Goal: Transaction & Acquisition: Purchase product/service

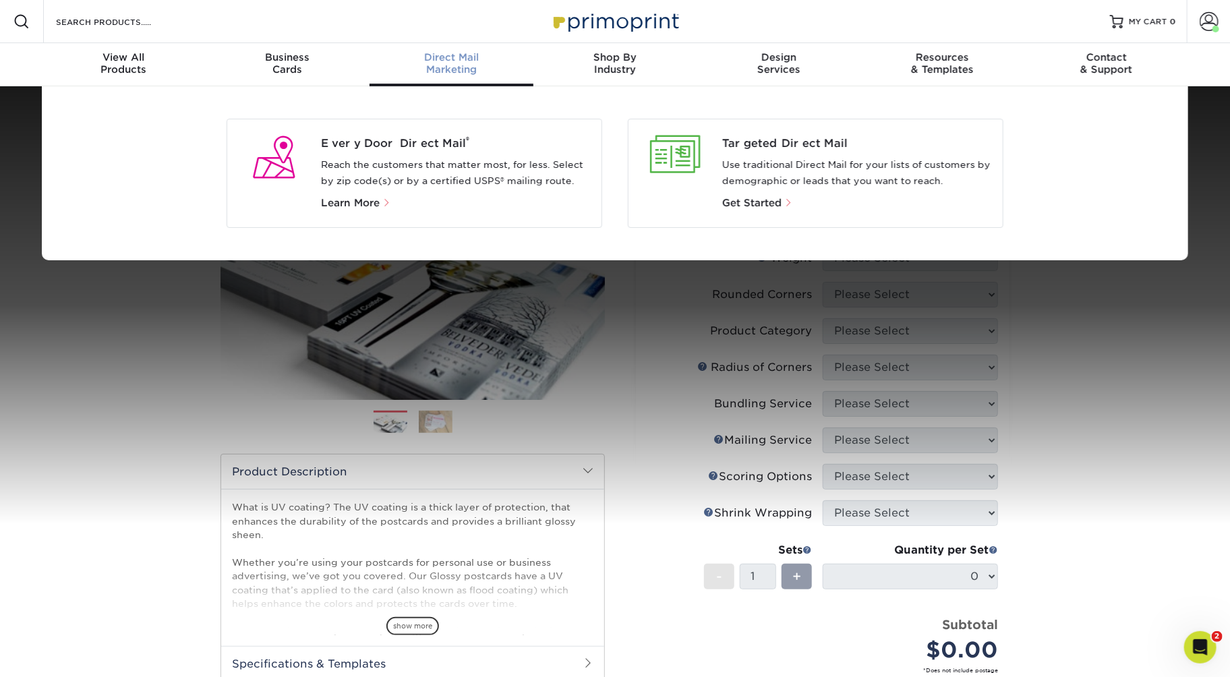
click at [1218, 260] on div "Every Door Direct Mail ® Reach the customers that matter most, for less. Select…" at bounding box center [615, 173] width 1230 height 174
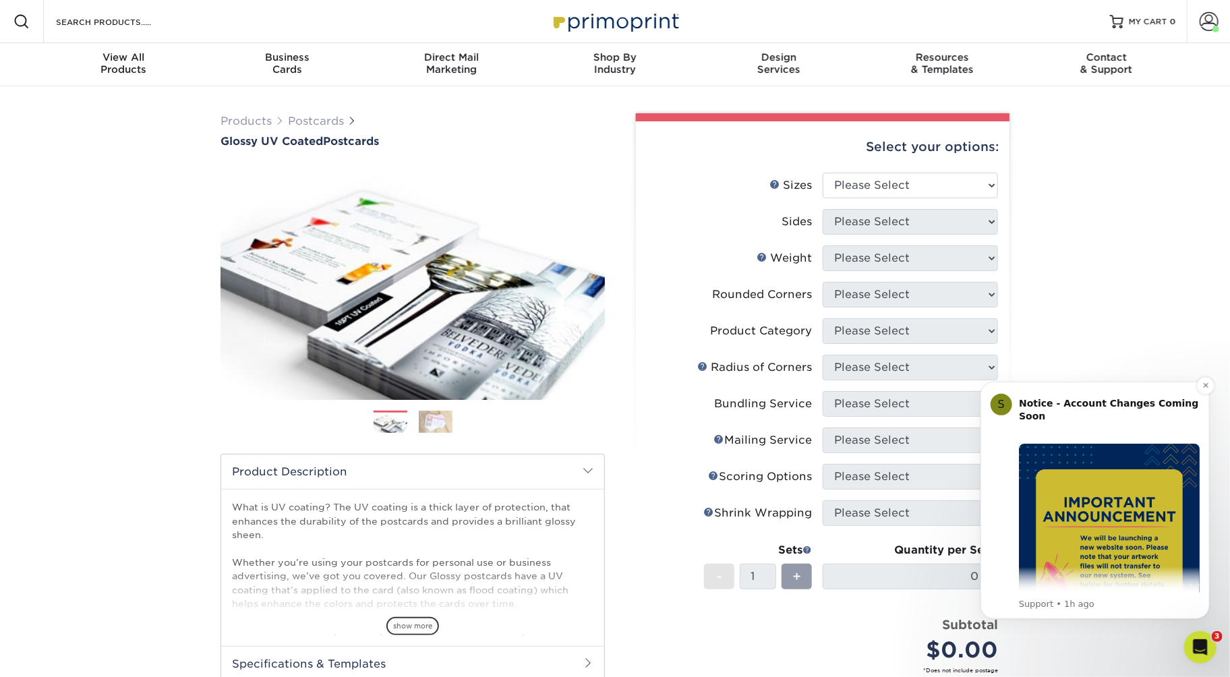
click at [1081, 412] on div "Notice - Account Changes Coming Soon ​" at bounding box center [1108, 416] width 181 height 40
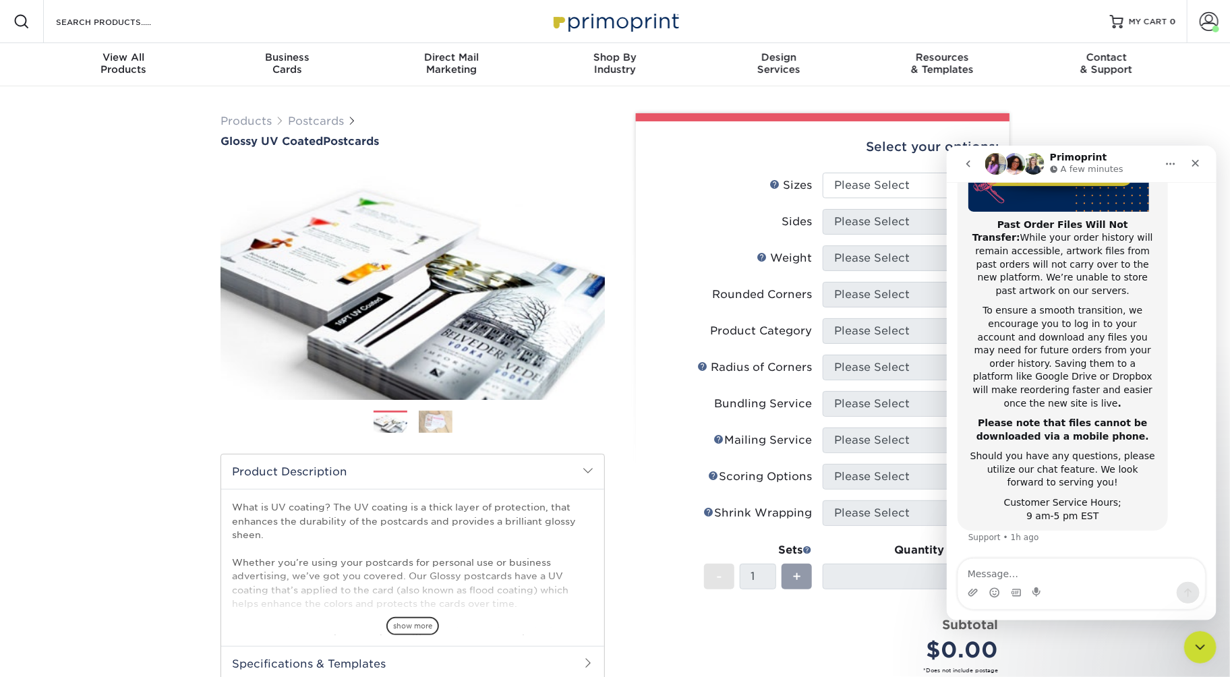
scroll to position [299, 0]
click at [1195, 164] on icon "Close" at bounding box center [1194, 162] width 11 height 11
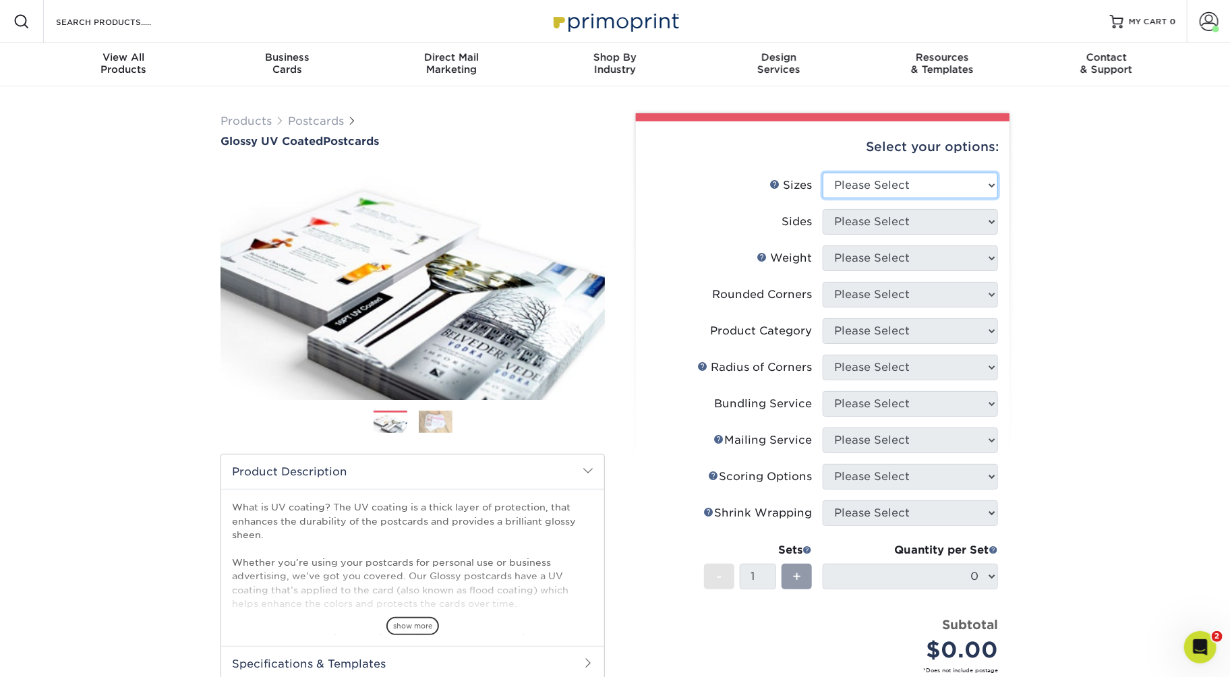
click at [860, 198] on select "Please Select 1.5" x 7" 2" x 4" 2" x 6" 2" x 7" 2" x 8" 2.12" x 5.5" 2.12" x 5.…" at bounding box center [909, 186] width 175 height 26
select select "4.00x9.00"
click at [825, 198] on select "Please Select 1.5" x 7" 2" x 4" 2" x 6" 2" x 7" 2" x 8" 2.12" x 5.5" 2.12" x 5.…" at bounding box center [909, 186] width 175 height 26
click at [955, 235] on select "Please Select Print Both Sides Print Front Only" at bounding box center [909, 222] width 175 height 26
select select "13abbda7-1d64-4f25-8bb2-c179b224825d"
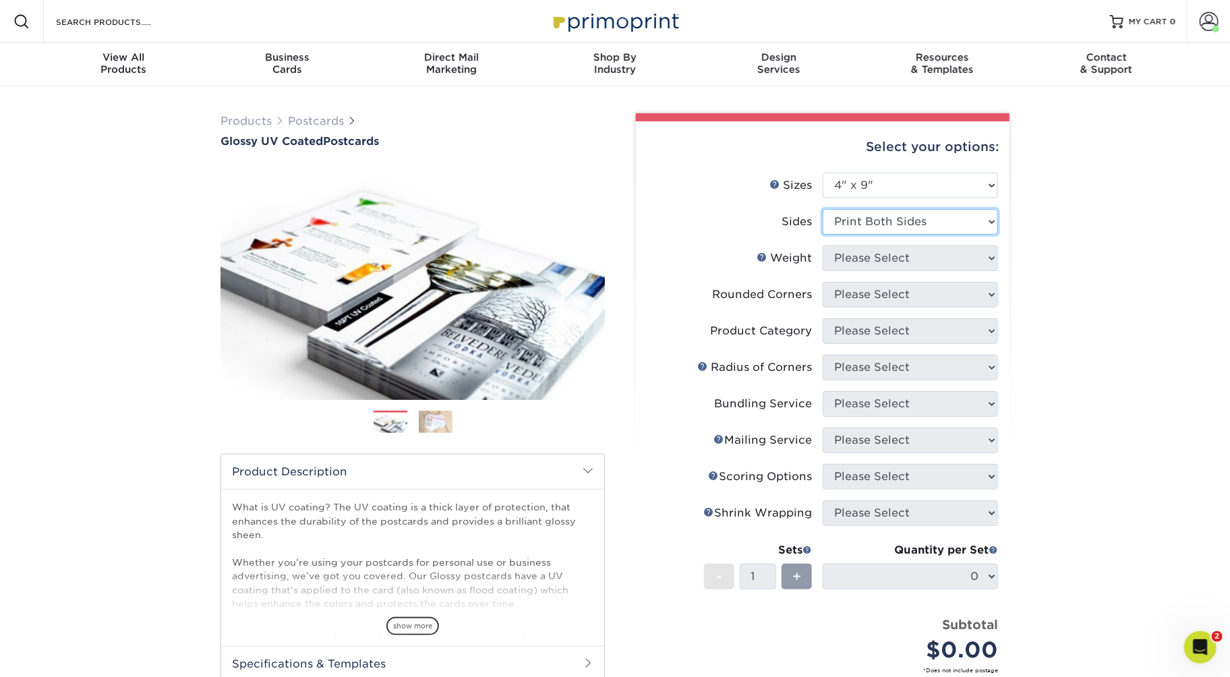
click at [825, 235] on select "Please Select Print Both Sides Print Front Only" at bounding box center [909, 222] width 175 height 26
click at [917, 271] on select "Please Select 16PT 14PT 18PT C1S" at bounding box center [909, 258] width 175 height 26
select select "14PT"
click at [825, 271] on select "Please Select 16PT 14PT 18PT C1S" at bounding box center [909, 258] width 175 height 26
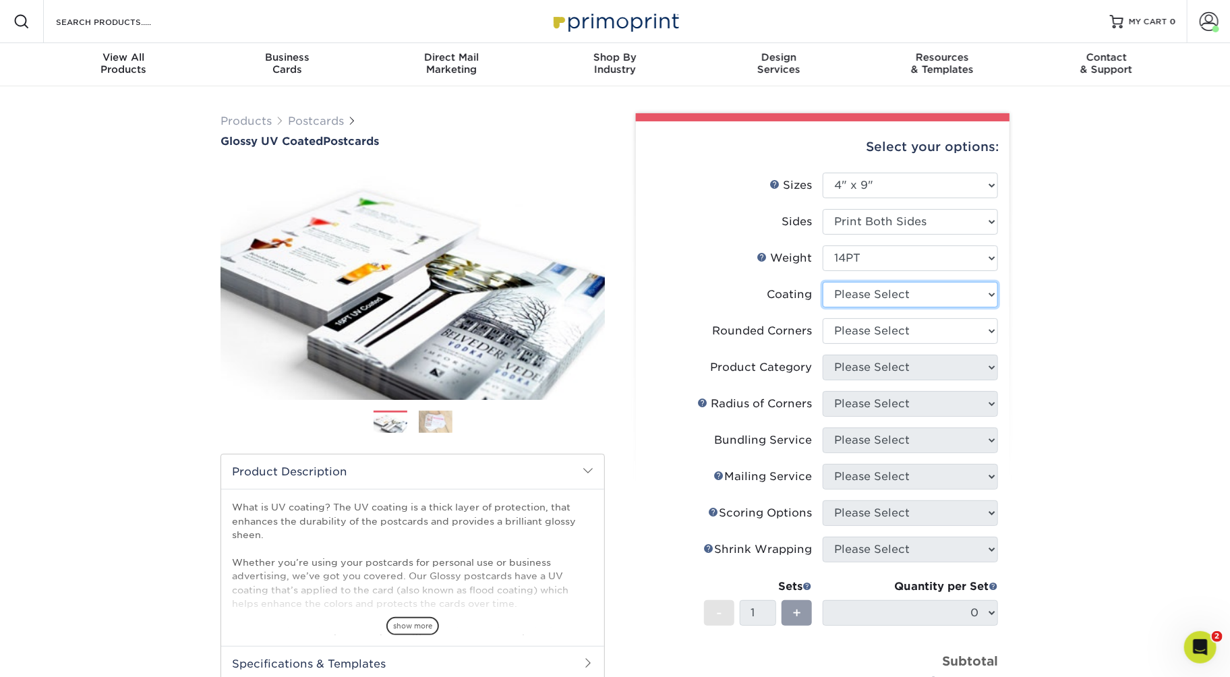
click at [895, 307] on select at bounding box center [909, 295] width 175 height 26
select select "ae367451-b2b8-45df-a344-0f05b6a12993"
click at [825, 307] on select at bounding box center [909, 295] width 175 height 26
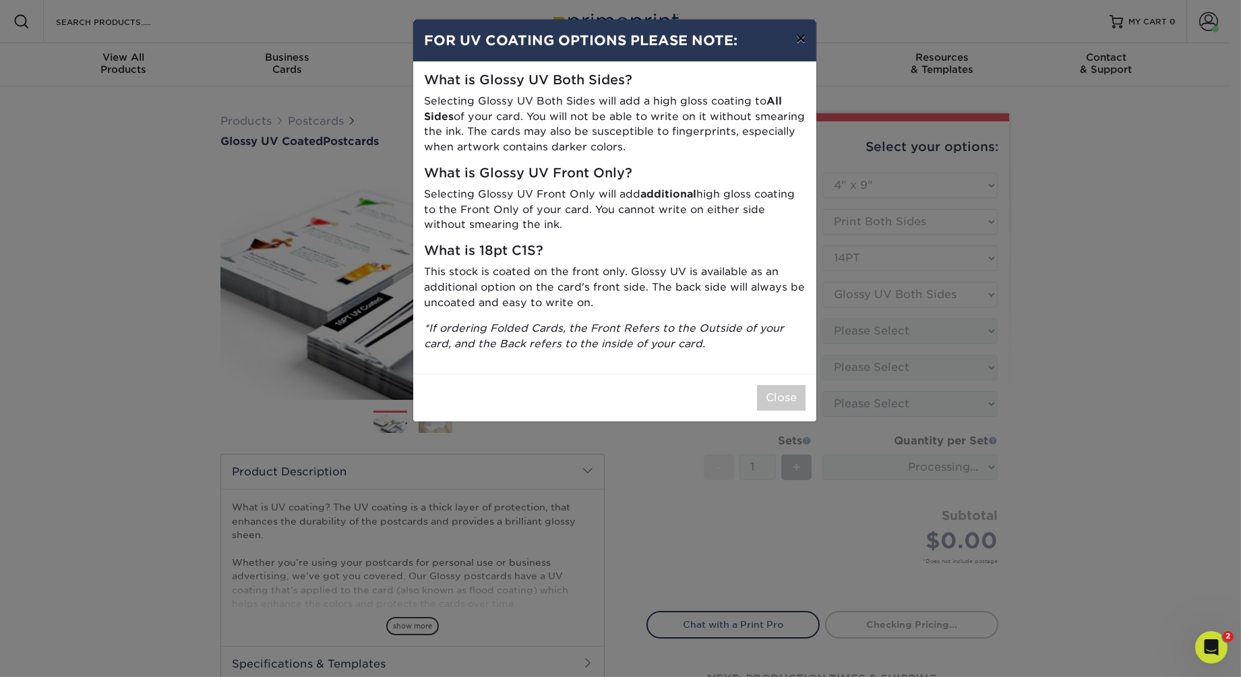
click at [787, 57] on button "×" at bounding box center [800, 39] width 31 height 38
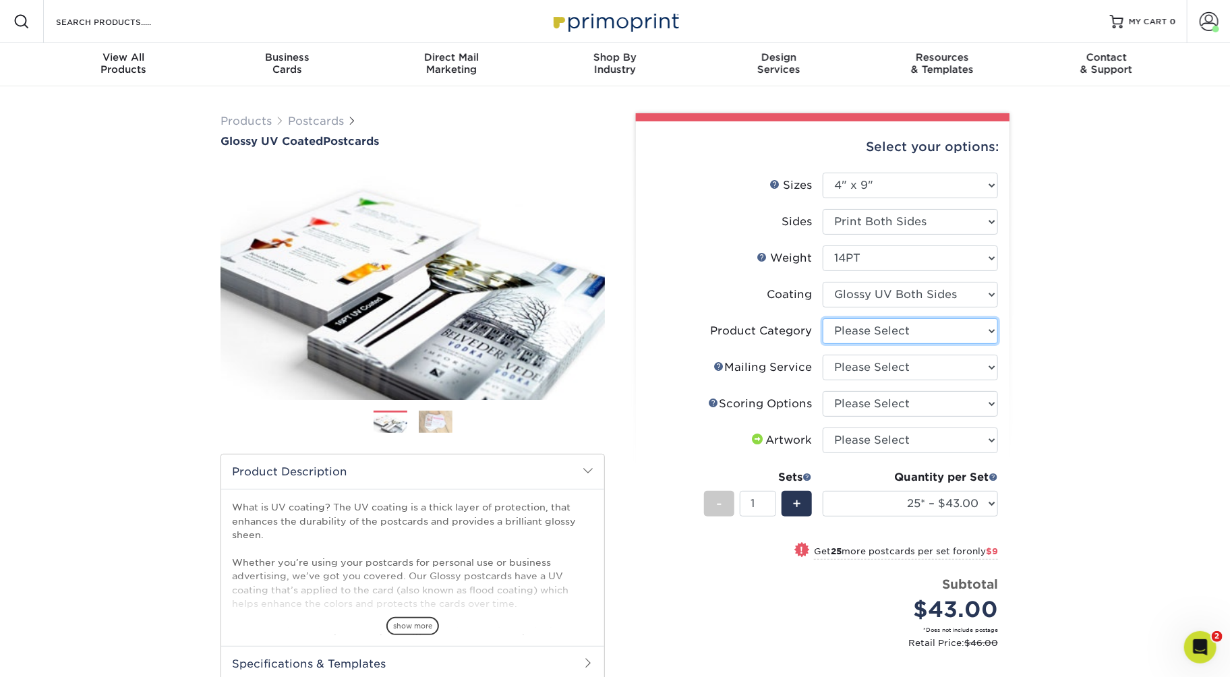
click at [866, 344] on select "Please Select Postcards" at bounding box center [909, 331] width 175 height 26
select select "9b7272e0-d6c8-4c3c-8e97-d3a1bcdab858"
click at [825, 344] on select "Please Select Postcards" at bounding box center [909, 331] width 175 height 26
click at [862, 380] on select "Please Select No Direct Mailing Service No, I will mail/stamp/imprint Direct Ma…" at bounding box center [909, 368] width 175 height 26
select select "3e5e9bdd-d78a-4c28-a41d-fe1407925ca6"
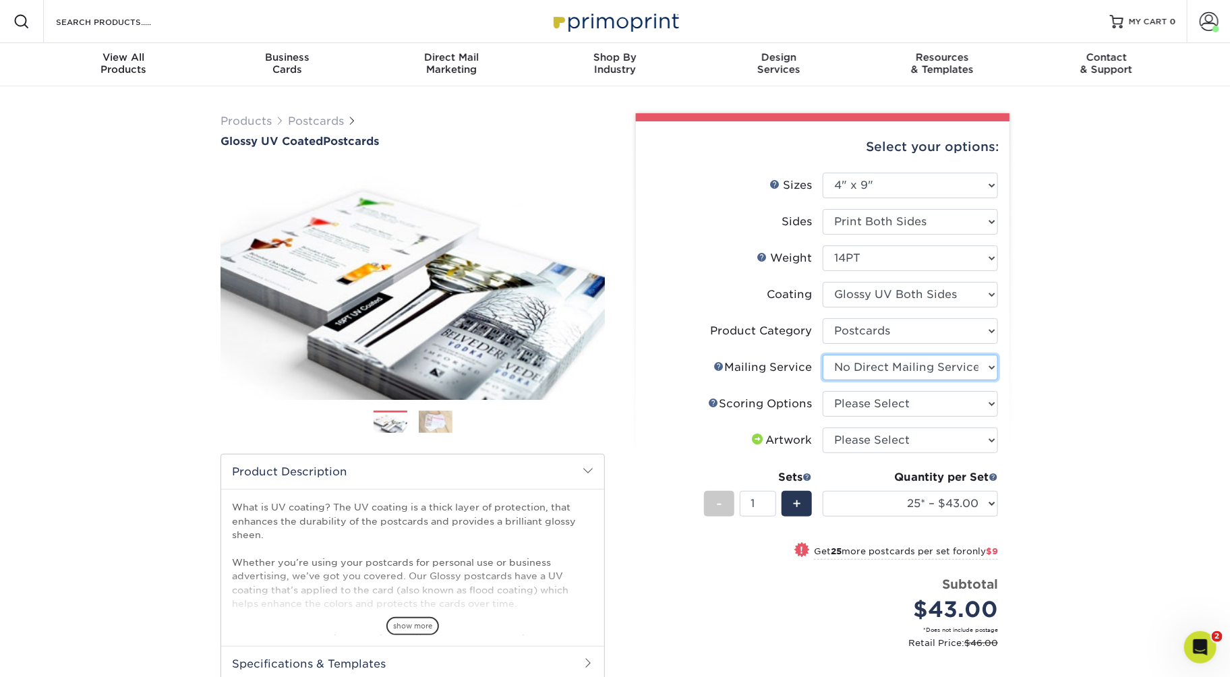
click at [825, 380] on select "Please Select No Direct Mailing Service No, I will mail/stamp/imprint Direct Ma…" at bounding box center [909, 368] width 175 height 26
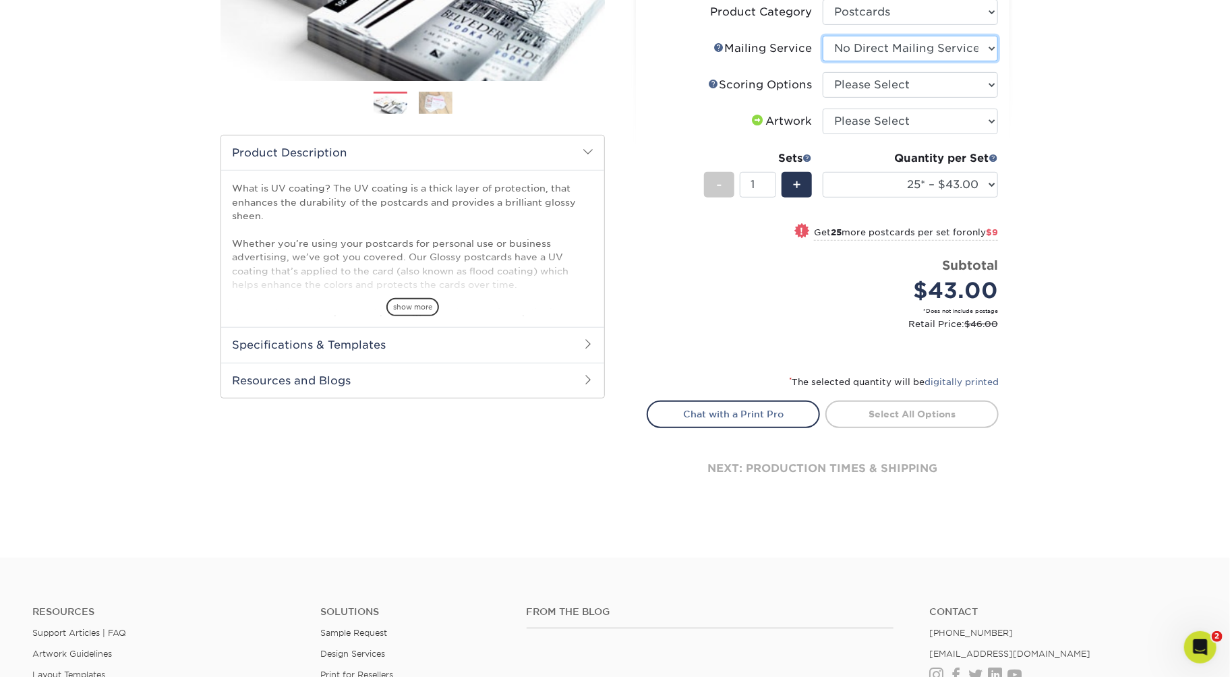
scroll to position [324, 0]
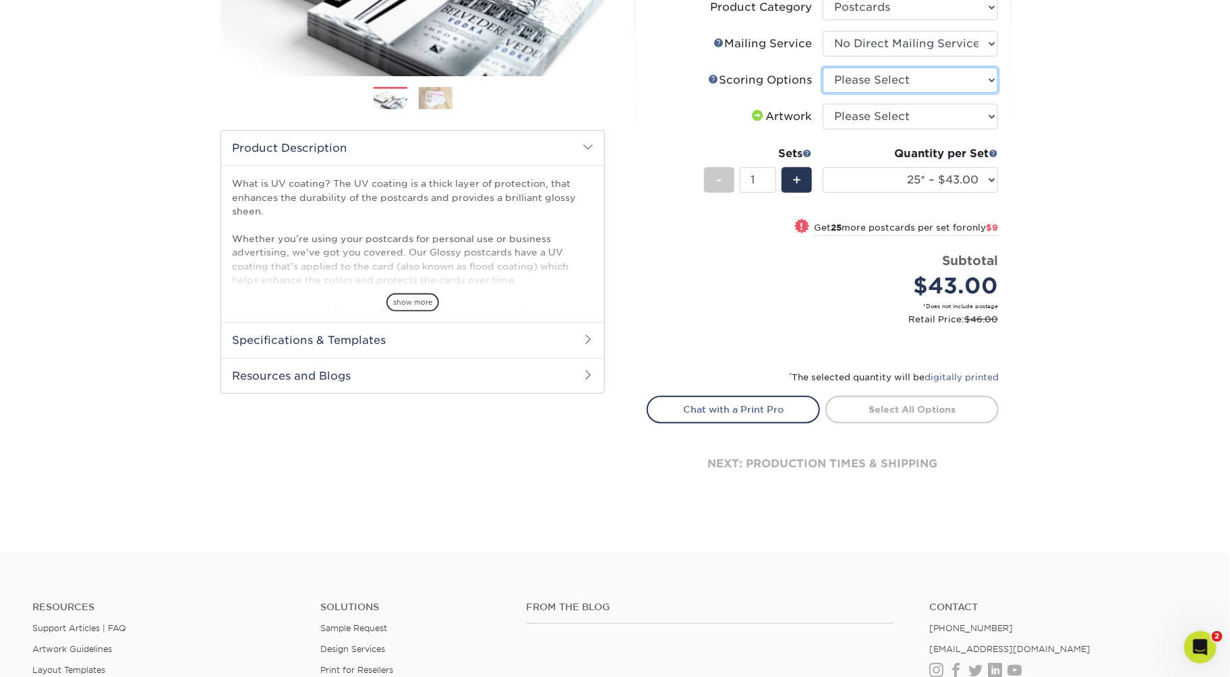
click at [935, 93] on select "Please Select No Scoring One Score Two Scores" at bounding box center [909, 80] width 175 height 26
select select "16ebe401-5398-422d-8cb0-f3adbb82deb5"
click at [825, 93] on select "Please Select No Scoring One Score Two Scores" at bounding box center [909, 80] width 175 height 26
click at [908, 129] on select "Please Select I will upload files I need a design - $150" at bounding box center [909, 117] width 175 height 26
select select "upload"
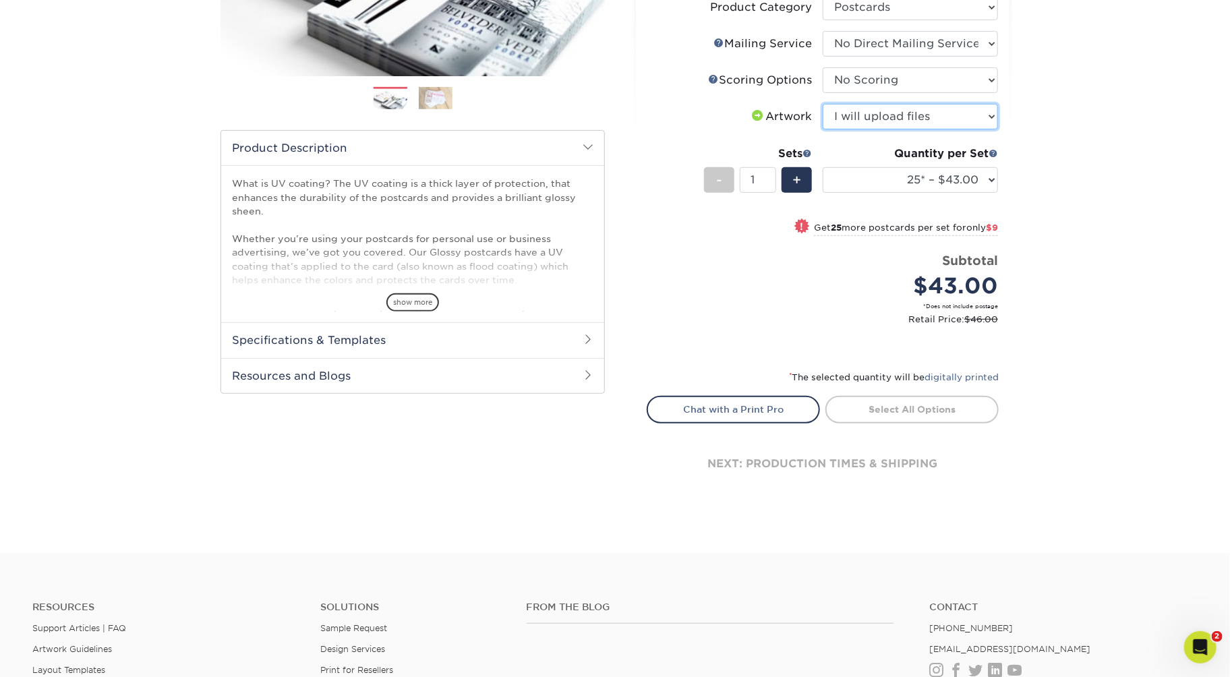
click at [825, 129] on select "Please Select I will upload files I need a design - $150" at bounding box center [909, 117] width 175 height 26
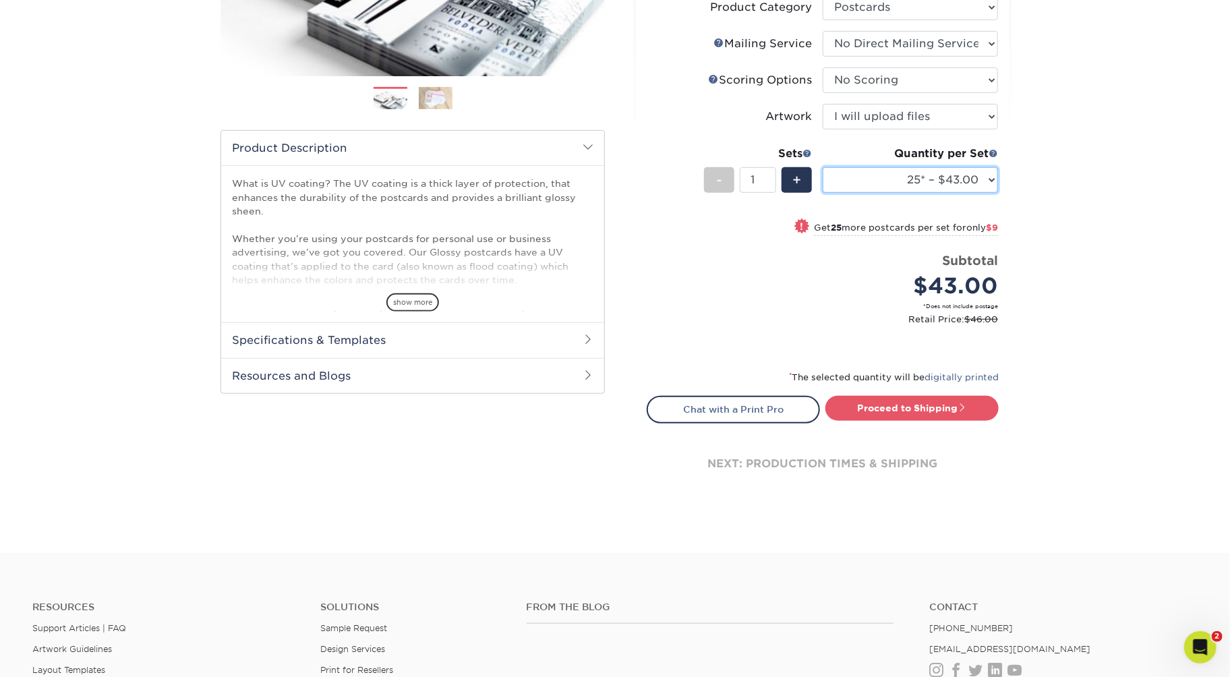
click at [889, 193] on select "25* – $43.00 50* – $52.00 75* – $57.00 100* – $120.00 250* – $180.00 500 – $199…" at bounding box center [909, 180] width 175 height 26
click at [793, 190] on span "+" at bounding box center [796, 180] width 9 height 20
type input "2"
click at [923, 193] on select "25* – $43.00 50* – $52.00 75* – $57.00 100* – $120.00 250* – $180.00 500 – $199…" at bounding box center [909, 180] width 175 height 26
select select "75* – $57.00"
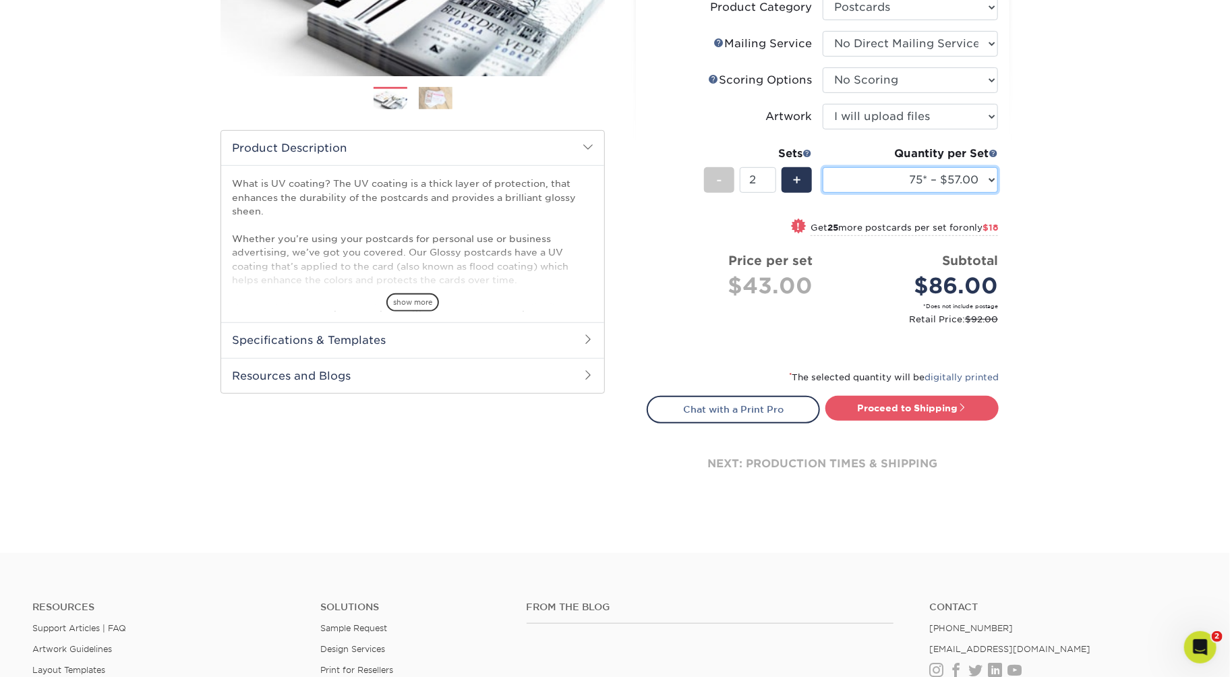
click at [825, 193] on select "25* – $43.00 50* – $52.00 75* – $57.00 100* – $120.00 250* – $180.00 500 – $199…" at bounding box center [909, 180] width 175 height 26
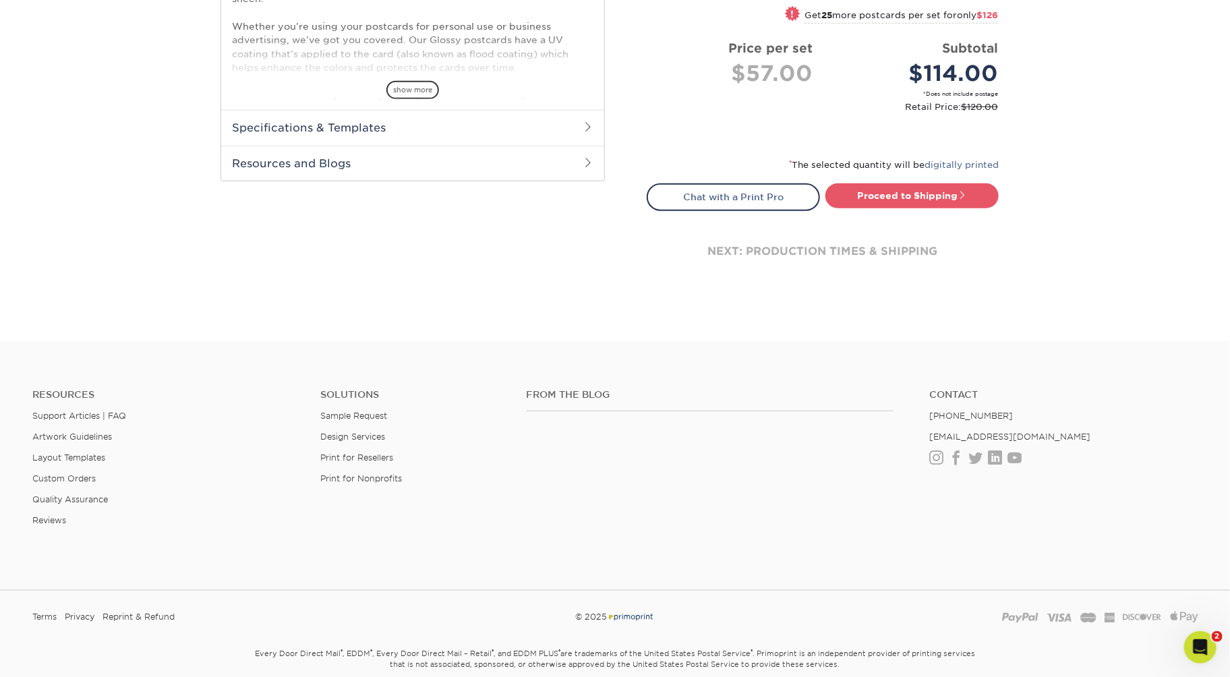
scroll to position [538, 0]
click at [920, 206] on link "Proceed to Shipping" at bounding box center [911, 193] width 173 height 24
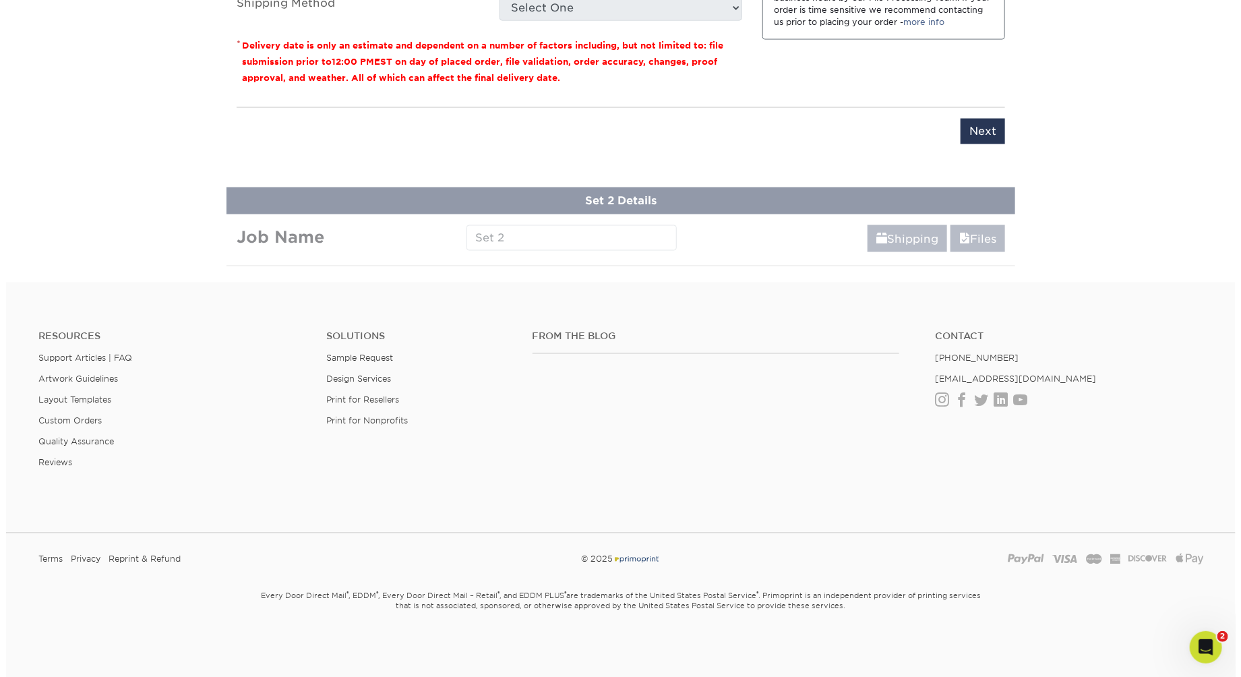
scroll to position [1258, 0]
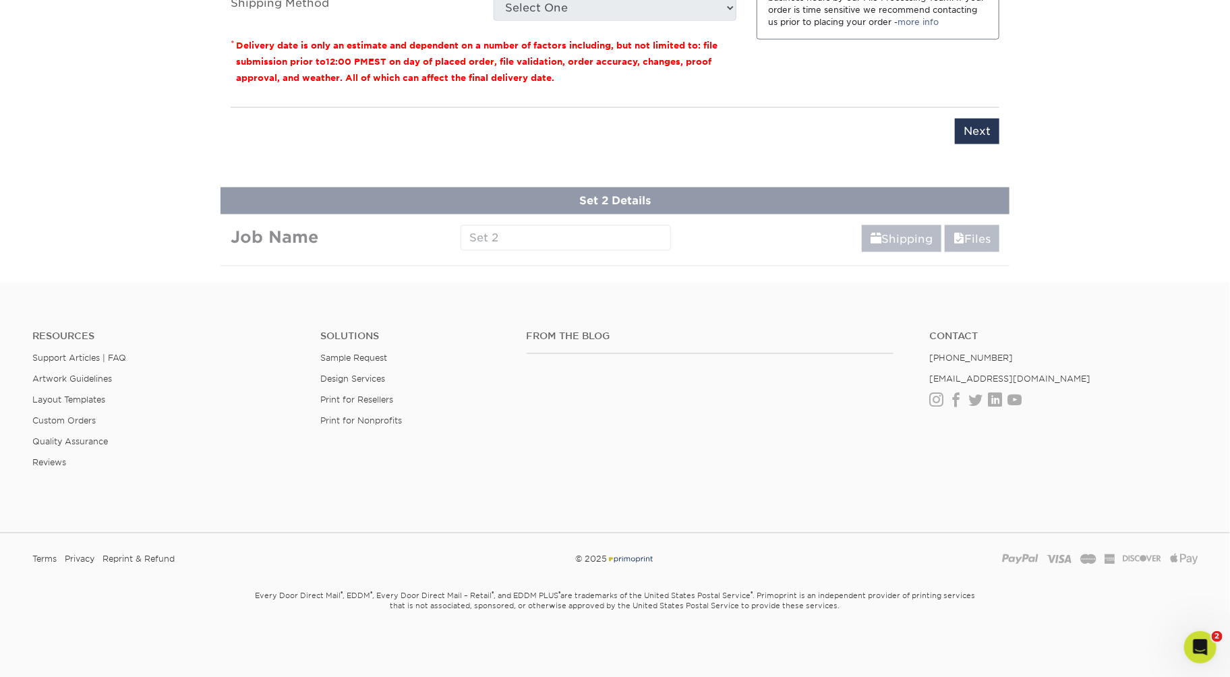
type input "HJC RACK CARD"
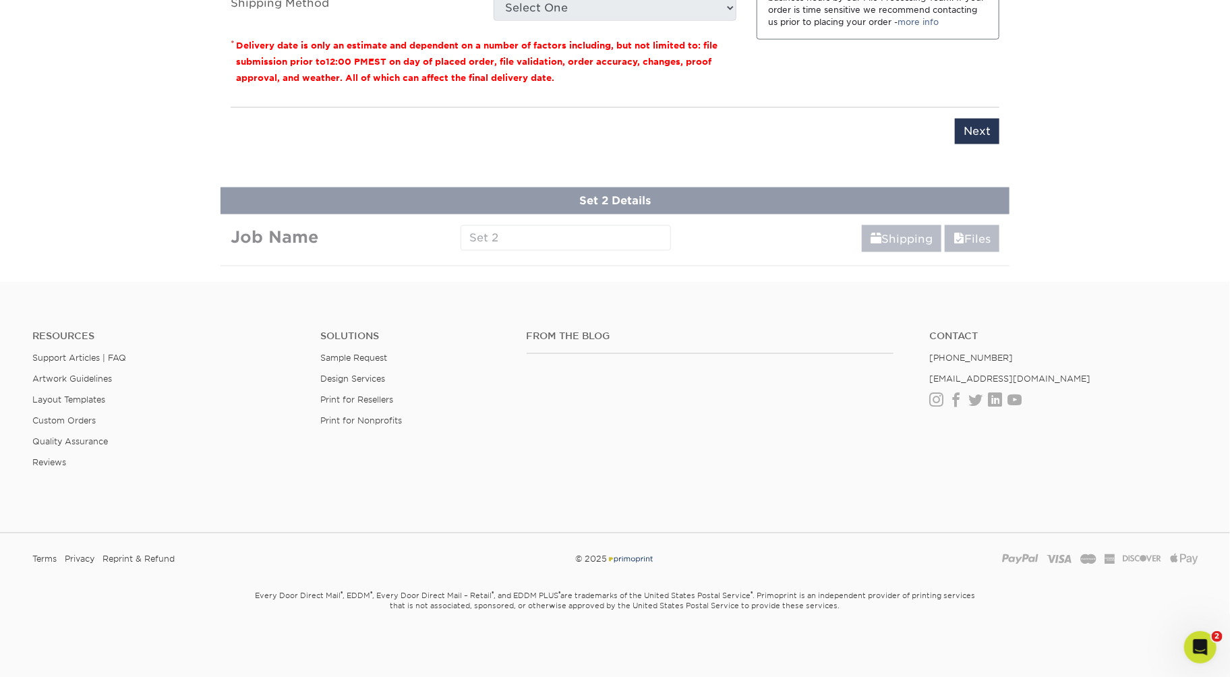
select select "35ecc4ae-da8e-4500-a16a-5d9595fa1a03"
select select "newaddress"
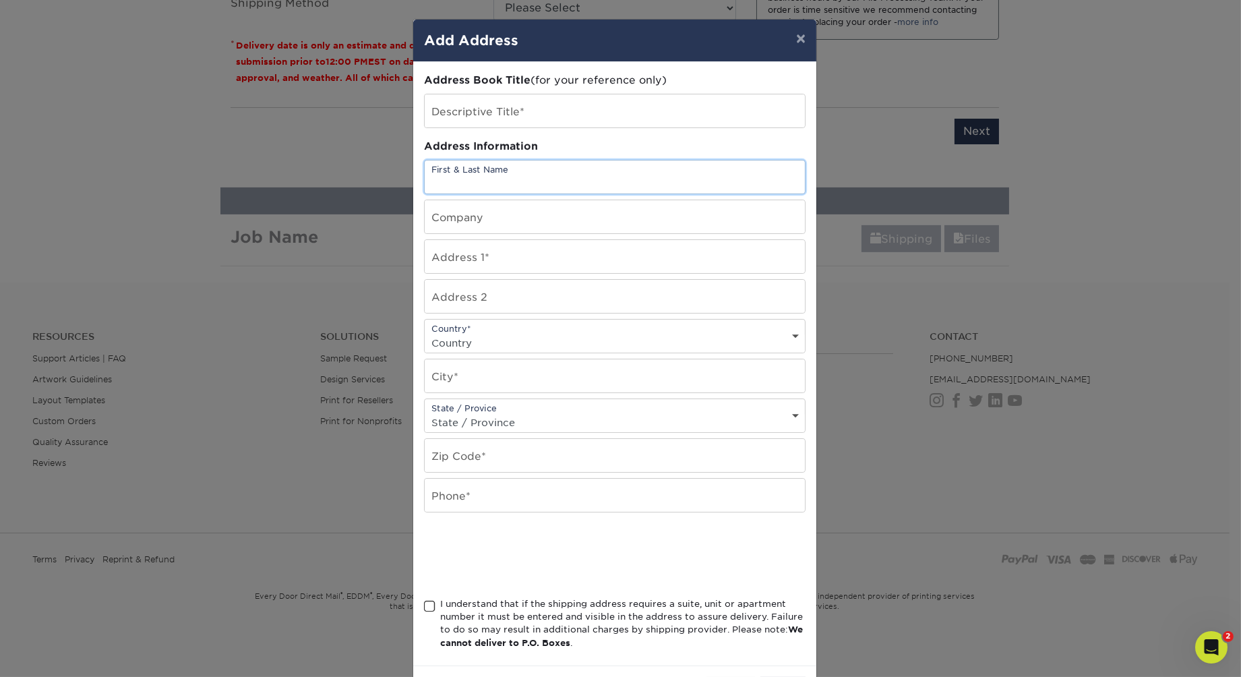
click at [635, 193] on input "text" at bounding box center [615, 176] width 380 height 33
type input "[PERSON_NAME]"
type input "[STREET_ADDRESS][PERSON_NAME]"
type input "Unit 2"
select select "US"
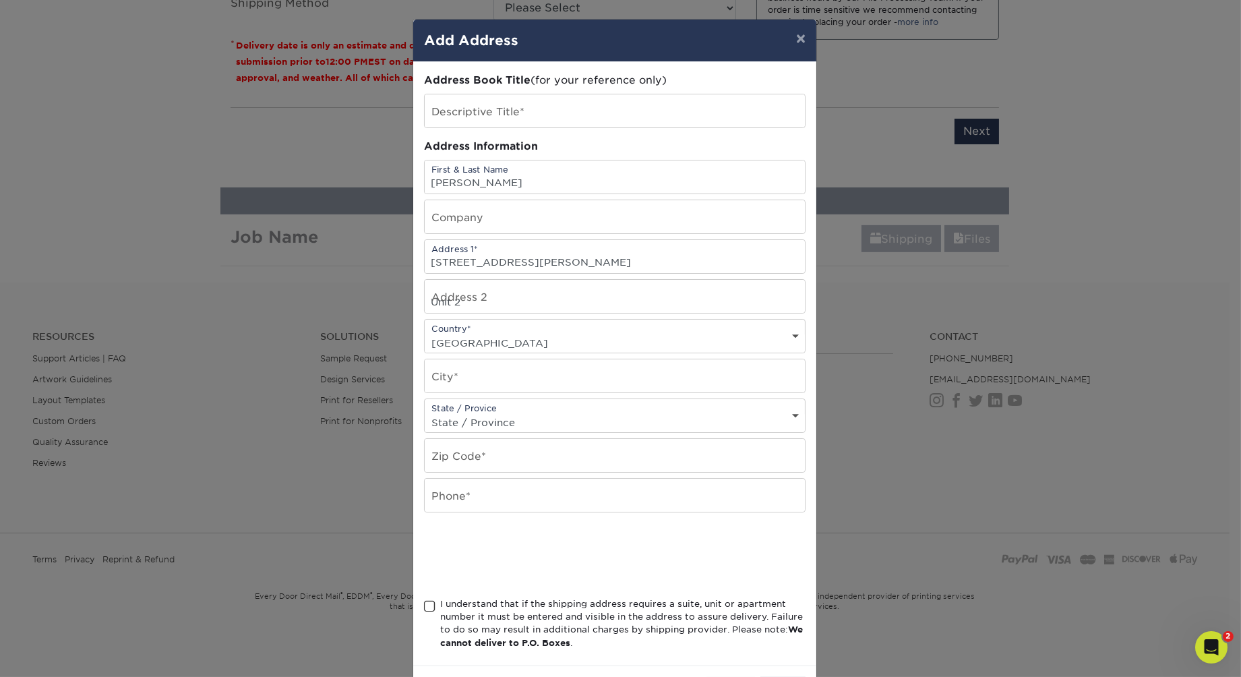
type input "Chicago"
select select "IL"
type input "60626"
type input "9104097782"
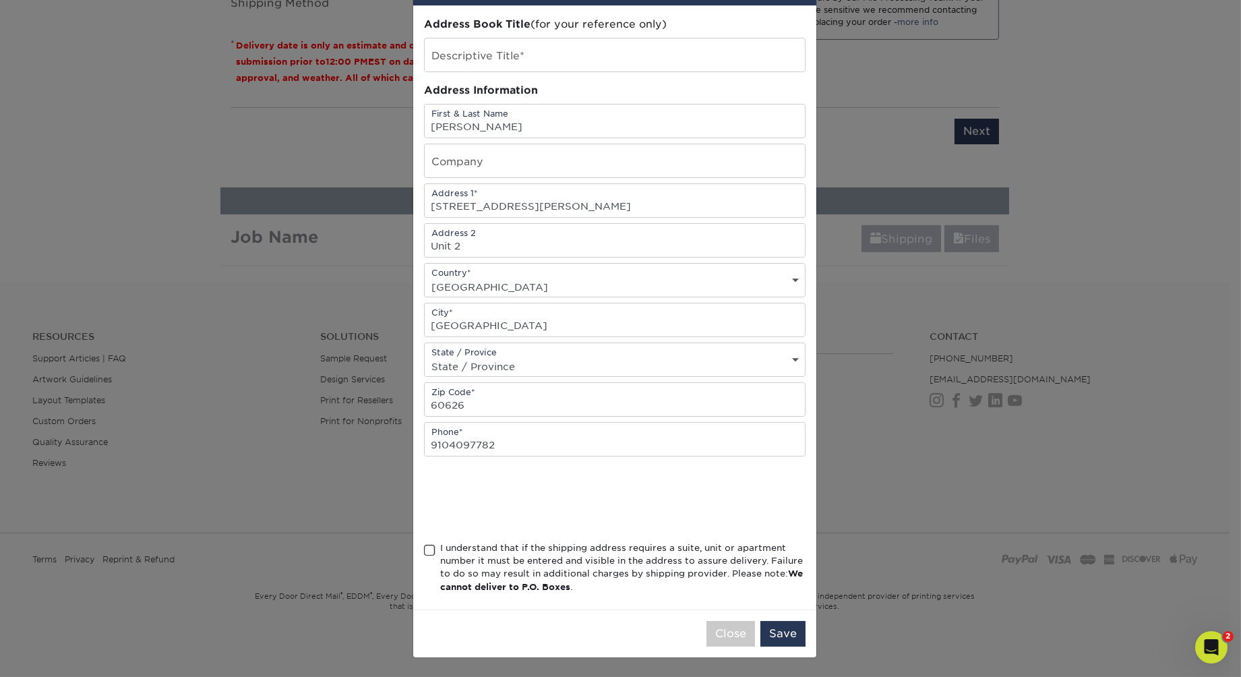
scroll to position [307, 0]
click at [429, 544] on span at bounding box center [429, 550] width 11 height 13
click at [0, 0] on input "I understand that if the shipping address requires a suite, unit or apartment n…" at bounding box center [0, 0] width 0 height 0
click at [766, 621] on button "Save" at bounding box center [782, 634] width 45 height 26
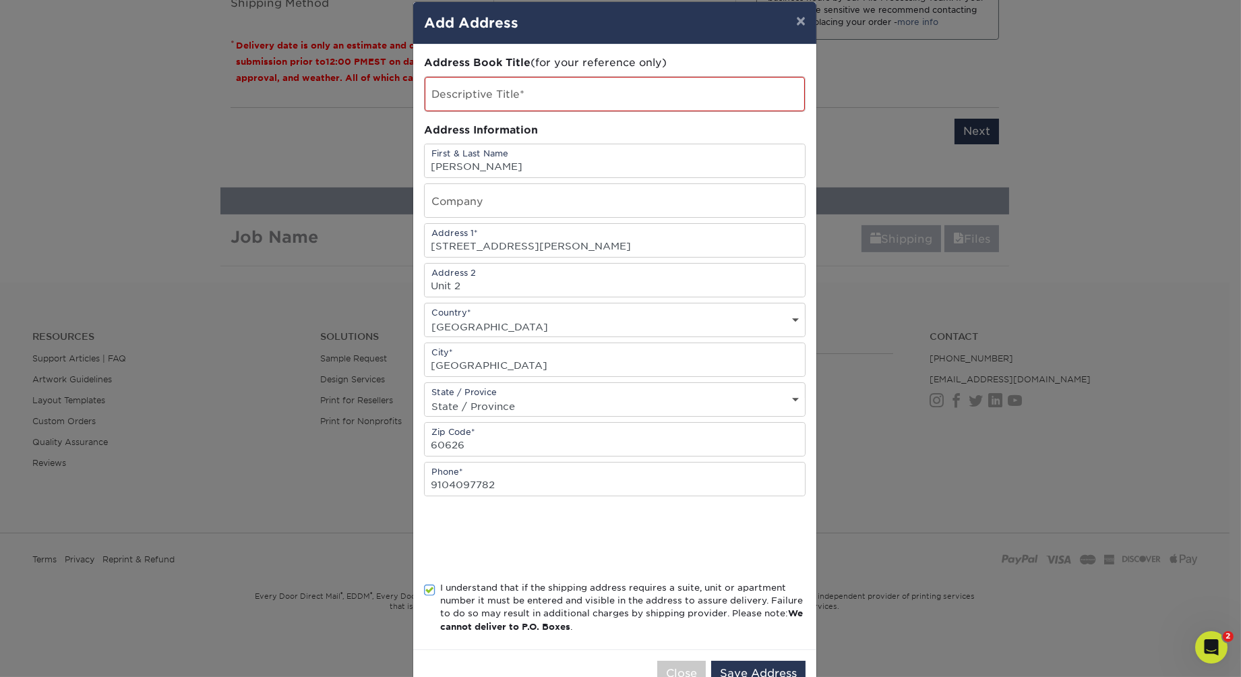
scroll to position [17, 0]
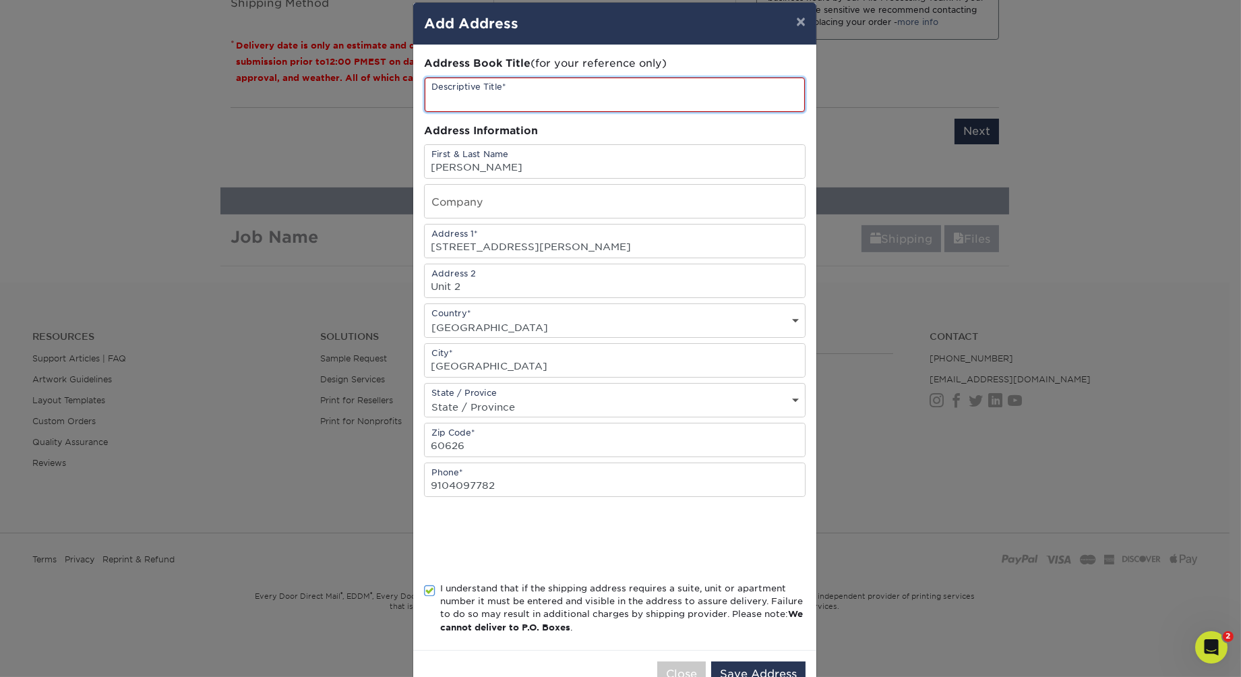
click at [748, 112] on input "text" at bounding box center [615, 95] width 380 height 34
type input "HJC"
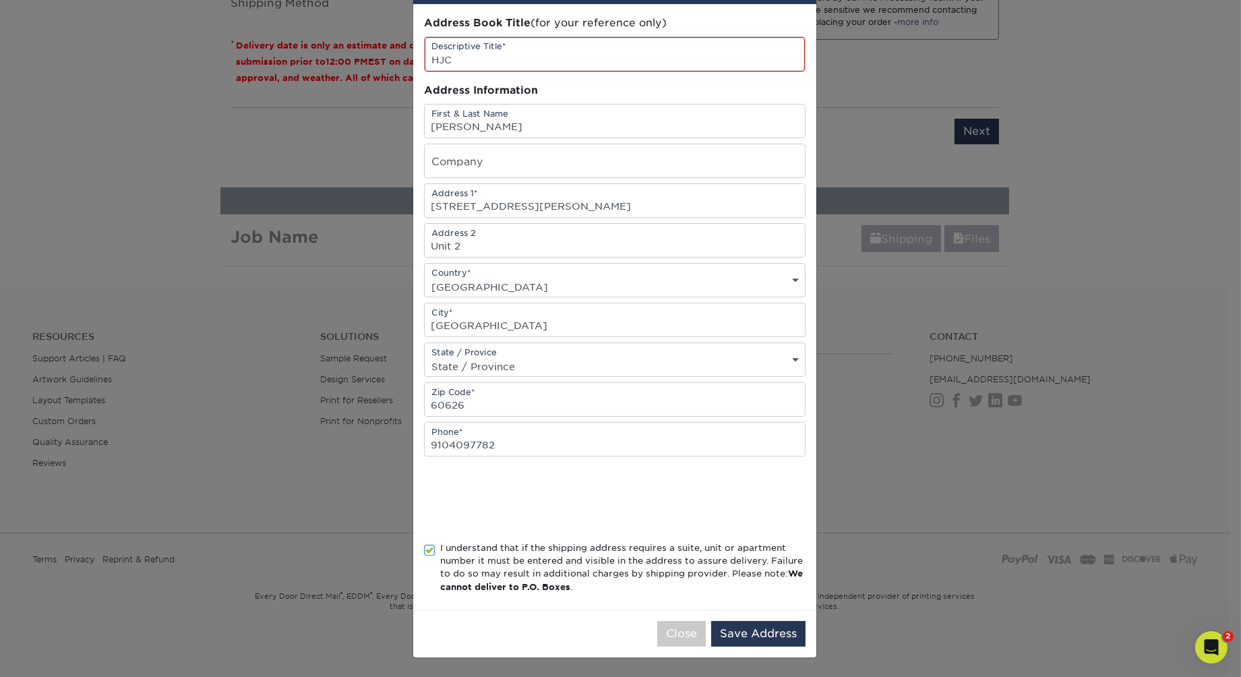
scroll to position [280, 0]
click at [711, 647] on button "Save Address" at bounding box center [758, 634] width 94 height 26
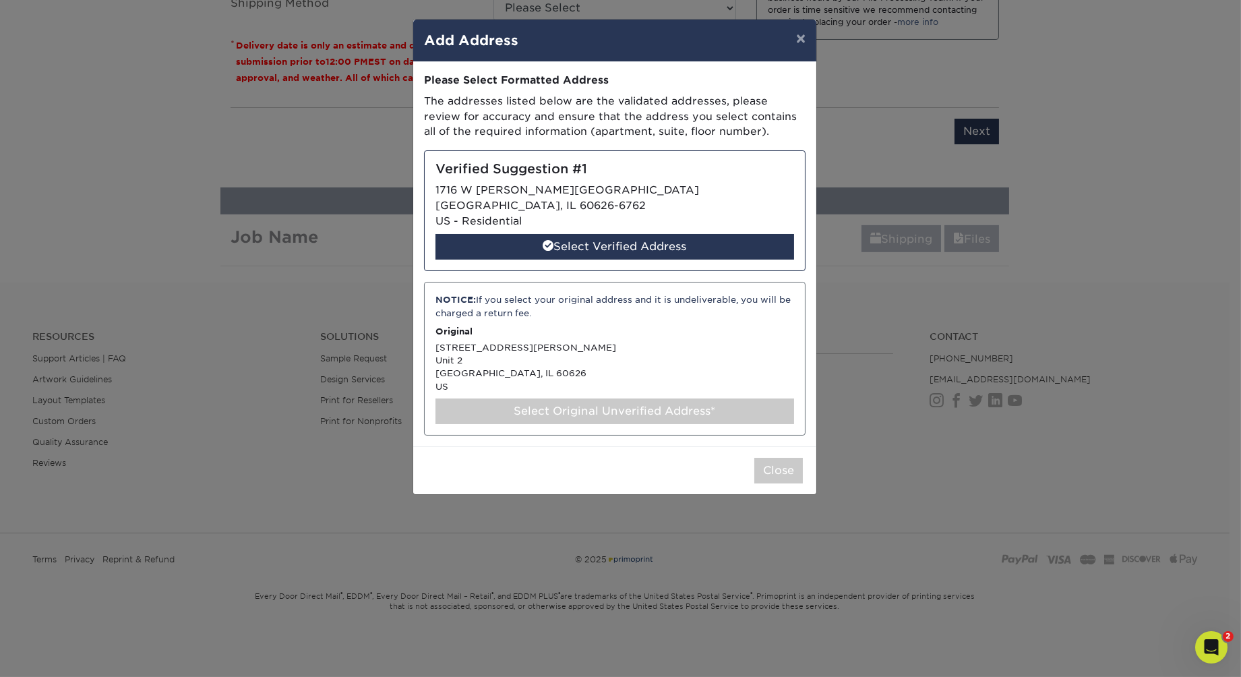
scroll to position [155, 0]
click at [538, 424] on div "Select Original Unverified Address*" at bounding box center [615, 411] width 359 height 26
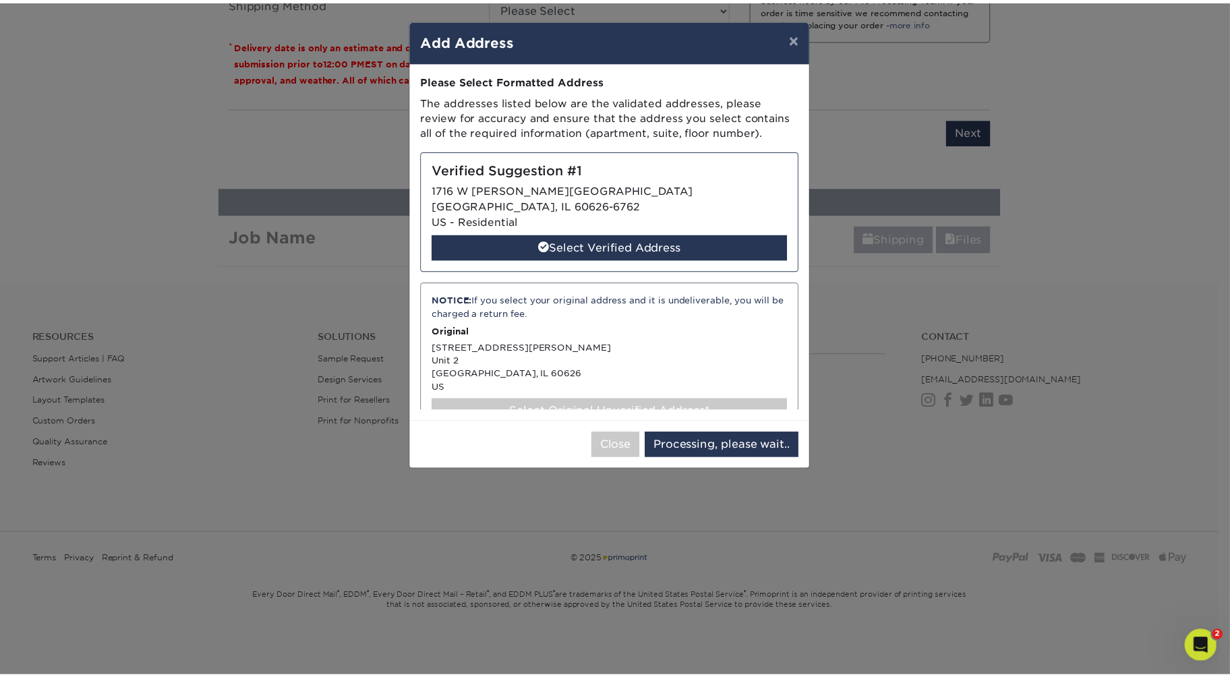
scroll to position [0, 0]
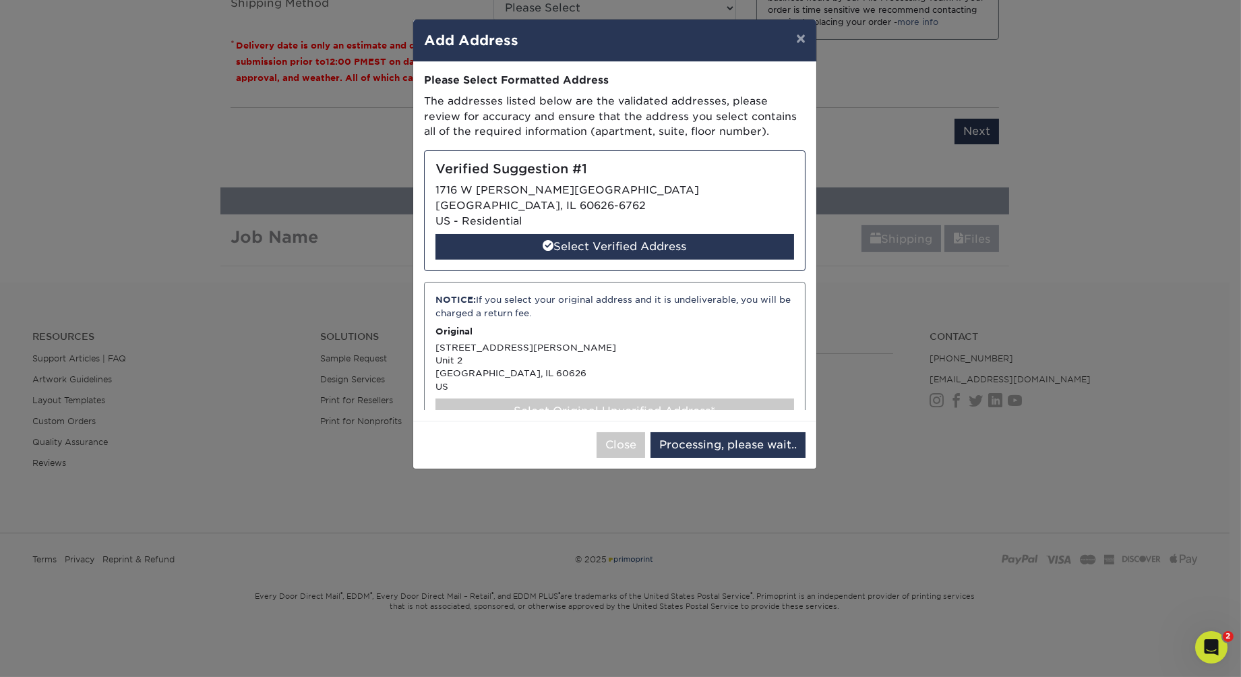
select select "286867"
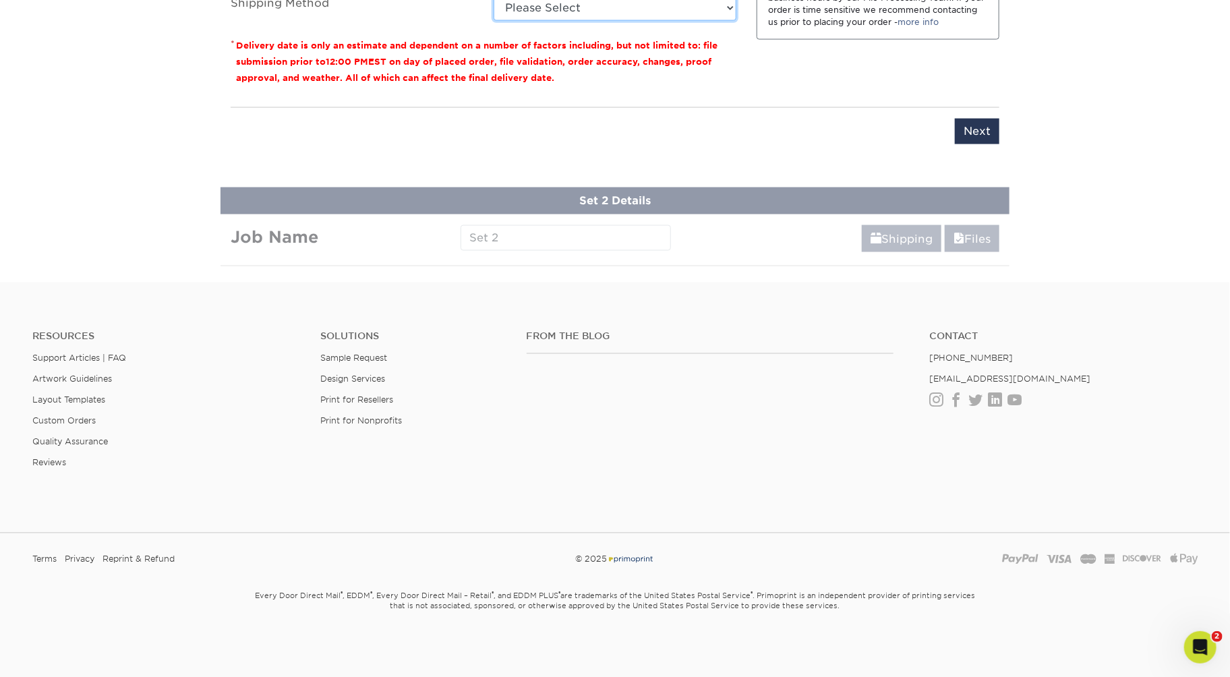
click at [606, 21] on select "Please Select 3 Day Shipping Service (+$16.71) Ground Shipping (+$16.92) 2 Day …" at bounding box center [614, 8] width 243 height 26
select select "12"
click at [493, 21] on select "Please Select 3 Day Shipping Service (+$16.71) Ground Shipping (+$16.92) 2 Day …" at bounding box center [614, 8] width 243 height 26
click at [983, 144] on input "Next" at bounding box center [977, 132] width 44 height 26
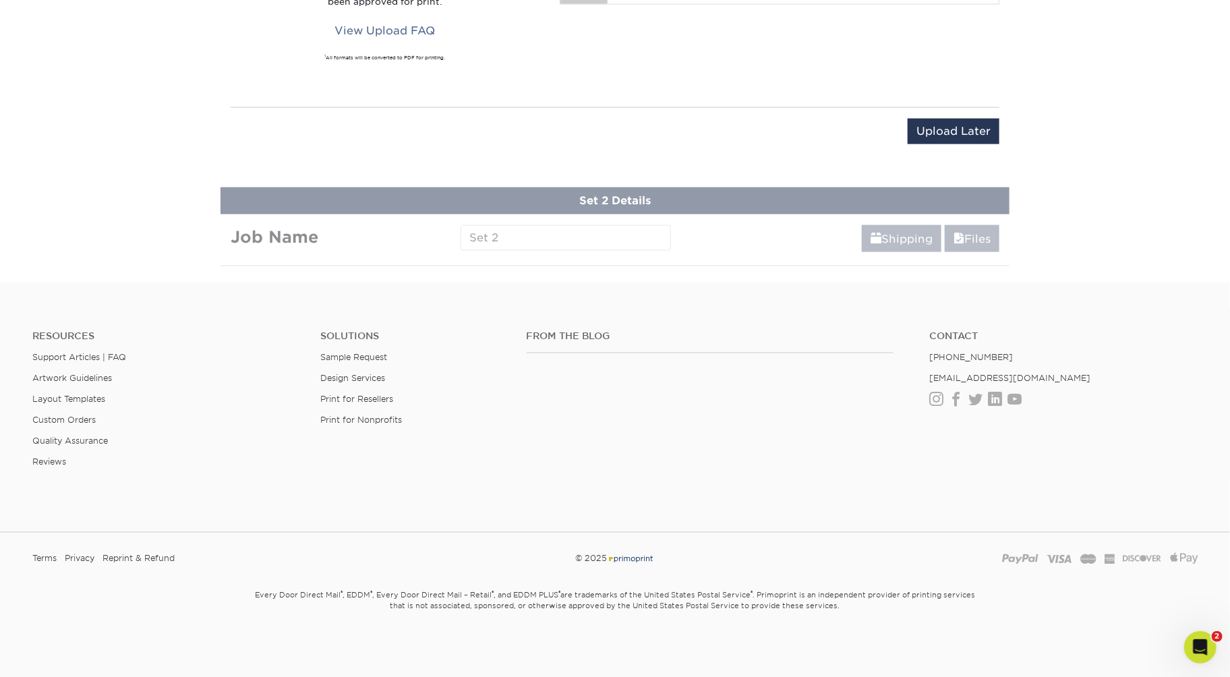
scroll to position [1216, 0]
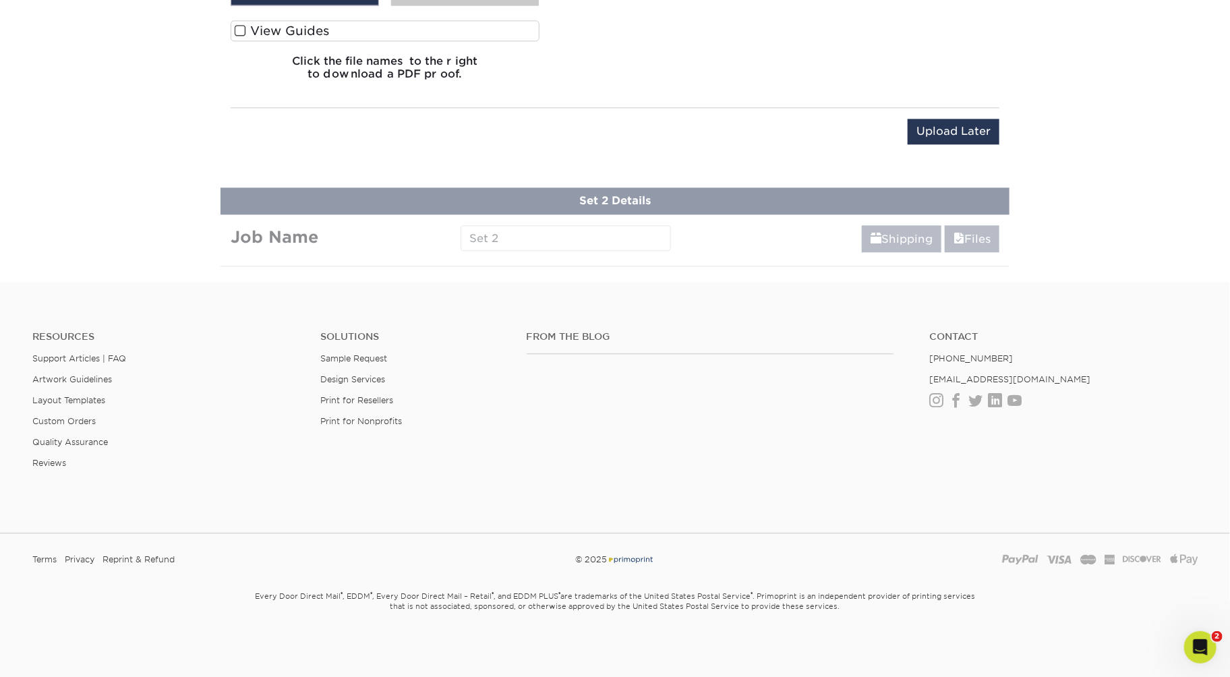
scroll to position [1676, 0]
click at [494, 41] on label "View Guides" at bounding box center [385, 30] width 309 height 21
click at [0, 0] on input "View Guides" at bounding box center [0, 0] width 0 height 0
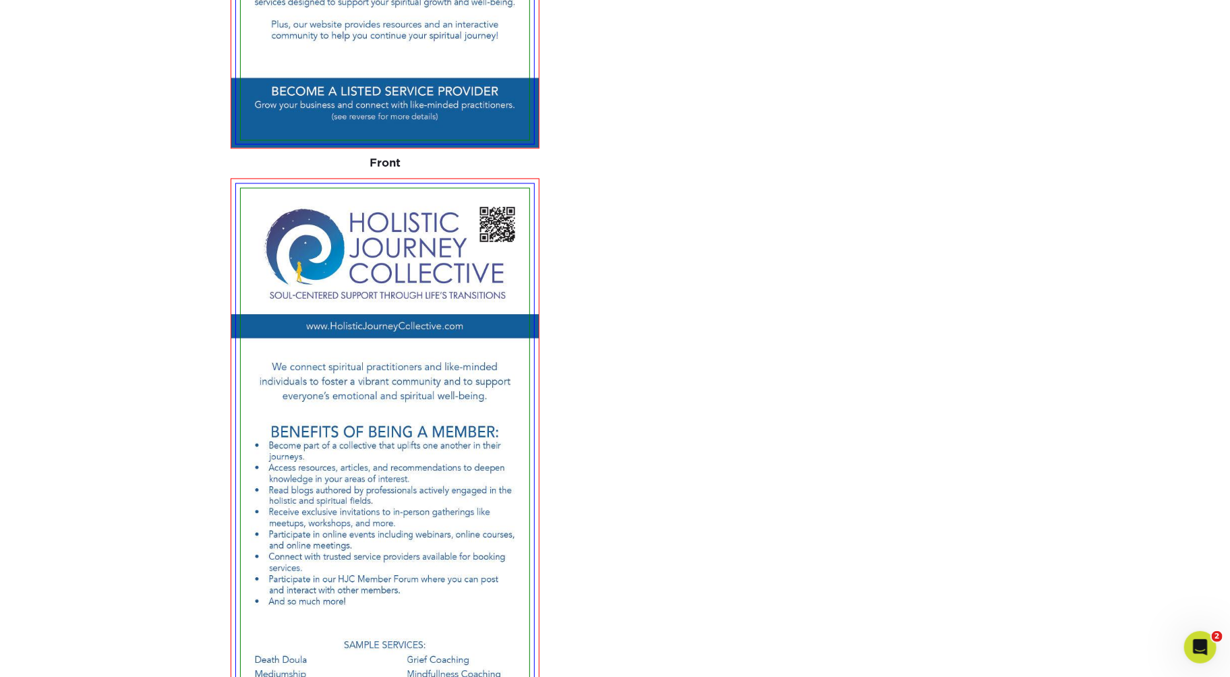
scroll to position [1406, 0]
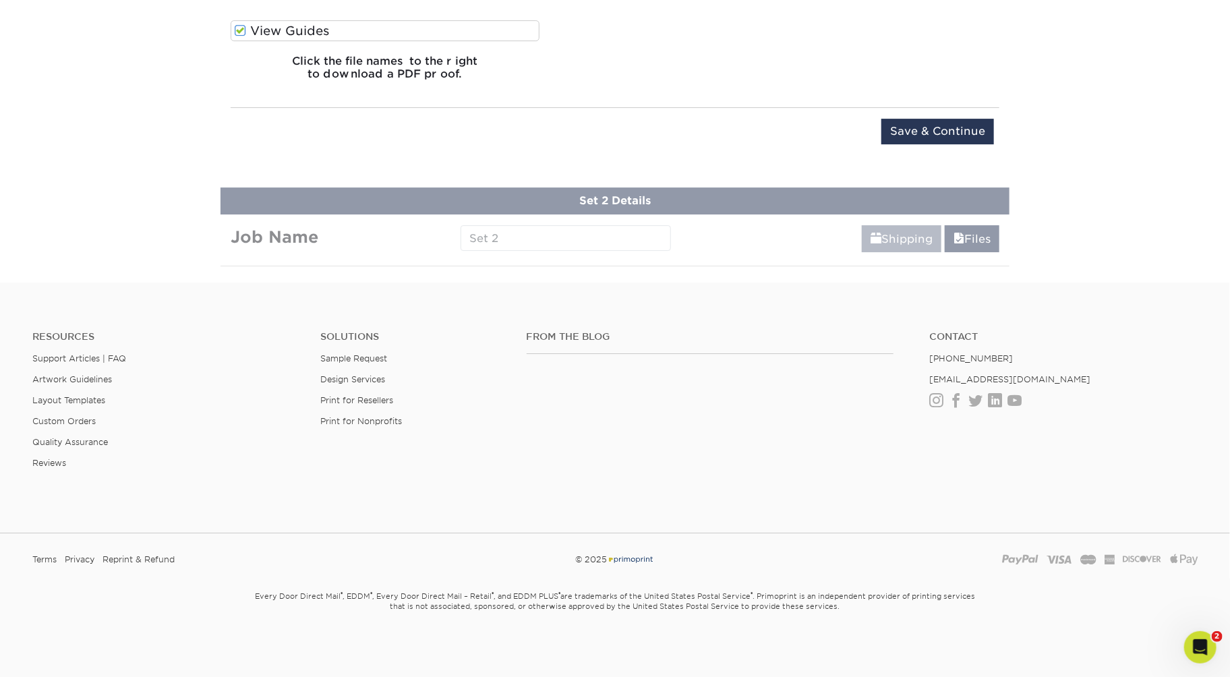
scroll to position [2581, 0]
click at [951, 144] on input "Save & Continue" at bounding box center [937, 132] width 113 height 26
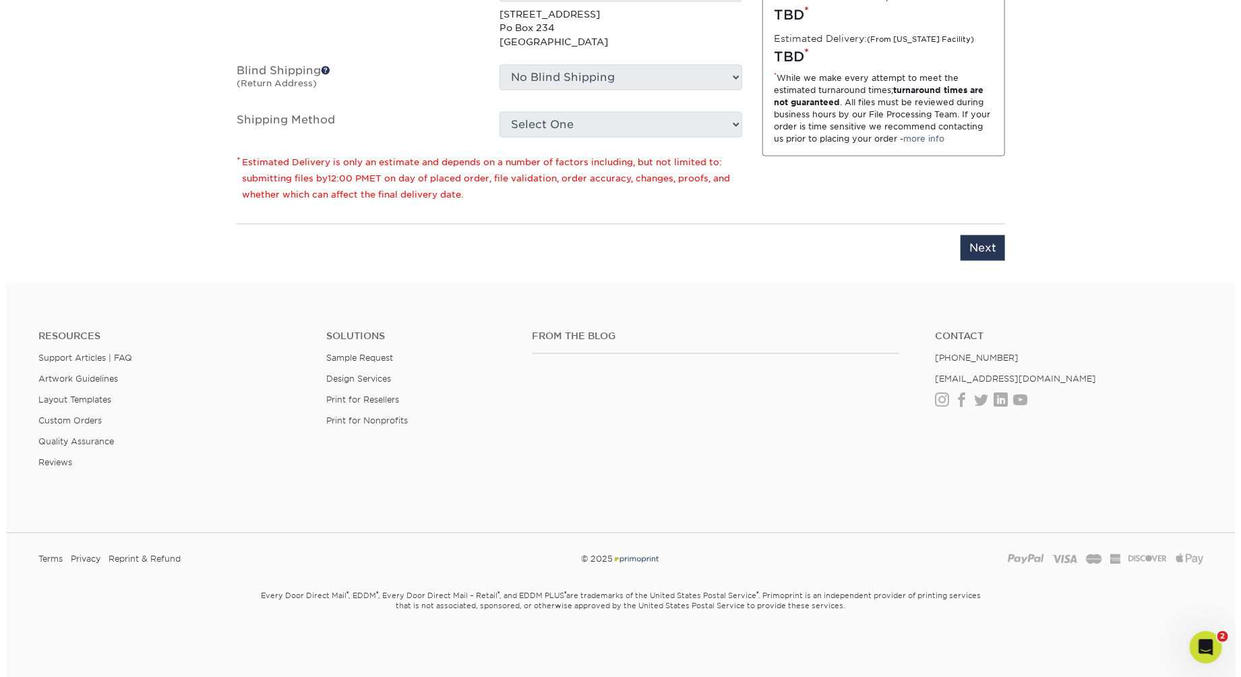
scroll to position [1340, 0]
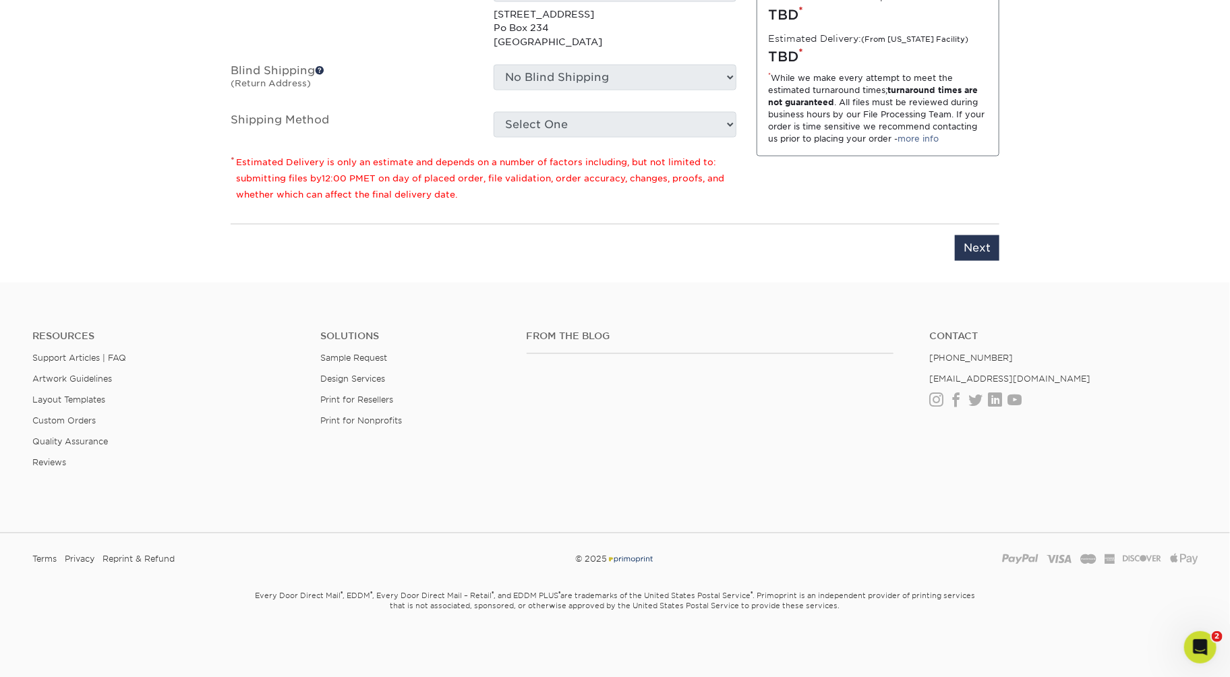
type input "HJC RACK CARDS2"
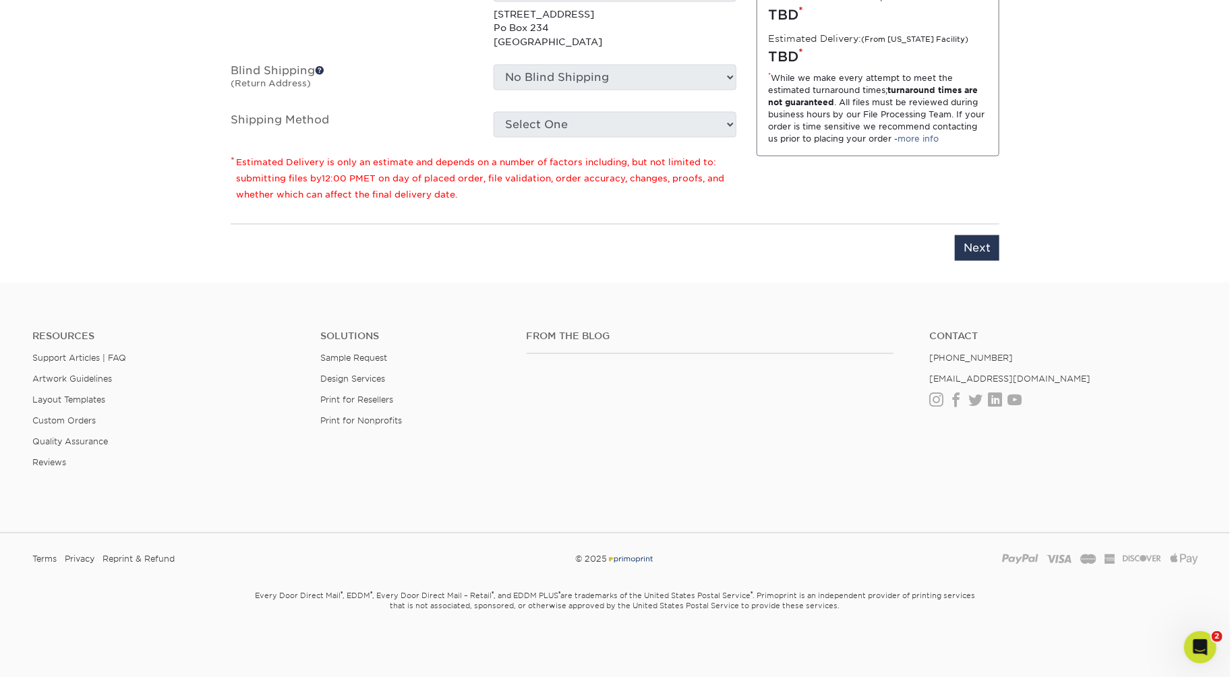
select select "35ecc4ae-da8e-4500-a16a-5d9595fa1a03"
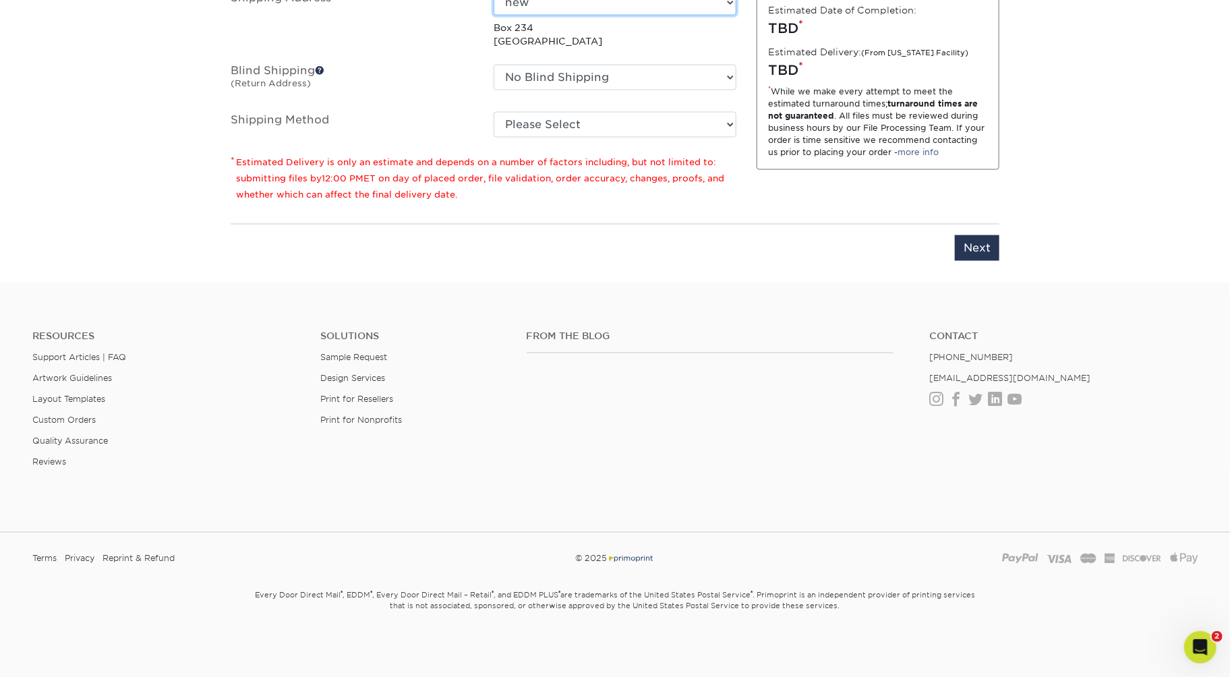
click at [676, 16] on select "Select One American Shredders American Shredding-Adams American Shredding-TX Am…" at bounding box center [614, 3] width 243 height 26
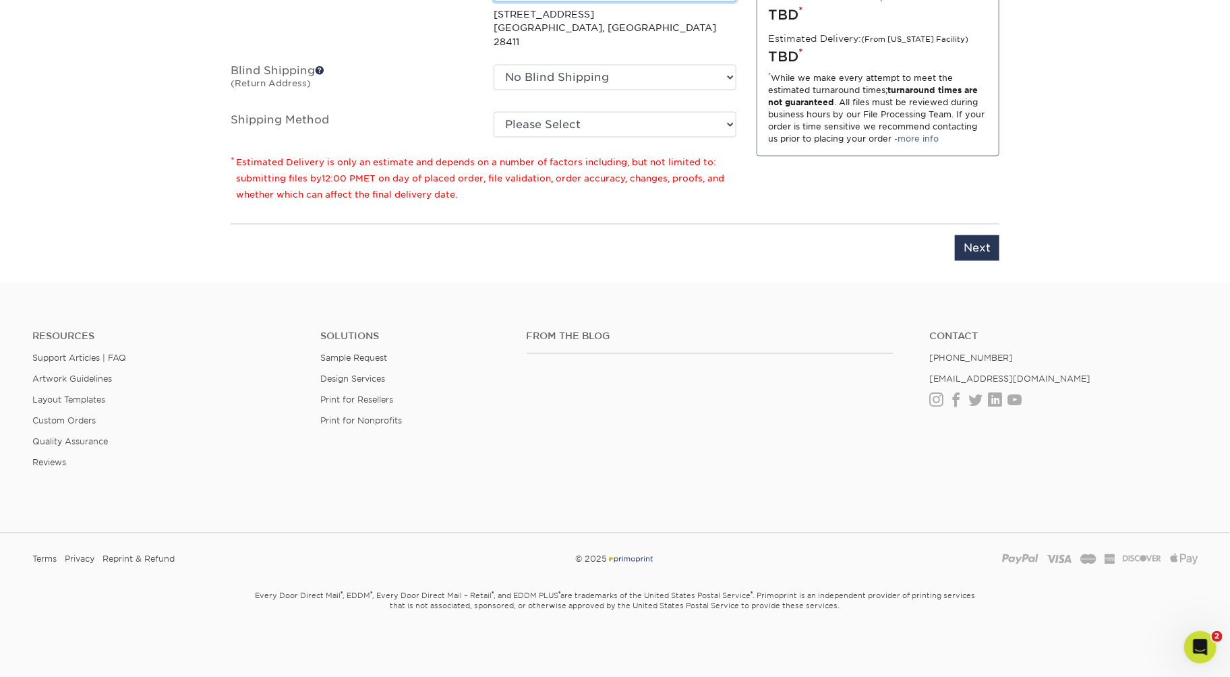
select select "newaddress"
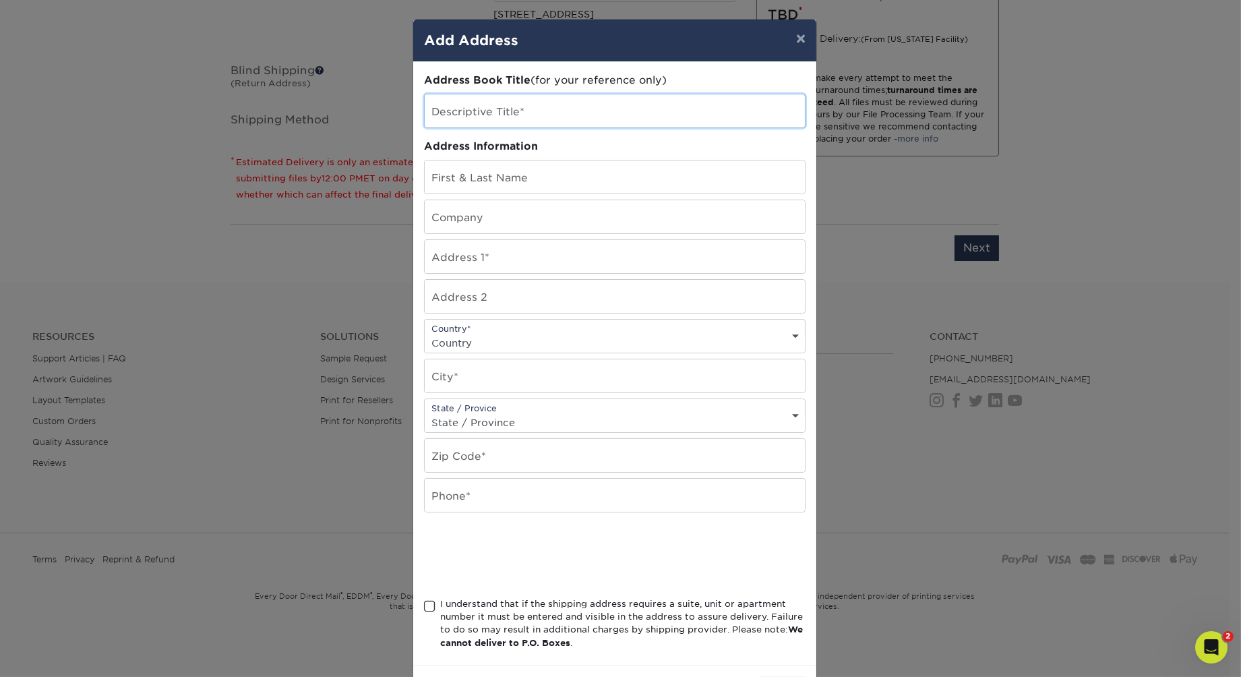
click at [638, 127] on input "text" at bounding box center [615, 110] width 380 height 33
type input "HJC"
click at [545, 193] on input "text" at bounding box center [615, 176] width 380 height 33
type input "Melissa Jones"
type input "[STREET_ADDRESS][PERSON_NAME]"
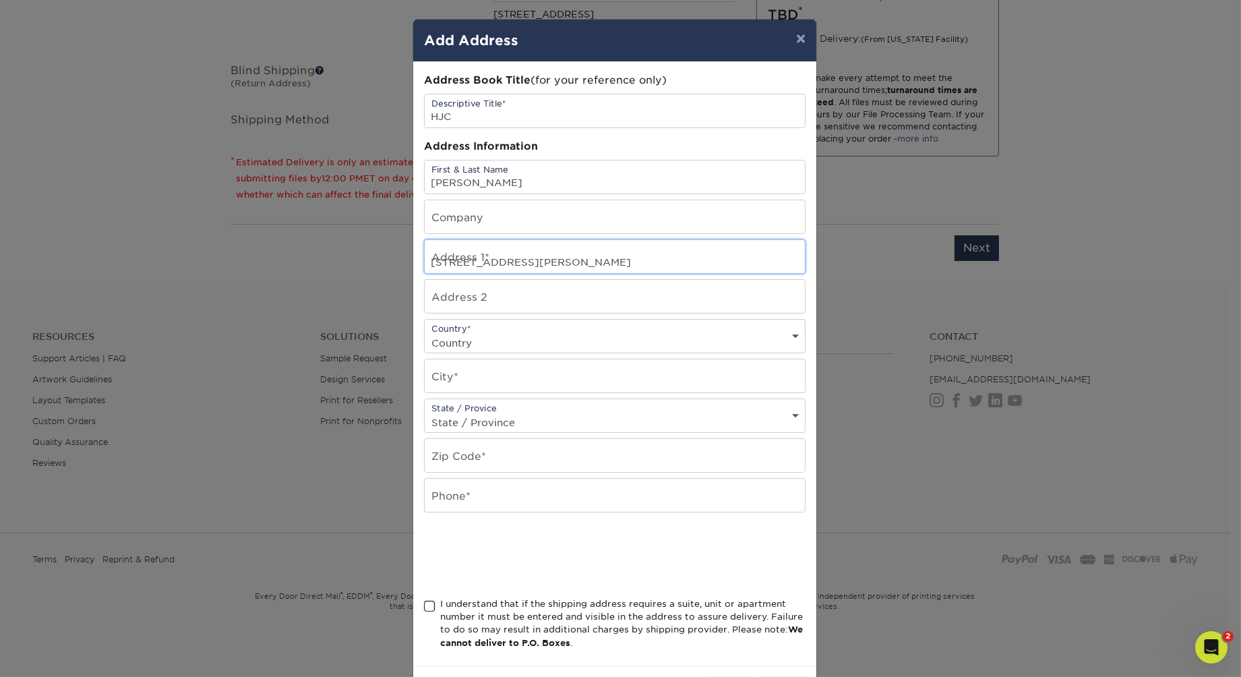
type input "Unit 2"
select select "US"
type input "Chicago"
select select "IL"
type input "60626"
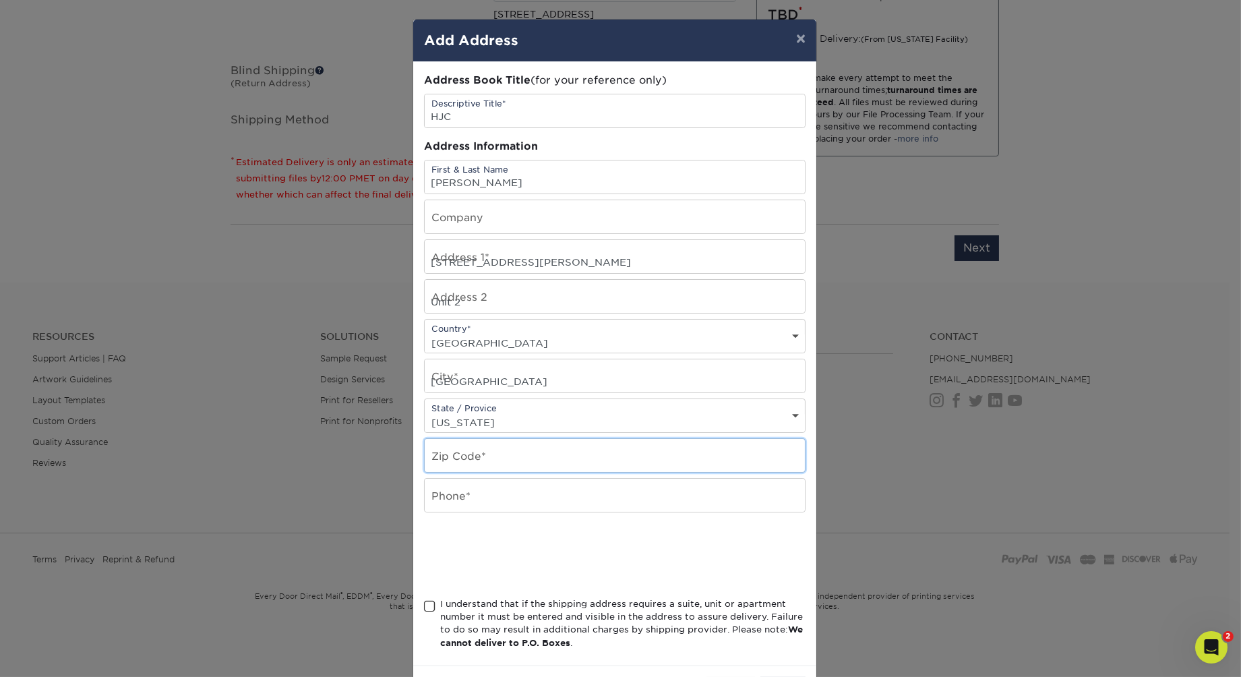
type input "9104097782"
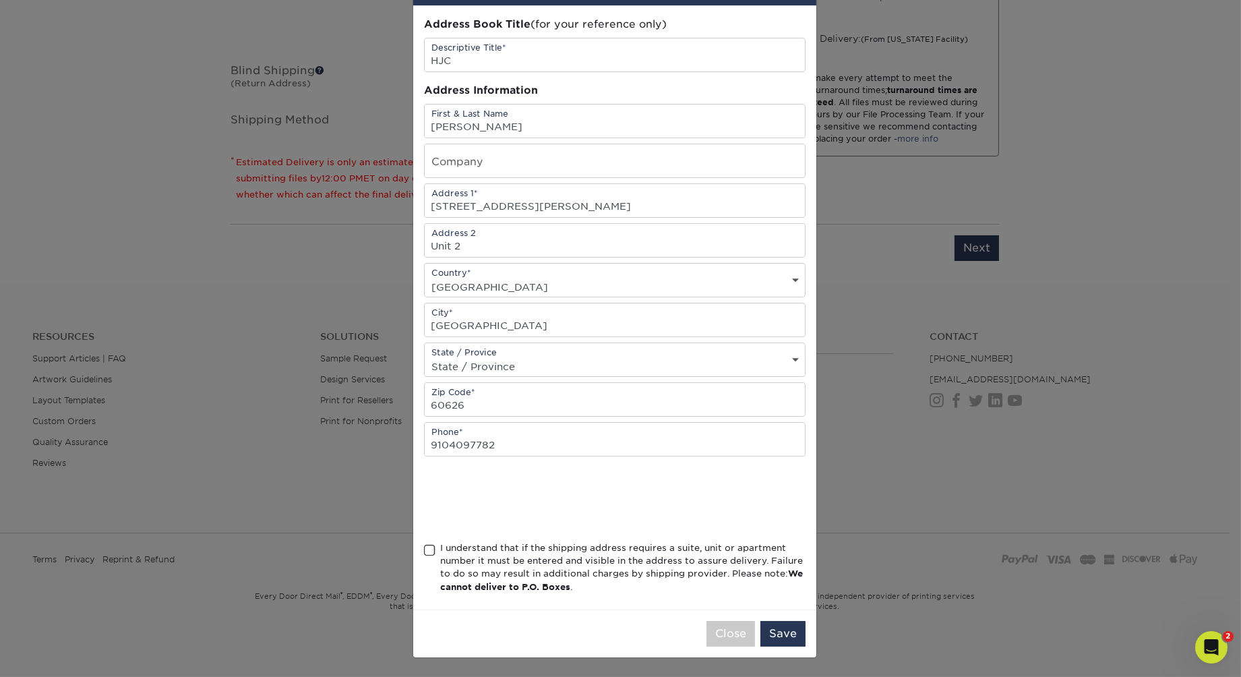
scroll to position [164, 0]
click at [425, 557] on span at bounding box center [429, 550] width 11 height 13
click at [0, 0] on input "I understand that if the shipping address requires a suite, unit or apartment n…" at bounding box center [0, 0] width 0 height 0
click at [771, 624] on button "Save" at bounding box center [782, 634] width 45 height 26
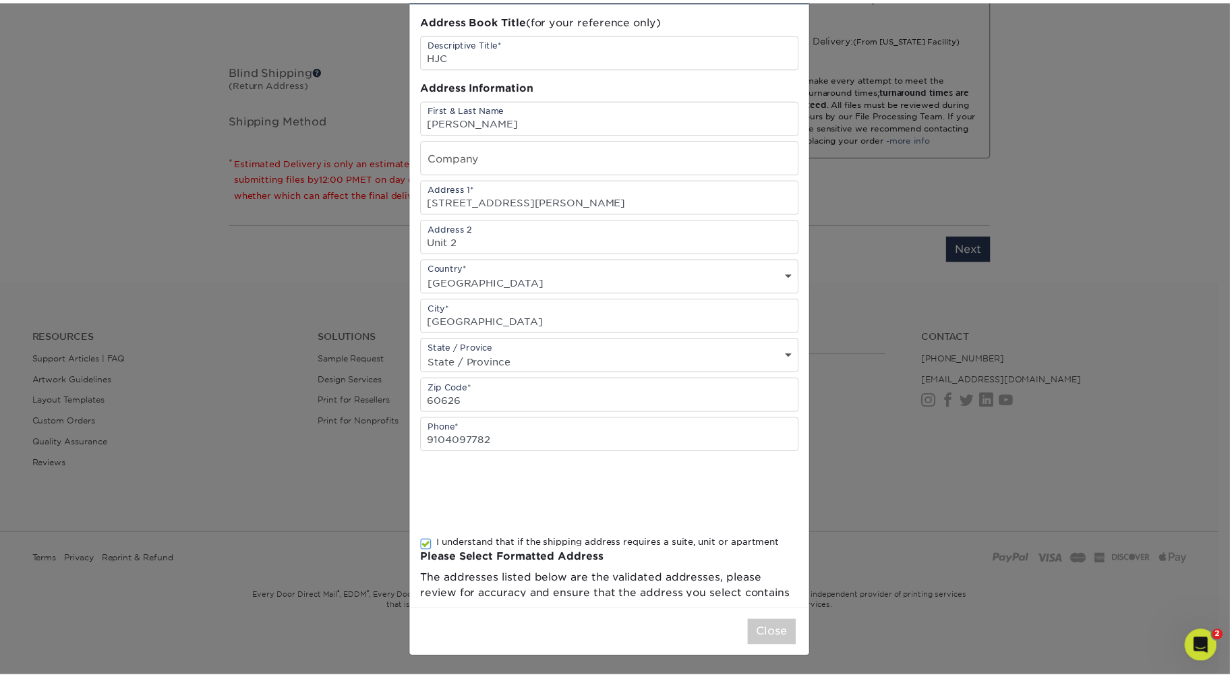
scroll to position [0, 0]
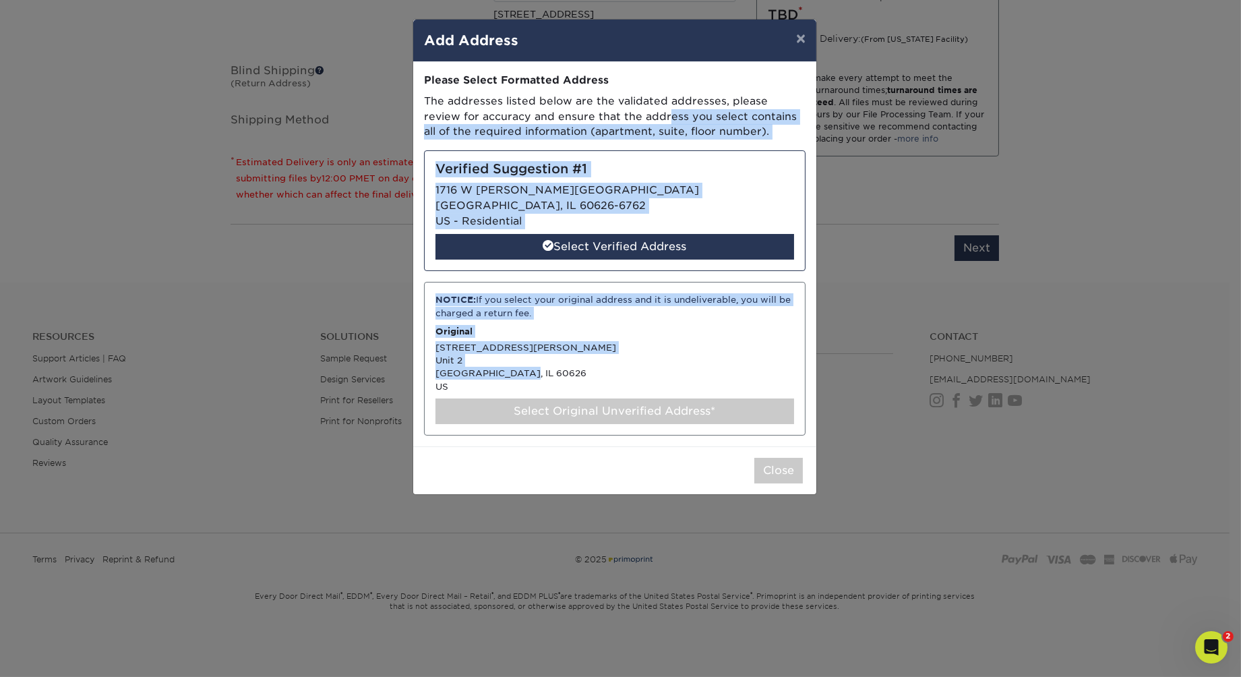
drag, startPoint x: 771, startPoint y: 624, endPoint x: 1236, endPoint y: 173, distance: 647.4
click at [1229, 173] on div "× Add Address Address Book Title (for your reference only) Descriptive Title* H…" at bounding box center [620, 338] width 1241 height 677
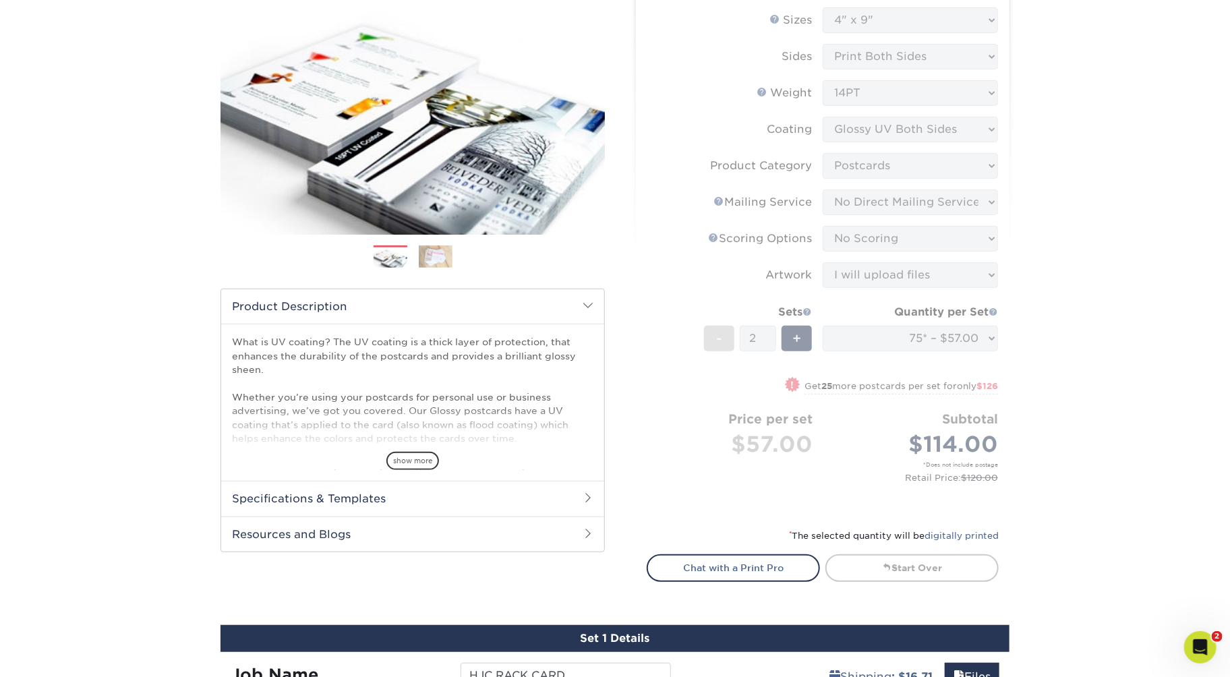
scroll to position [159, 0]
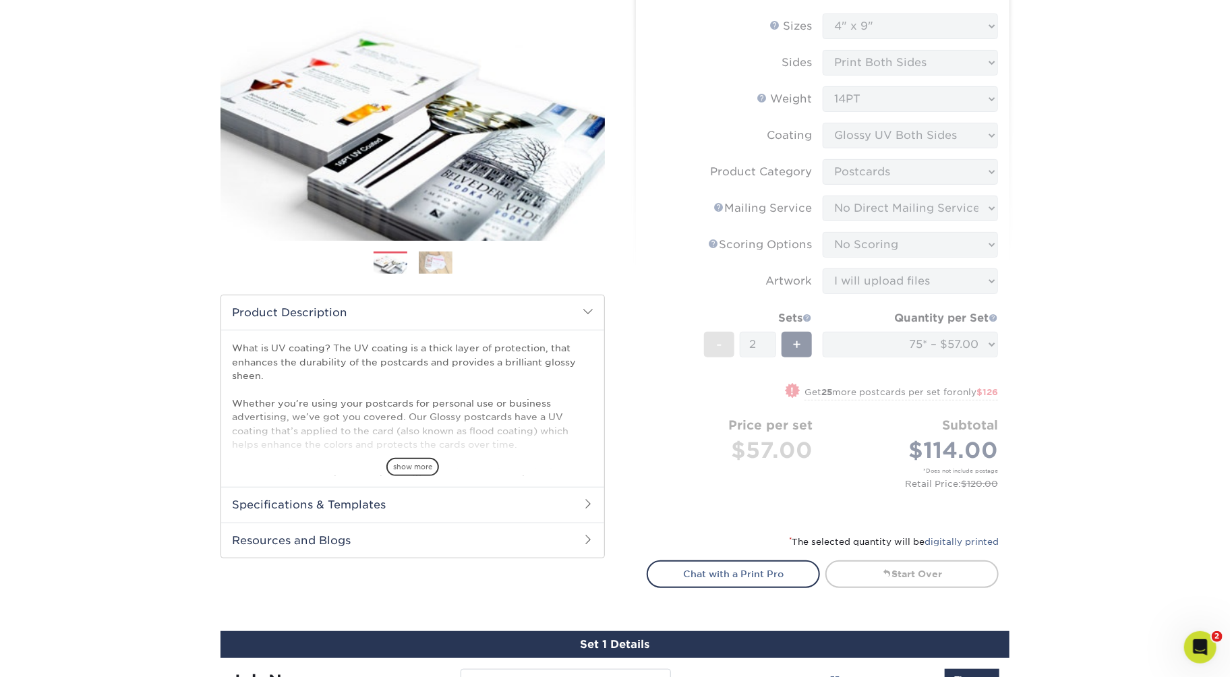
click at [1089, 113] on div "Products Postcards Glossy UV Coated Postcards Previous Next show more 25" at bounding box center [615, 569] width 1230 height 1285
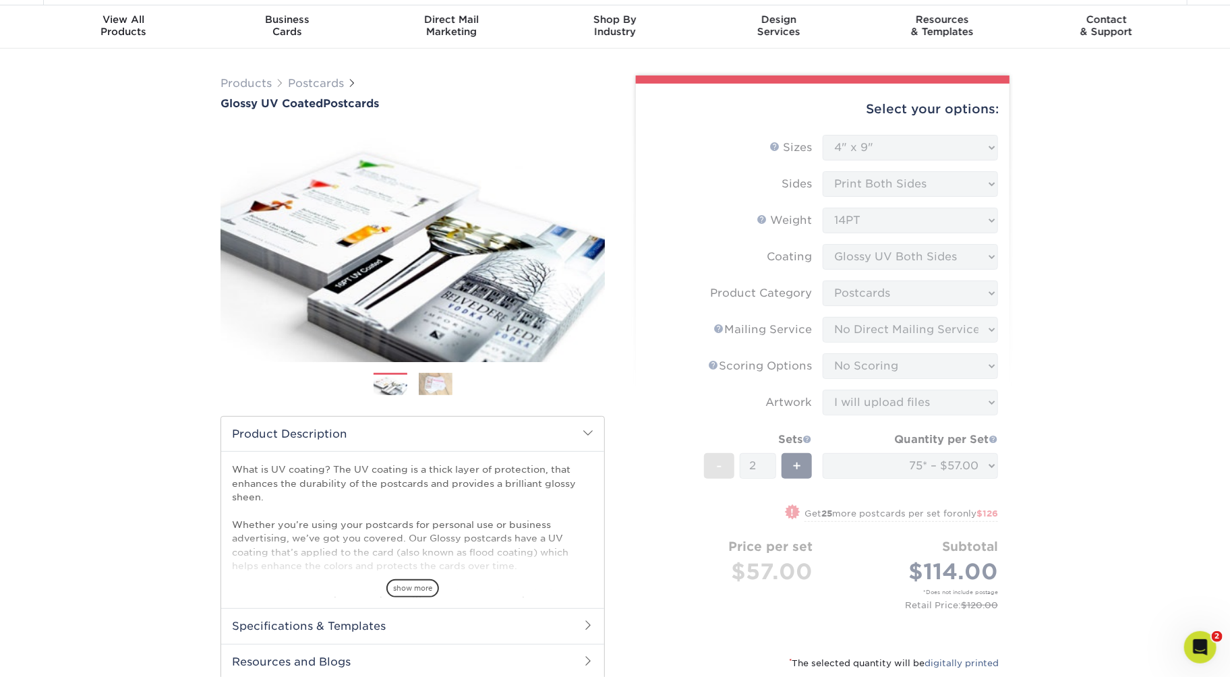
scroll to position [0, 0]
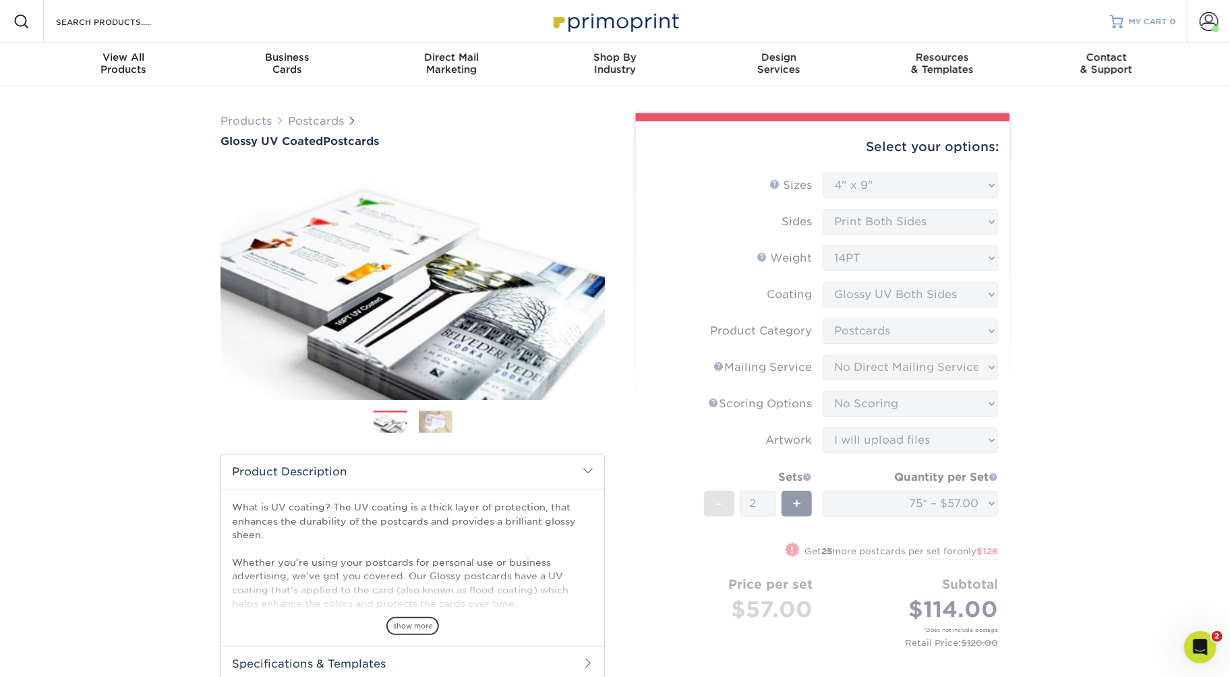
click at [1110, 41] on link "MY CART 0" at bounding box center [1143, 21] width 66 height 43
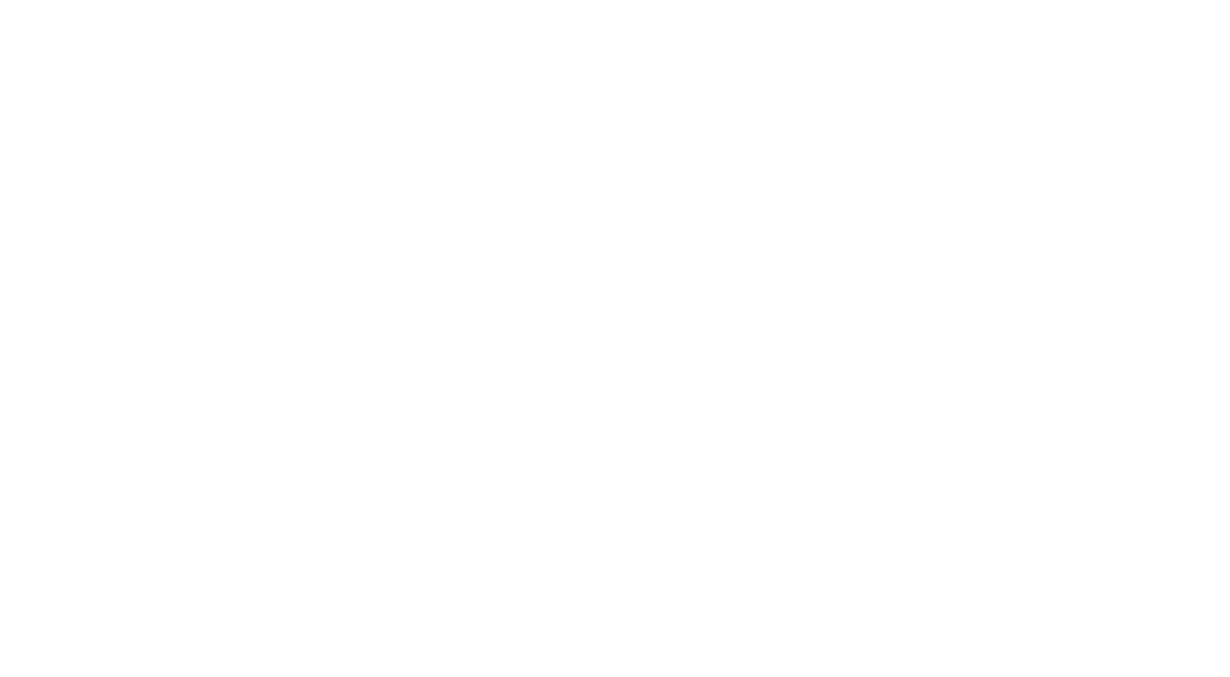
select select "4.00x9.00"
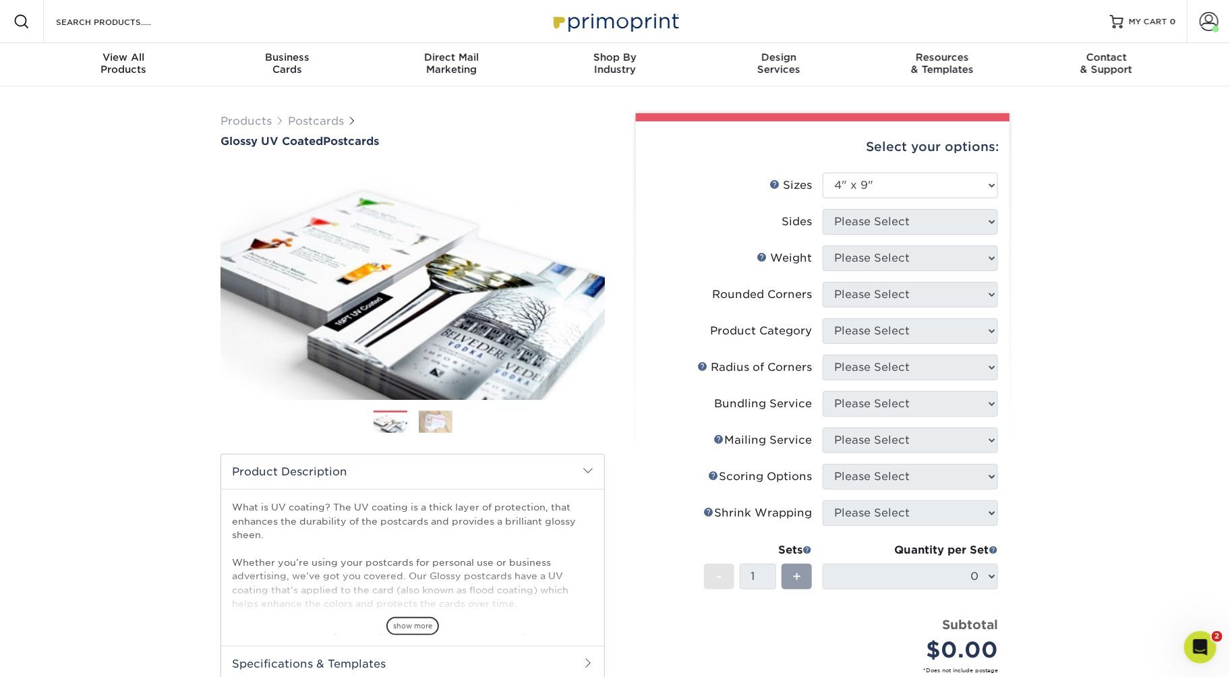
click at [1151, 460] on div "Products Postcards Glossy UV Coated Postcards Previous Next show more 25" at bounding box center [615, 481] width 1230 height 791
click at [1102, 290] on div "Products Postcards Glossy UV Coated Postcards Previous Next show more 25" at bounding box center [615, 481] width 1230 height 791
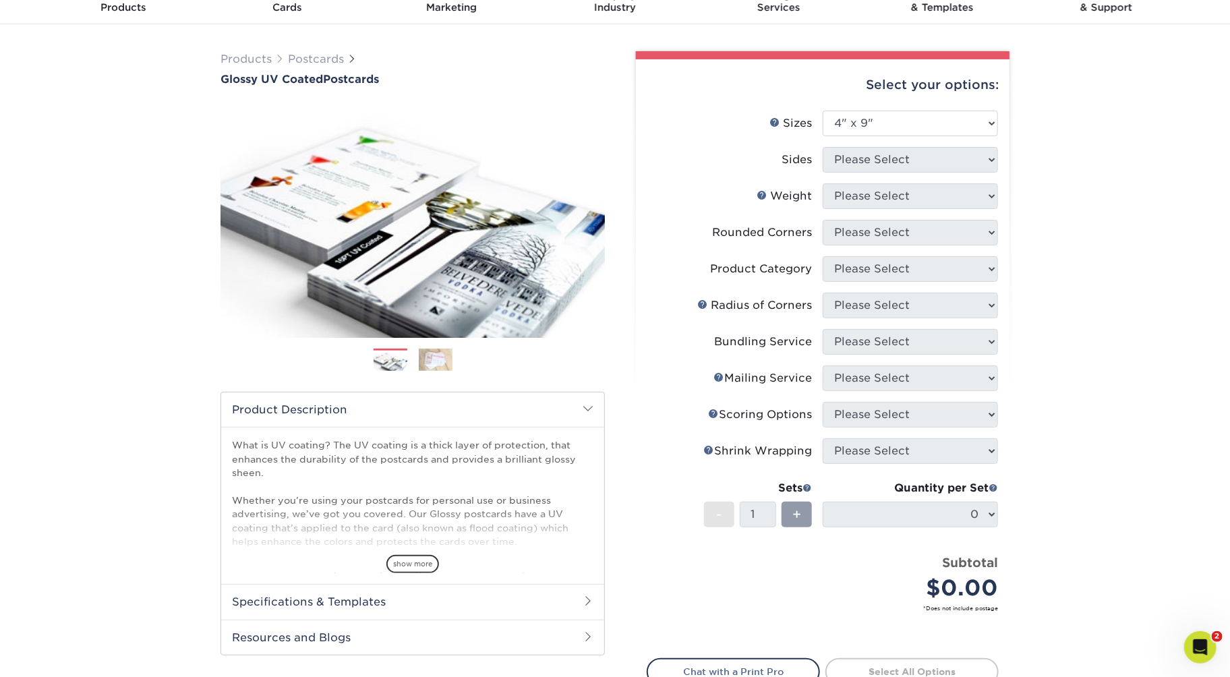
scroll to position [71, 0]
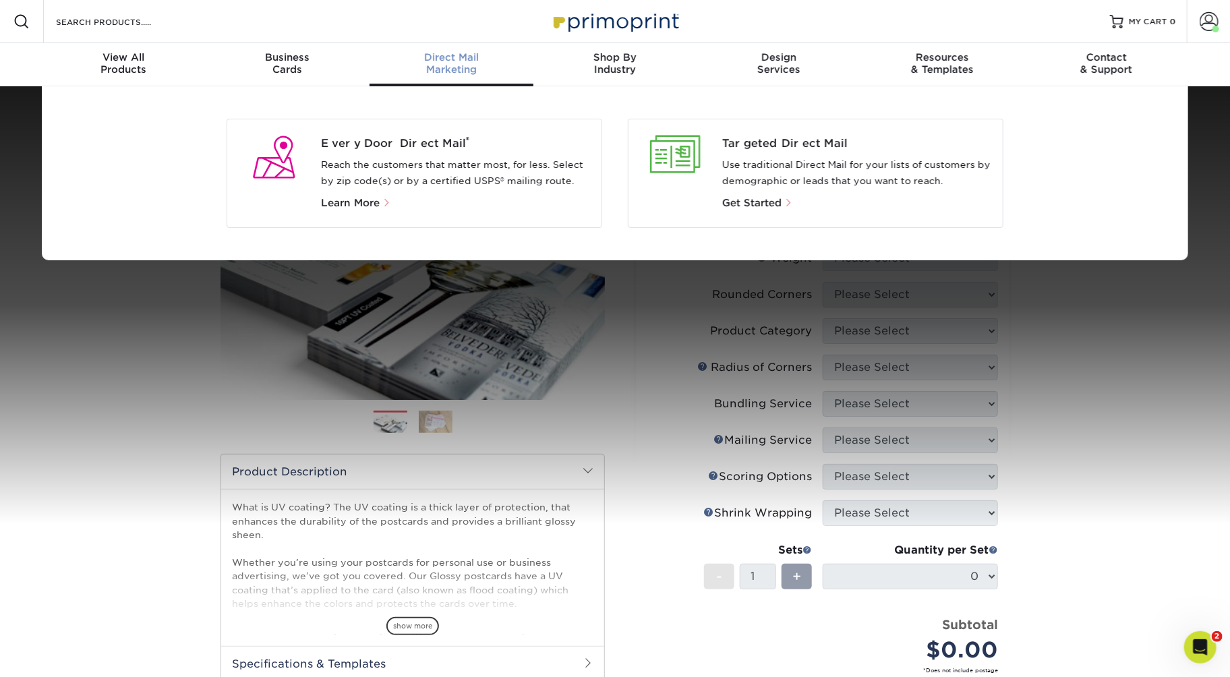
click at [1211, 220] on div "Every Door Direct Mail ® Reach the customers that matter most, for less. Select…" at bounding box center [615, 173] width 1230 height 174
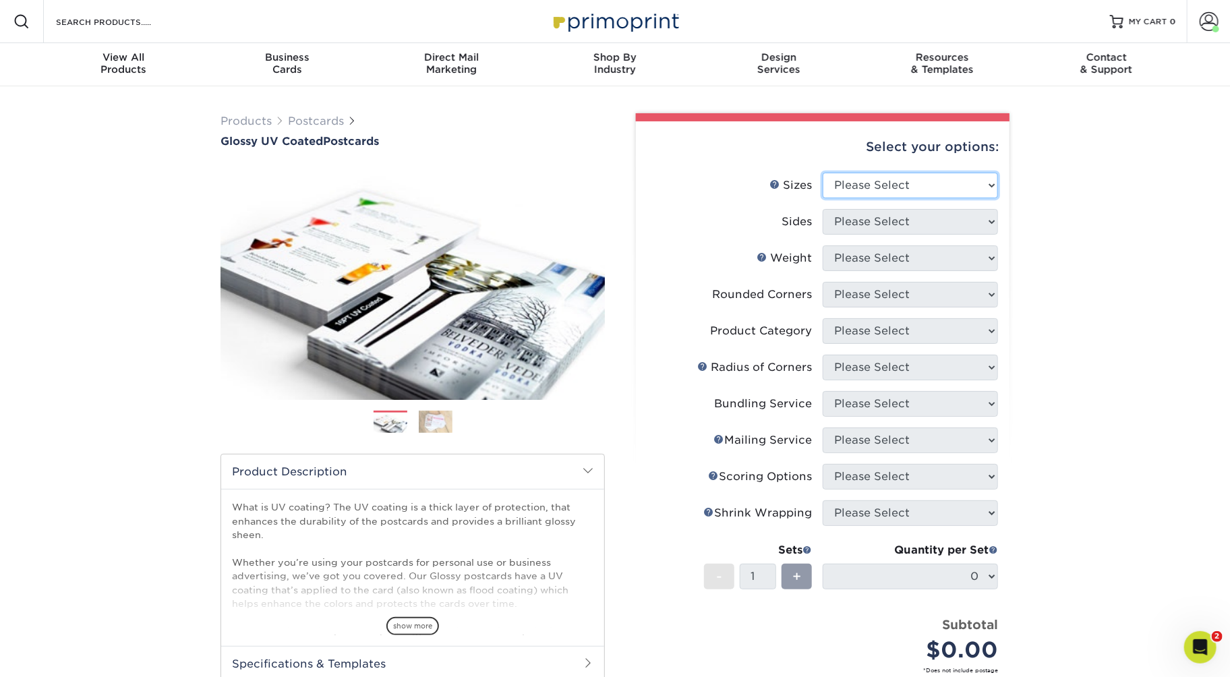
click at [864, 198] on select "Please Select 1.5" x 7" 2" x 4" 2" x 6" 2" x 7" 2" x 8" 2.12" x 5.5" 2.12" x 5.…" at bounding box center [909, 186] width 175 height 26
select select "4.00x9.00"
click at [825, 198] on select "Please Select 1.5" x 7" 2" x 4" 2" x 6" 2" x 7" 2" x 8" 2.12" x 5.5" 2.12" x 5.…" at bounding box center [909, 186] width 175 height 26
click at [971, 235] on select "Please Select Print Both Sides Print Front Only" at bounding box center [909, 222] width 175 height 26
select select "13abbda7-1d64-4f25-8bb2-c179b224825d"
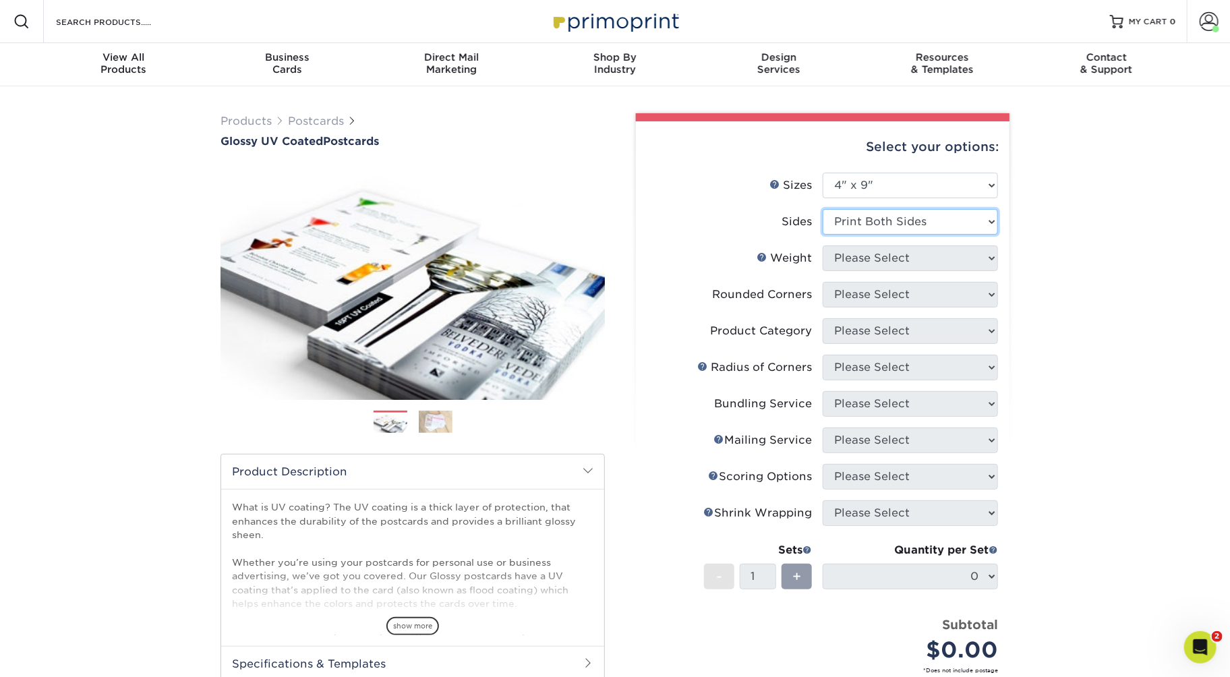
click at [825, 235] on select "Please Select Print Both Sides Print Front Only" at bounding box center [909, 222] width 175 height 26
click at [942, 271] on select "Please Select 16PT 14PT 18PT C1S" at bounding box center [909, 258] width 175 height 26
select select "14PT"
click at [825, 271] on select "Please Select 16PT 14PT 18PT C1S" at bounding box center [909, 258] width 175 height 26
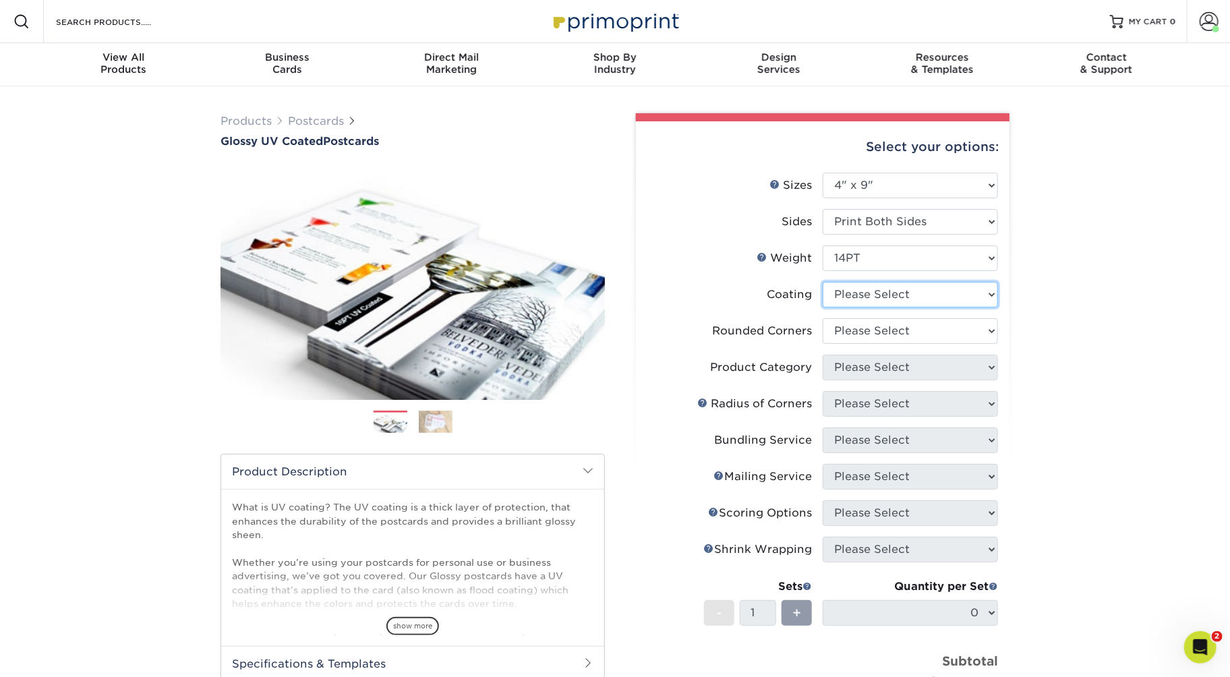
click at [907, 307] on select at bounding box center [909, 295] width 175 height 26
select select "ae367451-b2b8-45df-a344-0f05b6a12993"
click at [825, 307] on select at bounding box center [909, 295] width 175 height 26
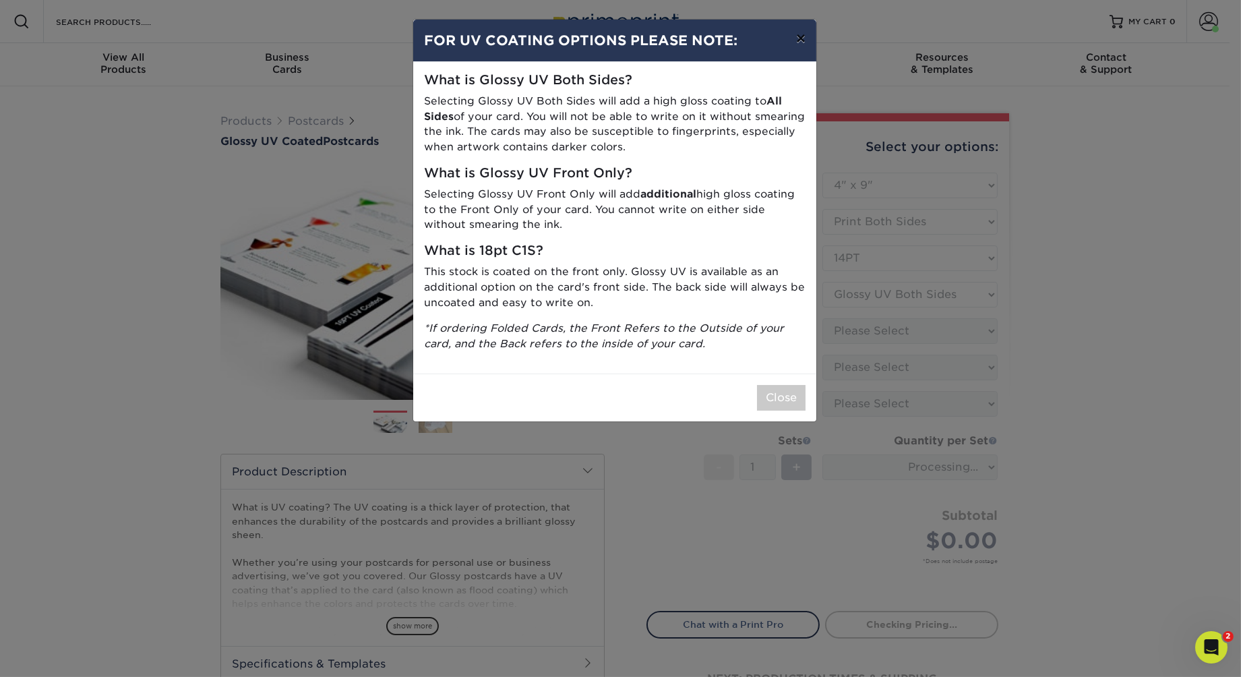
click at [789, 57] on button "×" at bounding box center [800, 39] width 31 height 38
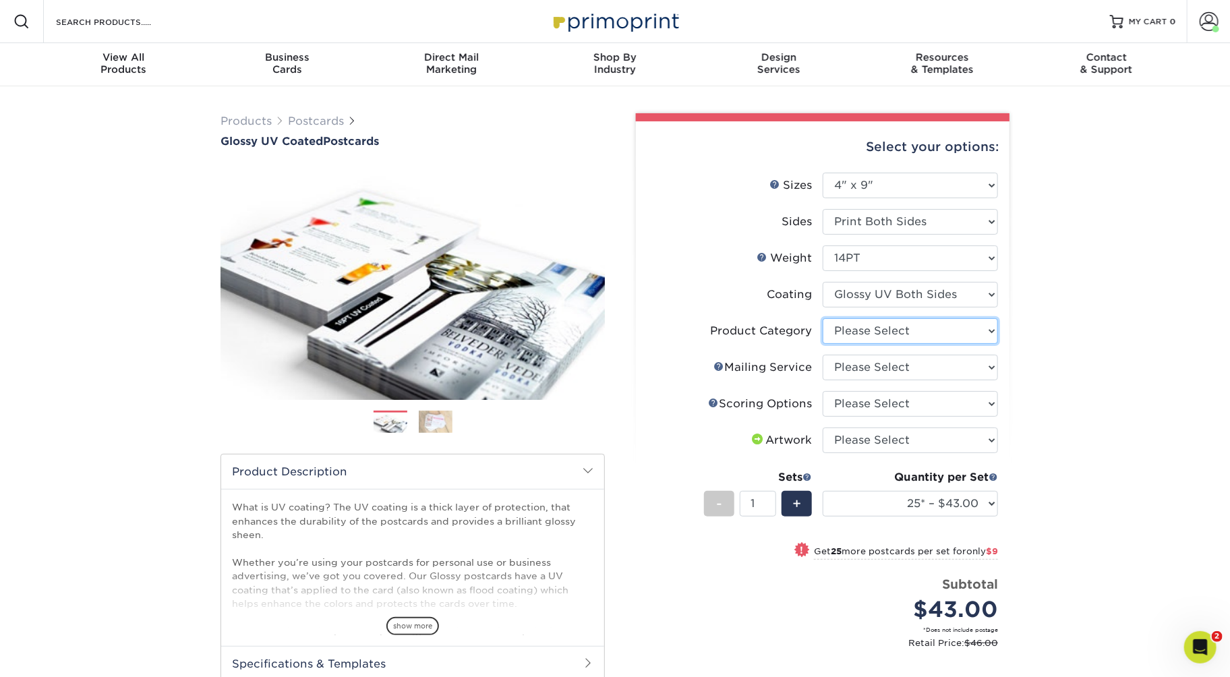
click at [859, 344] on select "Please Select Postcards" at bounding box center [909, 331] width 175 height 26
select select "9b7272e0-d6c8-4c3c-8e97-d3a1bcdab858"
click at [825, 344] on select "Please Select Postcards" at bounding box center [909, 331] width 175 height 26
click at [862, 380] on select "Please Select No Direct Mailing Service No, I will mail/stamp/imprint Direct Ma…" at bounding box center [909, 368] width 175 height 26
select select "3e5e9bdd-d78a-4c28-a41d-fe1407925ca6"
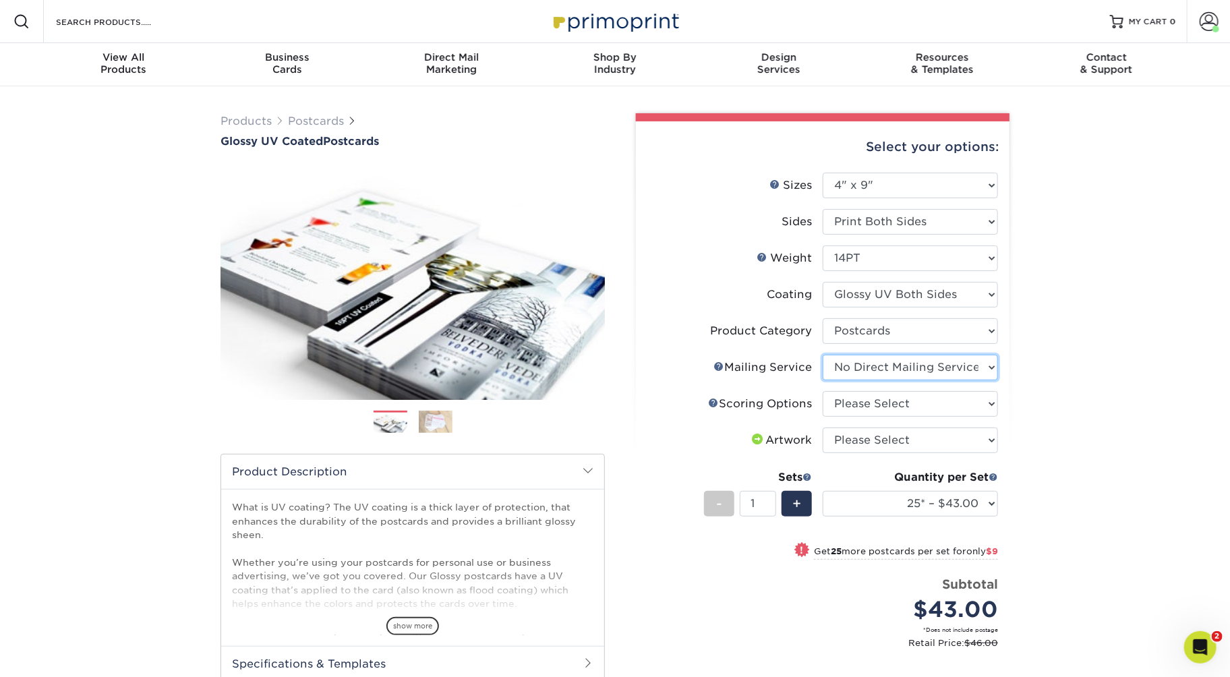
click at [825, 380] on select "Please Select No Direct Mailing Service No, I will mail/stamp/imprint Direct Ma…" at bounding box center [909, 368] width 175 height 26
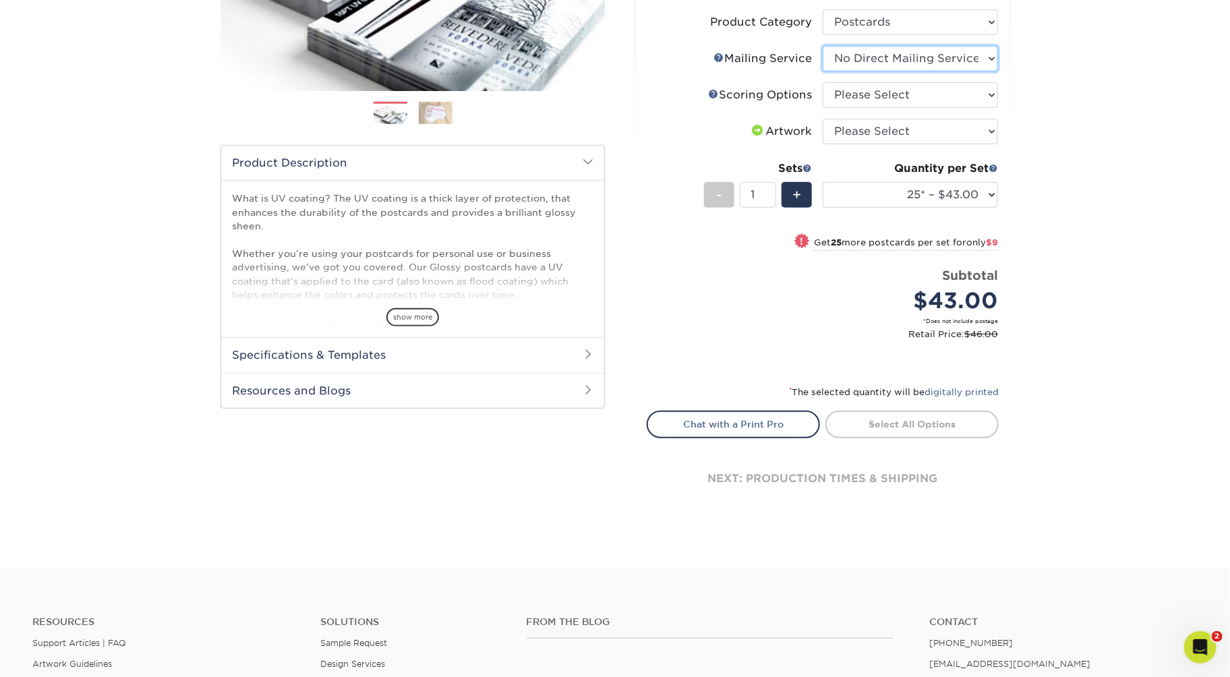
scroll to position [382, 0]
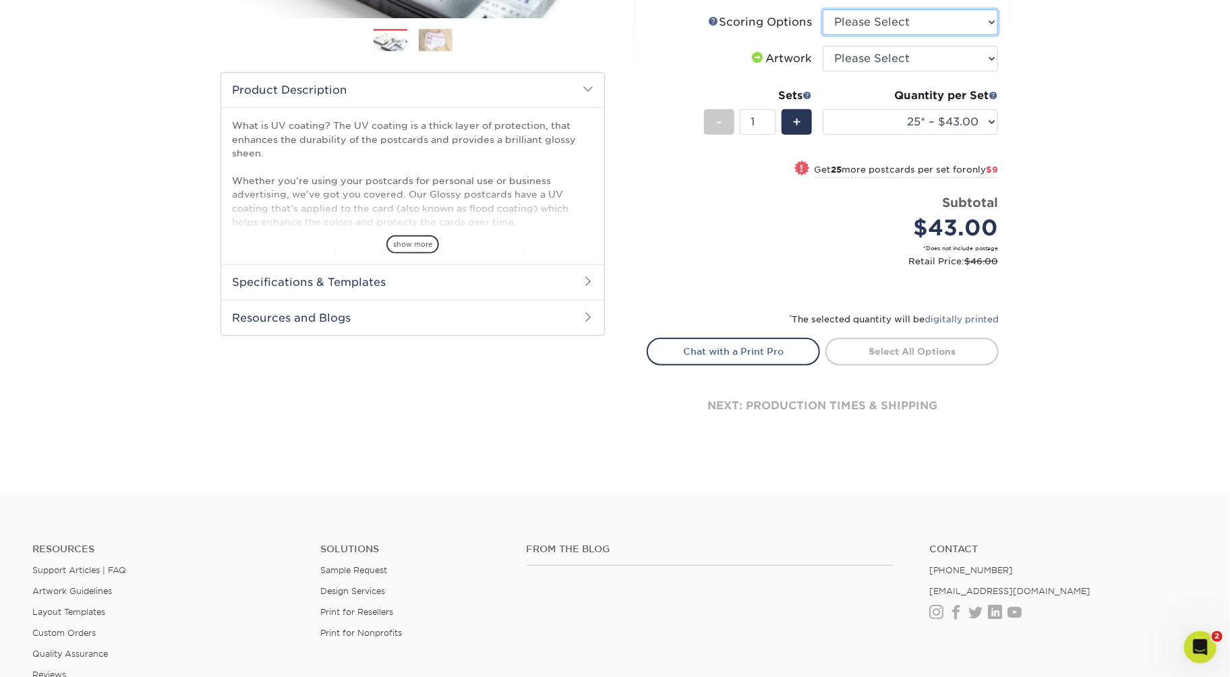
click at [976, 35] on select "Please Select No Scoring One Score Two Scores" at bounding box center [909, 22] width 175 height 26
select select "16ebe401-5398-422d-8cb0-f3adbb82deb5"
click at [825, 35] on select "Please Select No Scoring One Score Two Scores" at bounding box center [909, 22] width 175 height 26
click at [930, 71] on select "Please Select I will upload files I need a design - $150" at bounding box center [909, 59] width 175 height 26
select select "upload"
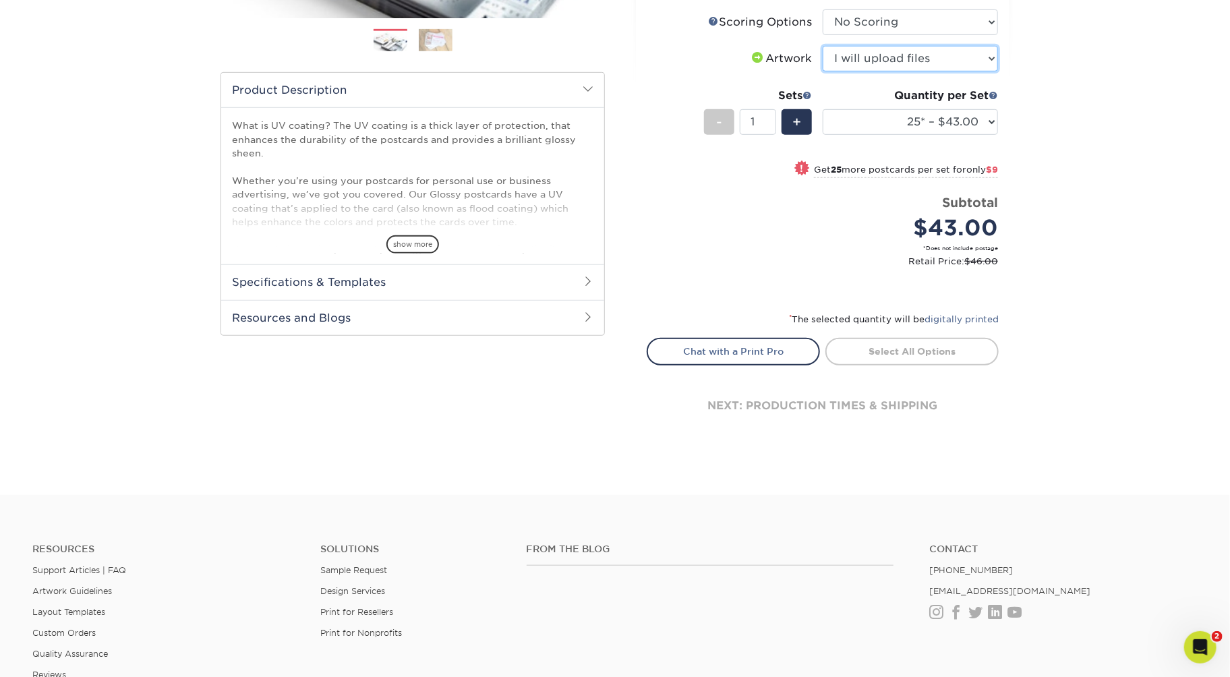
click at [825, 71] on select "Please Select I will upload files I need a design - $150" at bounding box center [909, 59] width 175 height 26
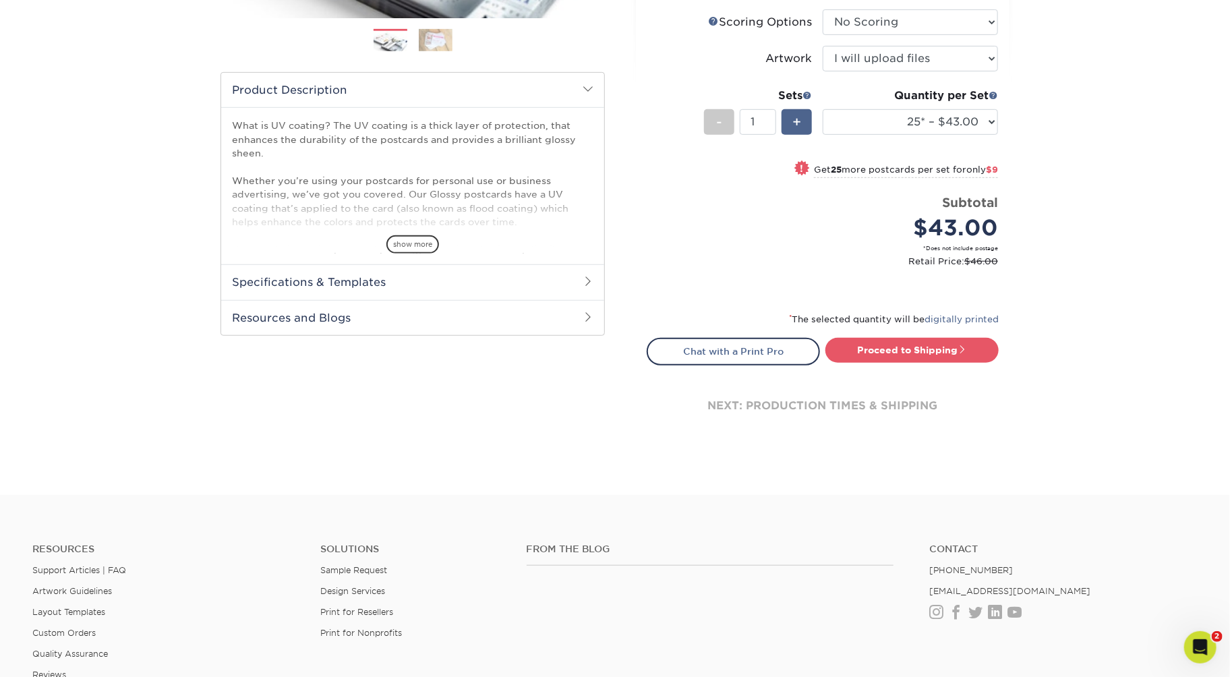
click at [798, 132] on span "+" at bounding box center [796, 122] width 9 height 20
type input "2"
click at [868, 135] on select "25* – $43.00 50* – $52.00 75* – $57.00 100* – $120.00 250* – $180.00 500 – $199…" at bounding box center [909, 122] width 175 height 26
select select "75* – $57.00"
click at [825, 135] on select "25* – $43.00 50* – $52.00 75* – $57.00 100* – $120.00 250* – $180.00 500 – $199…" at bounding box center [909, 122] width 175 height 26
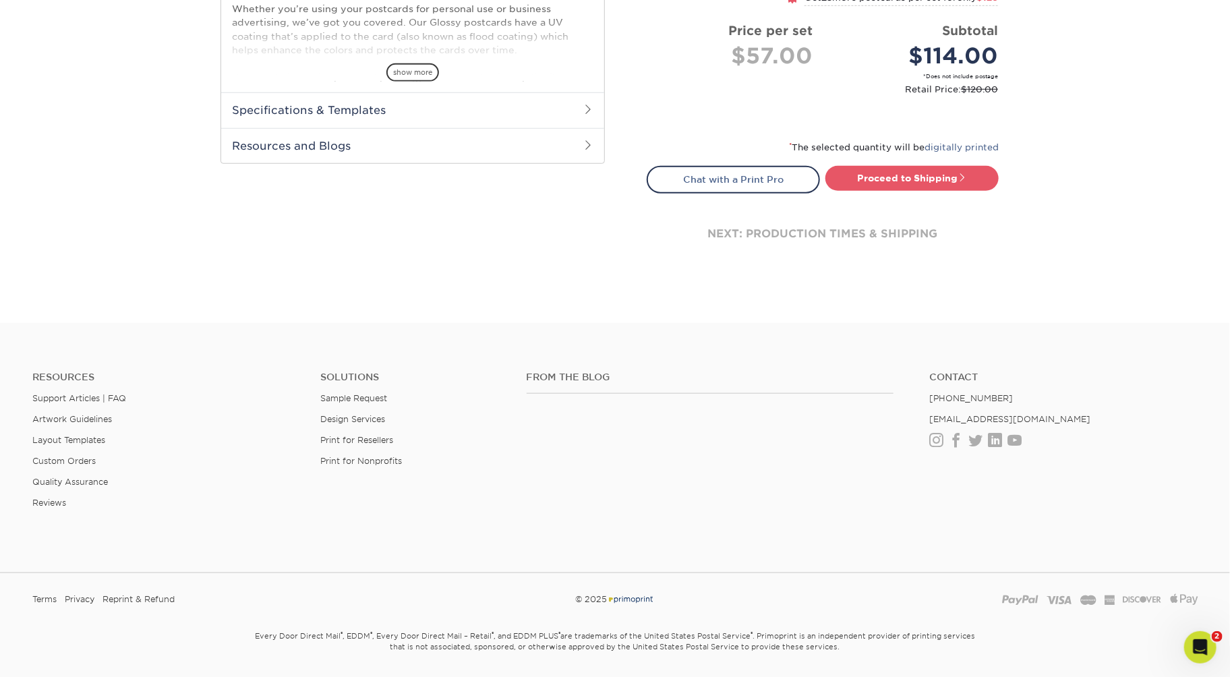
scroll to position [627, 0]
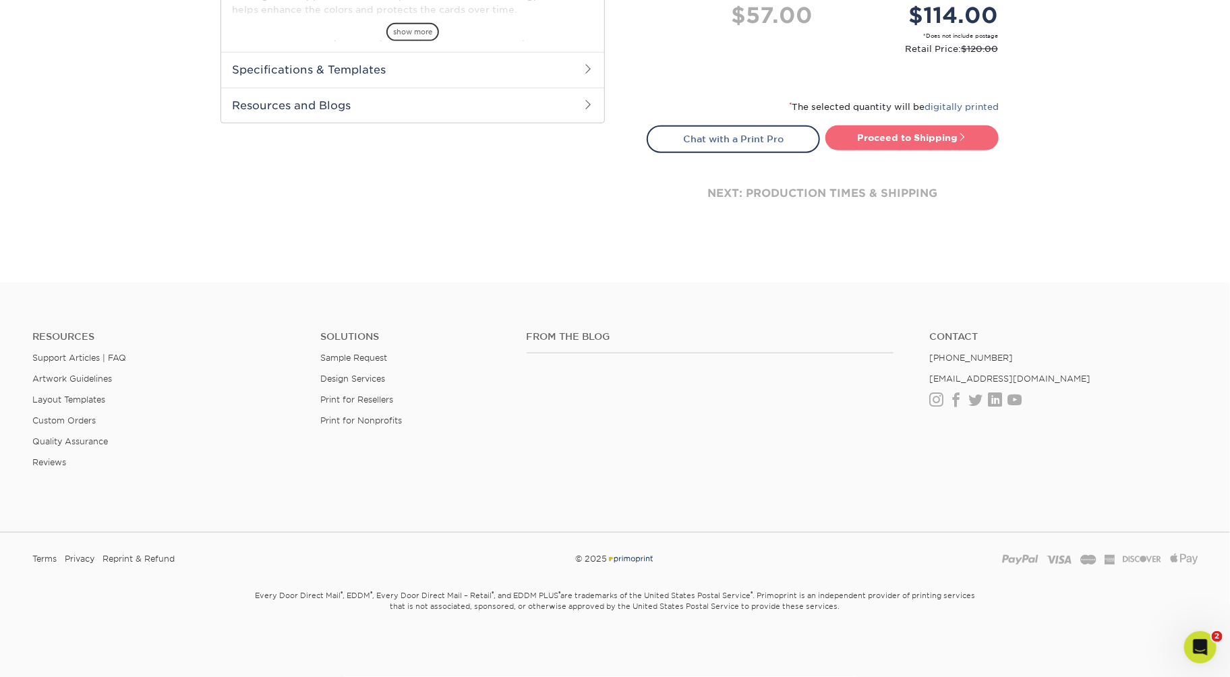
click at [926, 150] on link "Proceed to Shipping" at bounding box center [911, 137] width 173 height 24
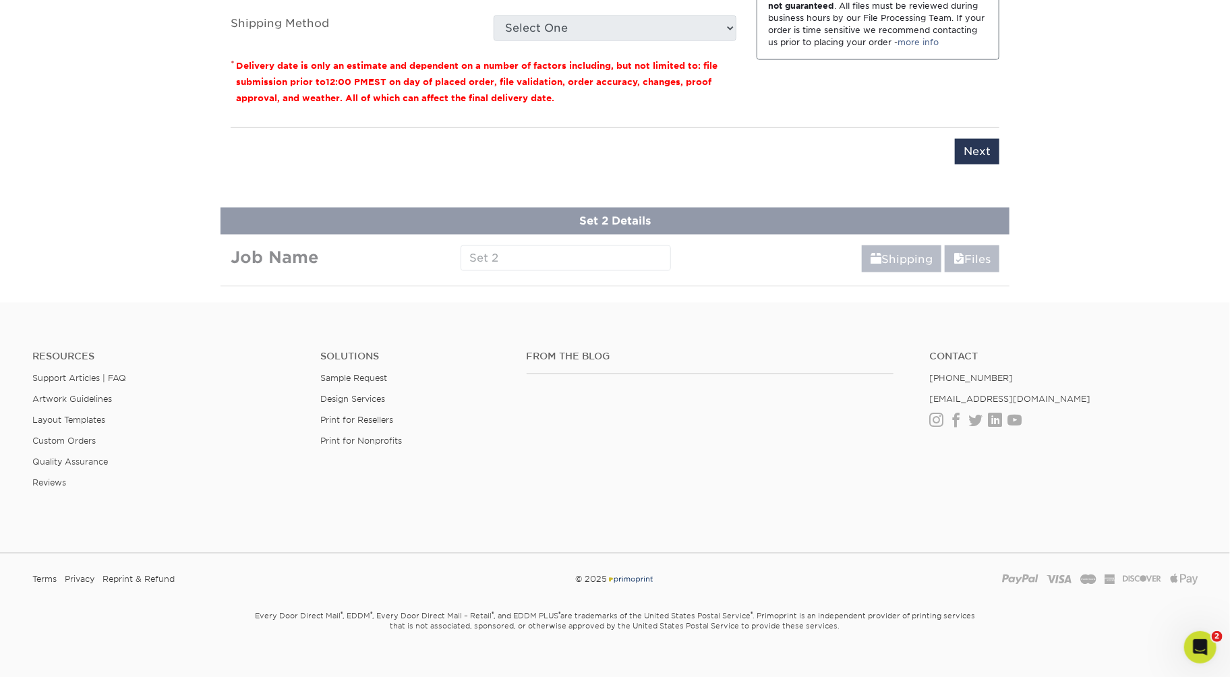
scroll to position [1258, 0]
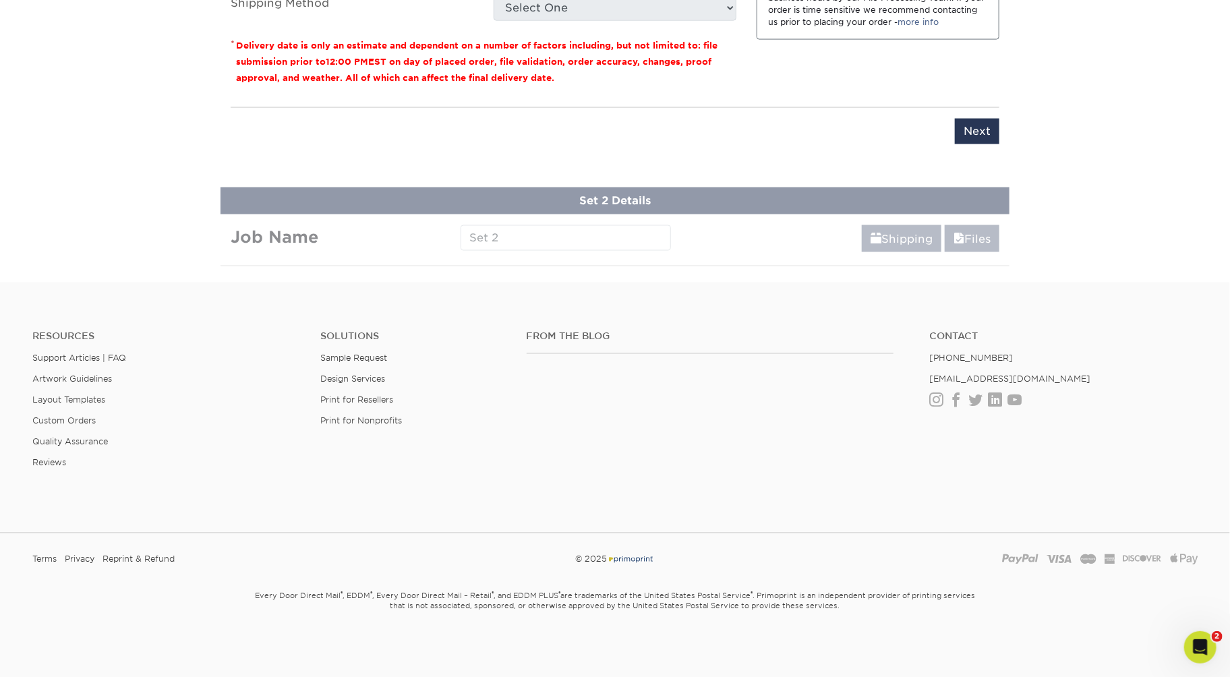
type input "HJC RC1"
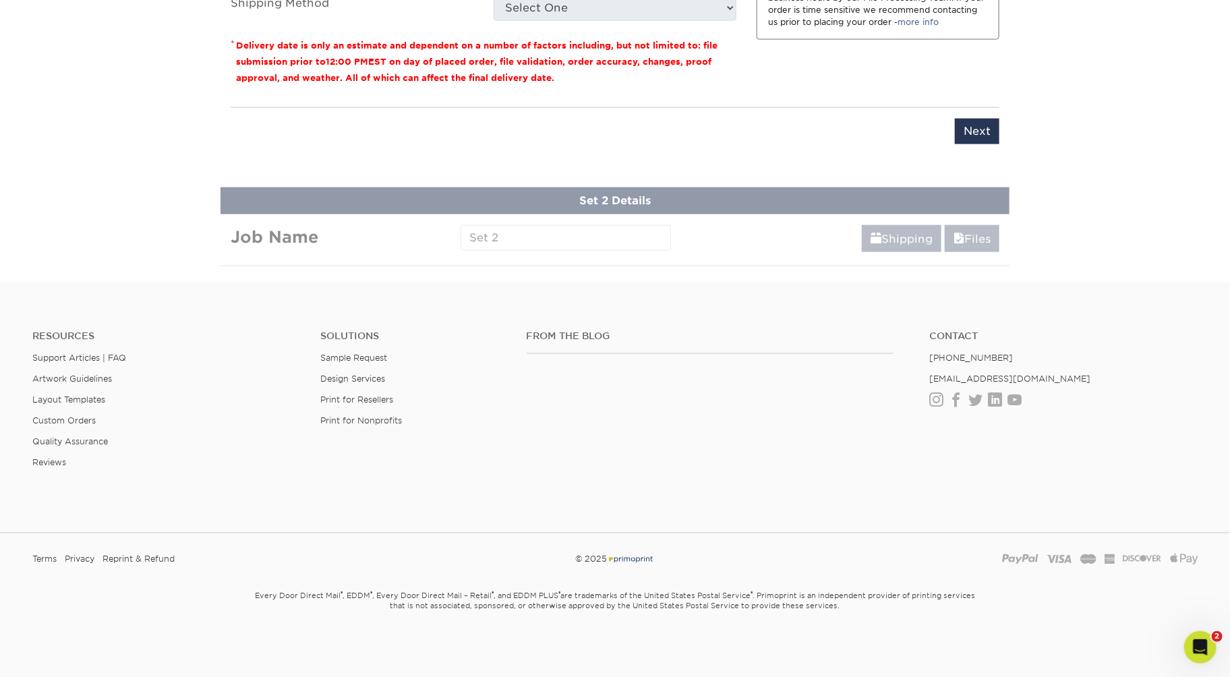
select select "35ecc4ae-da8e-4500-a16a-5d9595fa1a03"
select select "286867"
click at [504, 21] on select "Please Select 3 Day Shipping Service (+$16.71) Ground Shipping (+$16.92) 2 Day …" at bounding box center [614, 8] width 243 height 26
select select "12"
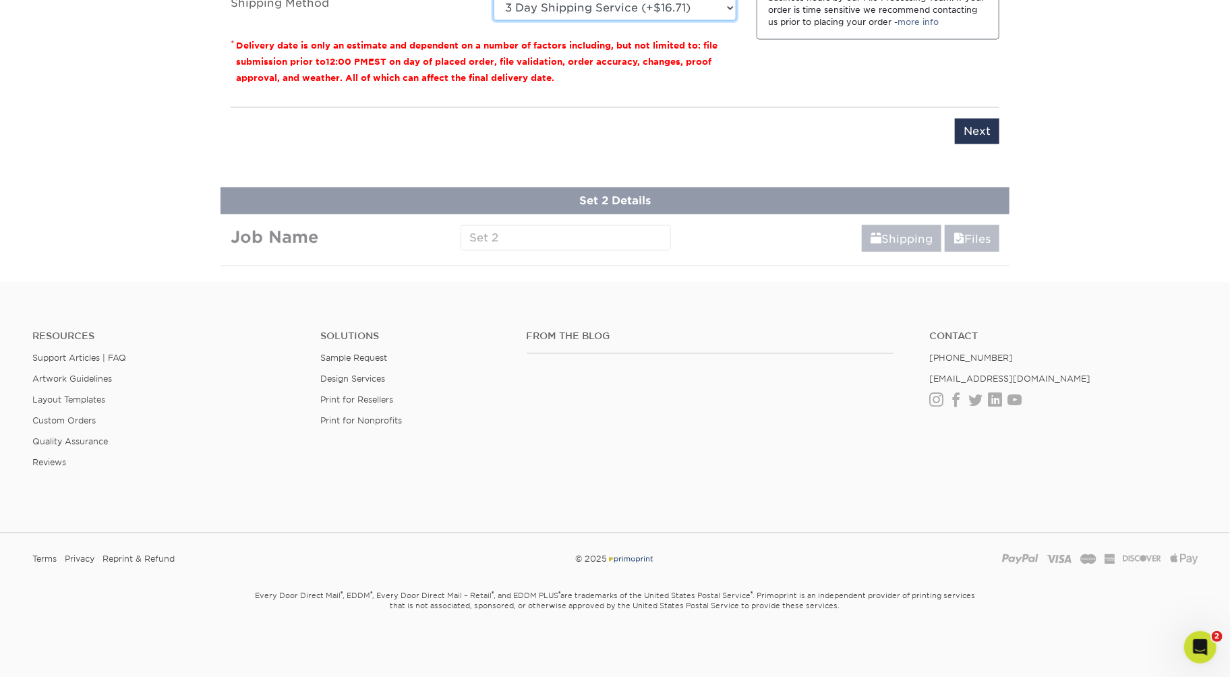
click at [493, 21] on select "Please Select 3 Day Shipping Service (+$16.71) Ground Shipping (+$16.92) 2 Day …" at bounding box center [614, 8] width 243 height 26
click at [970, 144] on input "Next" at bounding box center [977, 132] width 44 height 26
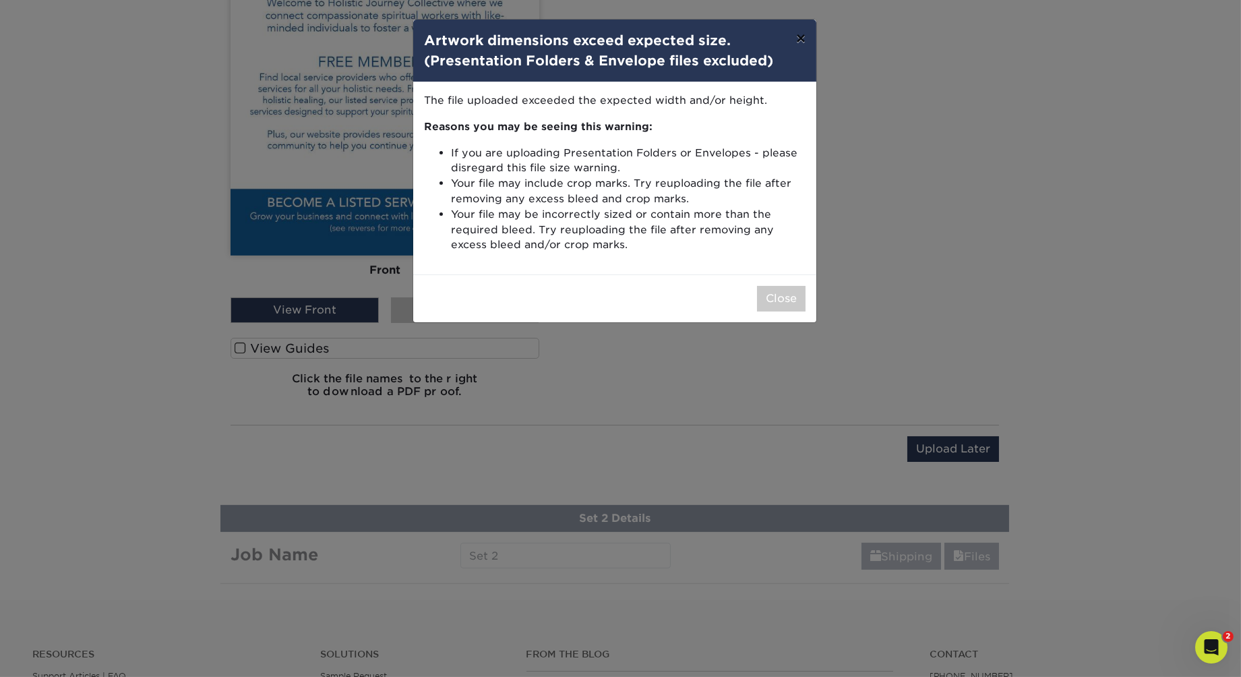
click at [789, 55] on button "×" at bounding box center [800, 39] width 31 height 38
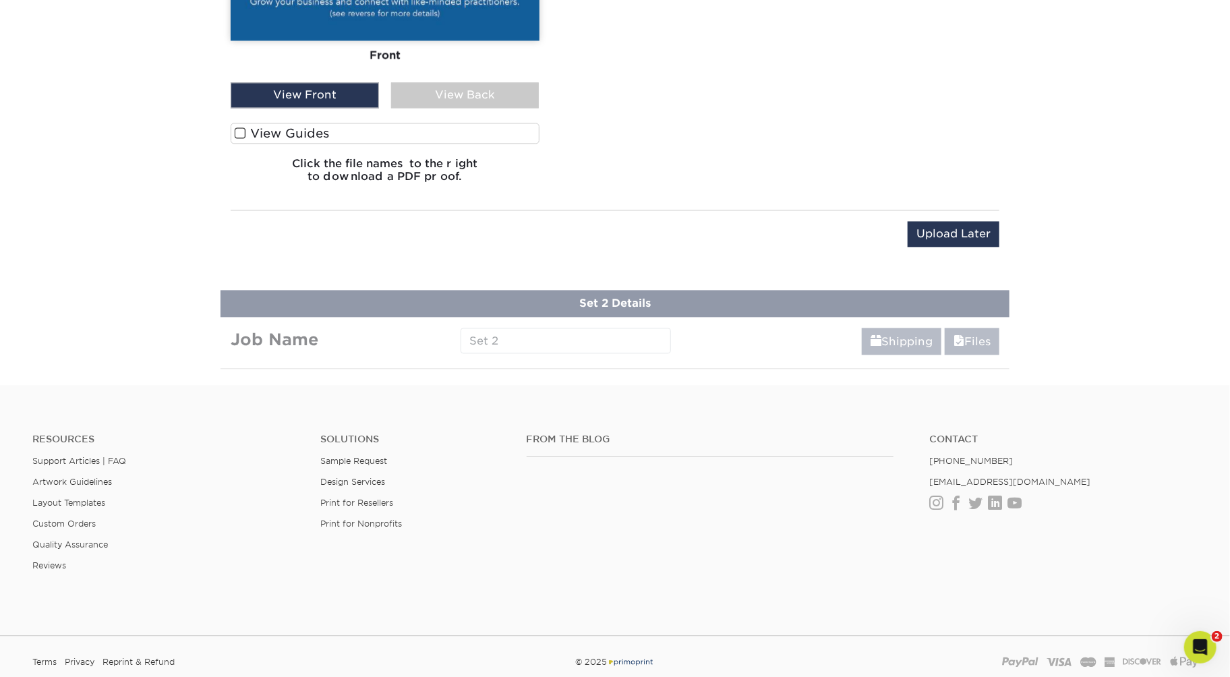
scroll to position [1528, 0]
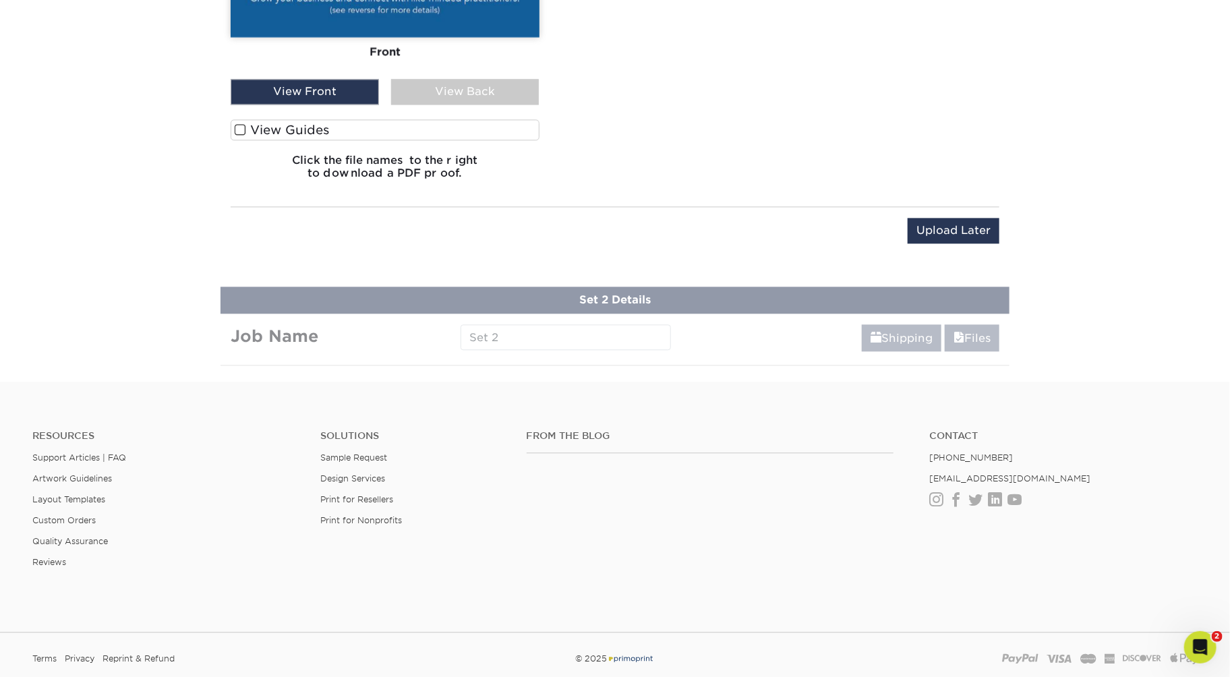
click at [400, 140] on label "View Guides" at bounding box center [385, 129] width 309 height 21
click at [0, 0] on input "View Guides" at bounding box center [0, 0] width 0 height 0
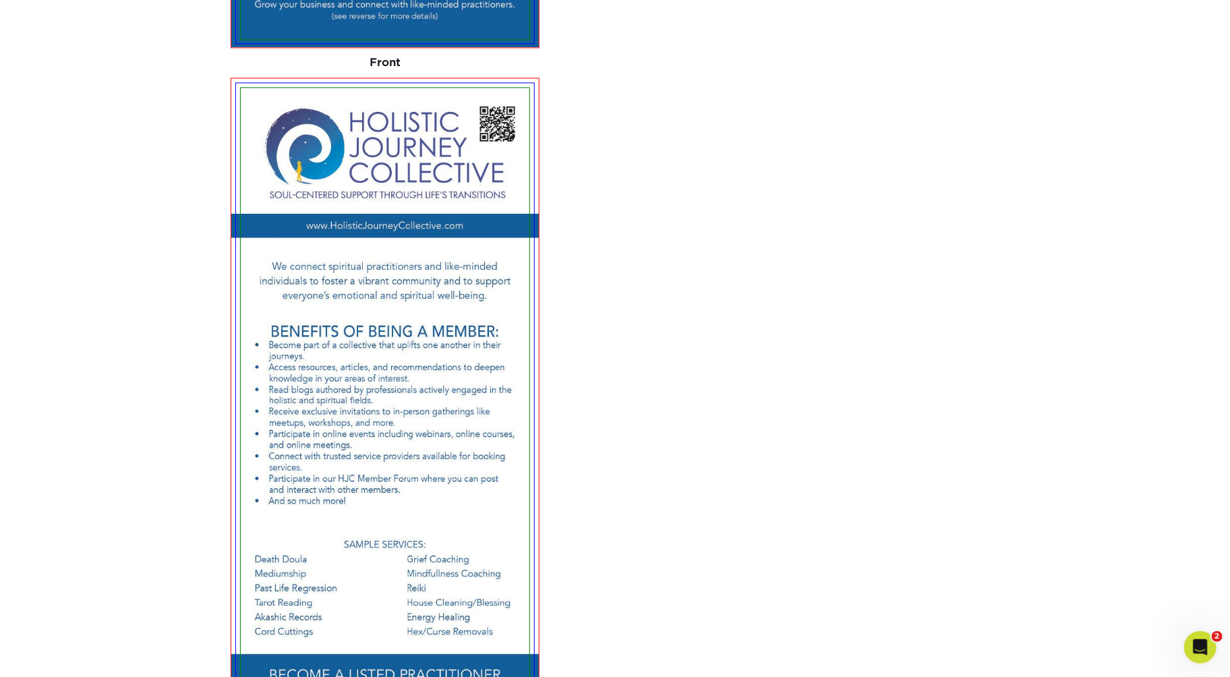
scroll to position [1354, 0]
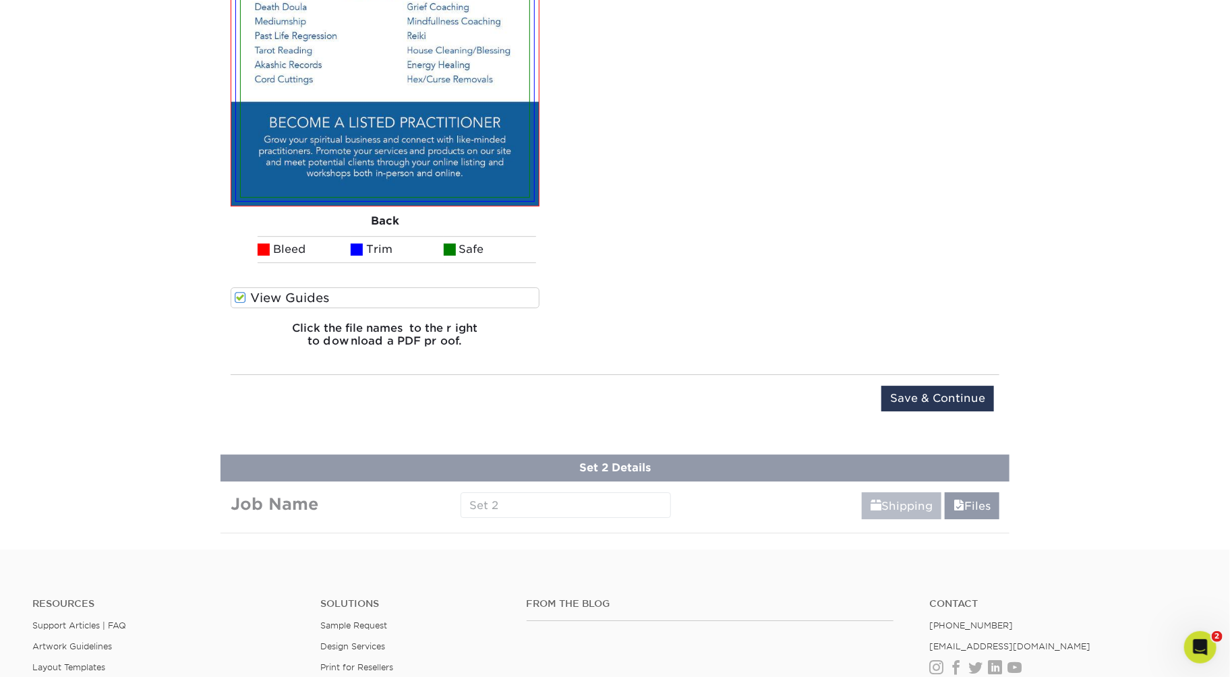
scroll to position [2426, 0]
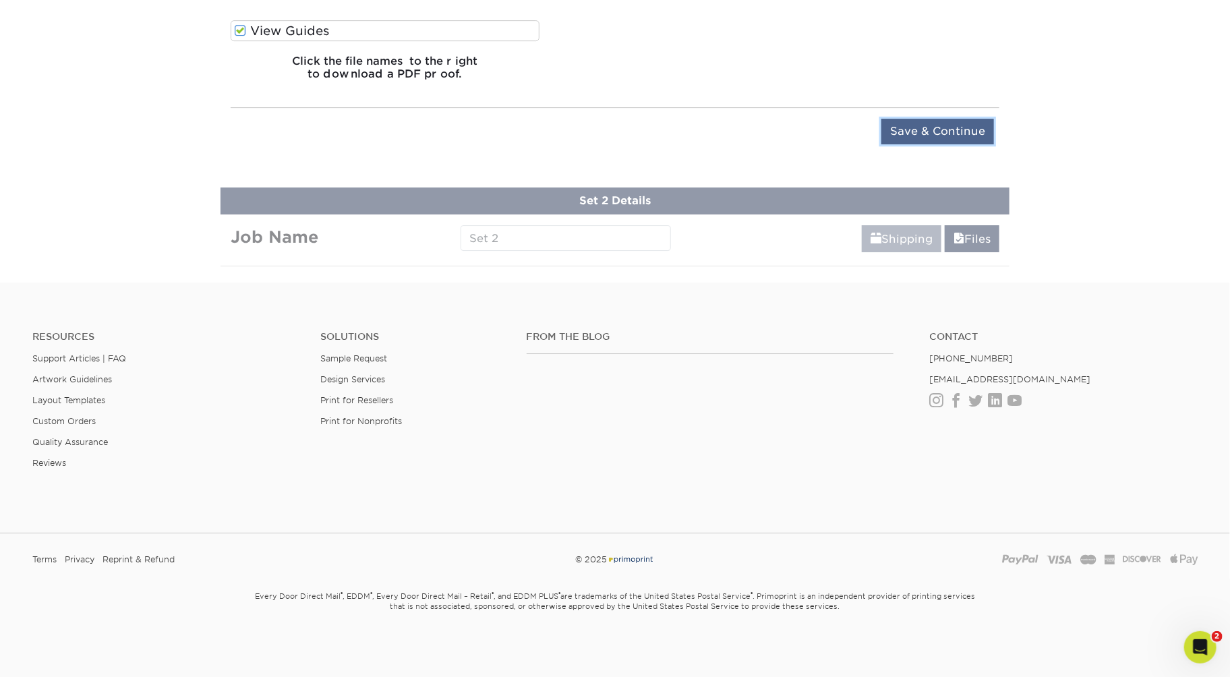
click at [926, 144] on input "Save & Continue" at bounding box center [937, 132] width 113 height 26
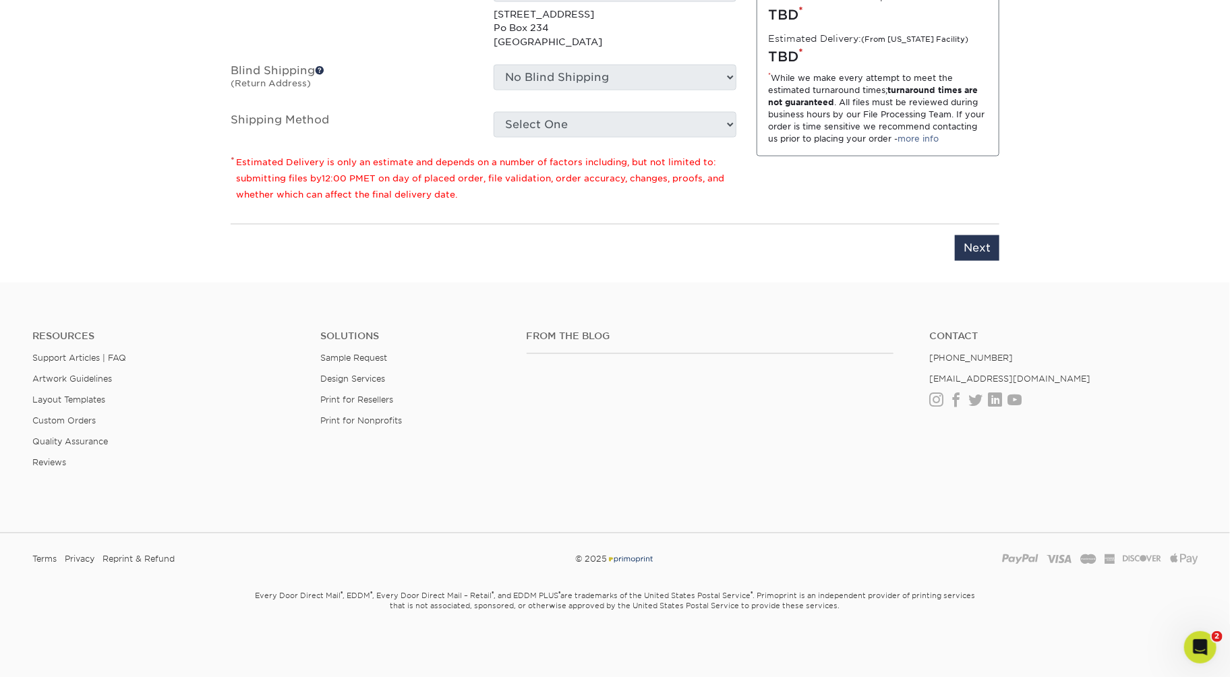
scroll to position [1340, 0]
type input "HJC RC2"
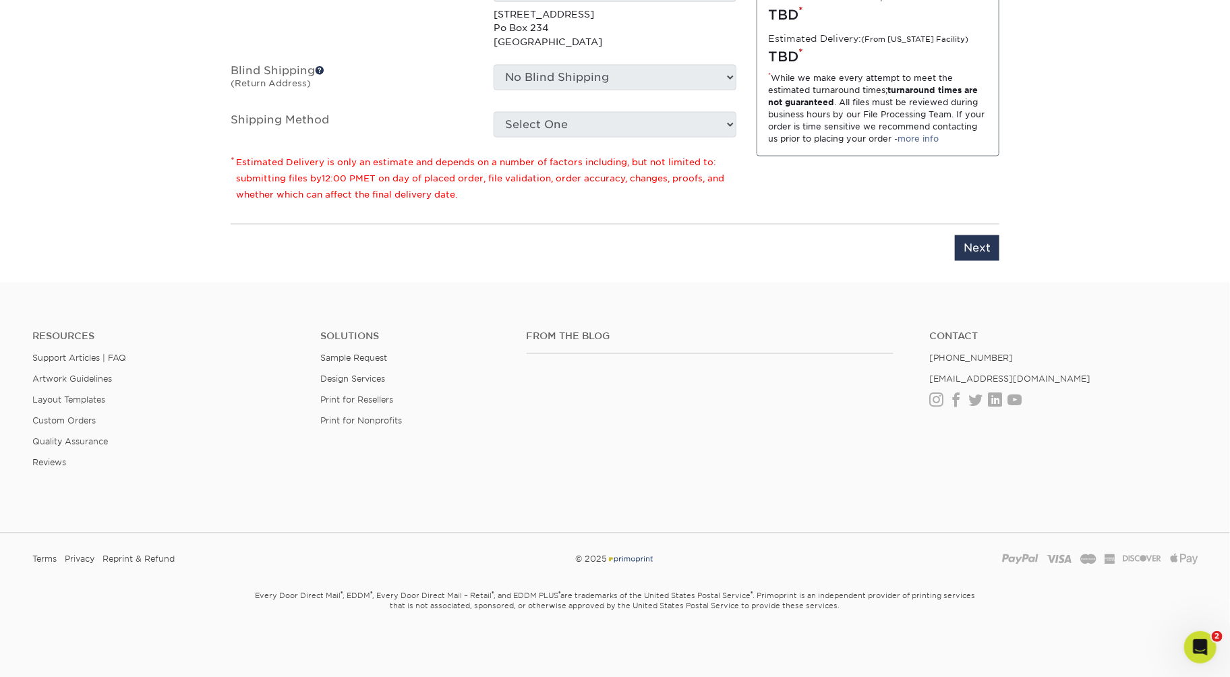
select select "35ecc4ae-da8e-4500-a16a-5d9595fa1a03"
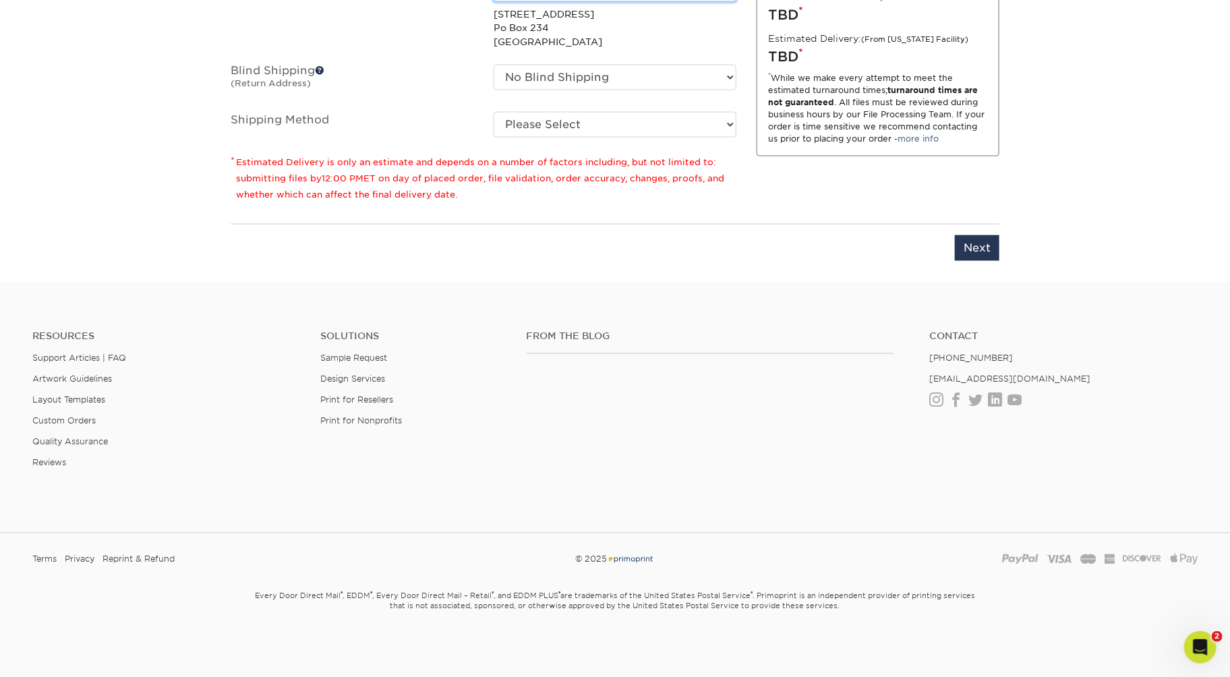
select select "286867"
click at [715, 138] on select "Please Select 3 Day Shipping Service (+$16.71) Ground Shipping (+$16.92) 2 Day …" at bounding box center [614, 125] width 243 height 26
select select "12"
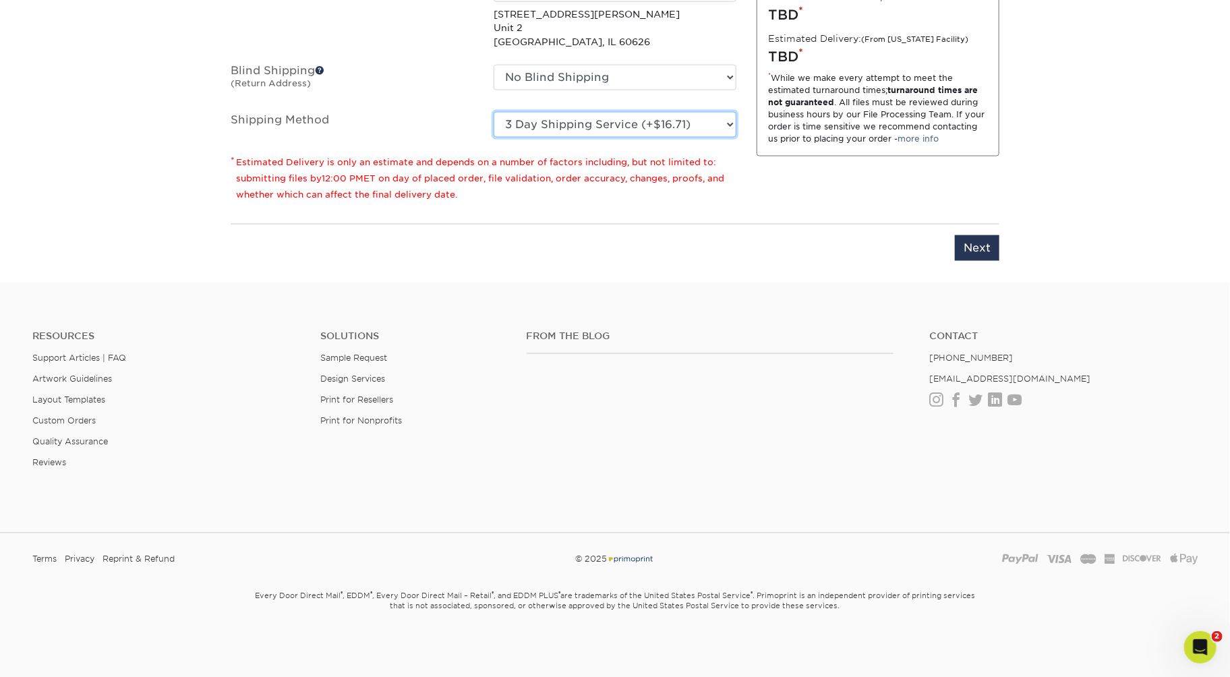
click at [493, 138] on select "Please Select 3 Day Shipping Service (+$16.71) Ground Shipping (+$16.92) 2 Day …" at bounding box center [614, 125] width 243 height 26
click at [956, 261] on input "Next" at bounding box center [977, 248] width 44 height 26
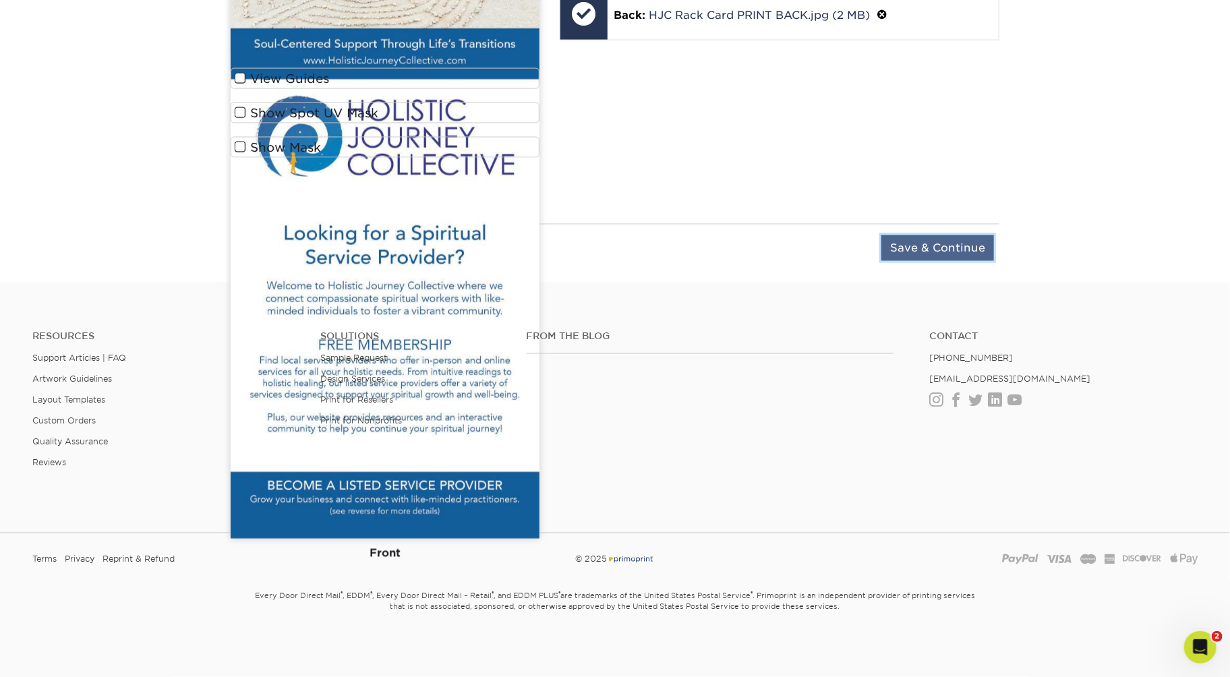
click at [956, 261] on input "Save & Continue" at bounding box center [937, 248] width 113 height 26
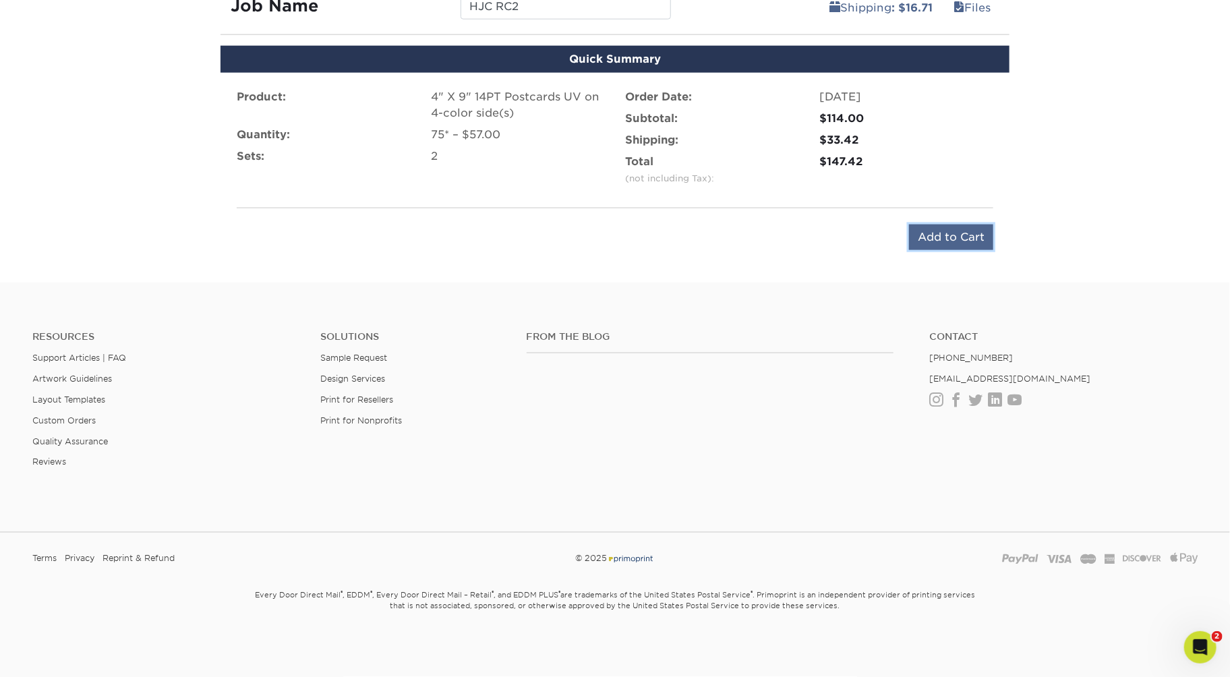
click at [941, 250] on input "Add to Cart" at bounding box center [951, 237] width 84 height 26
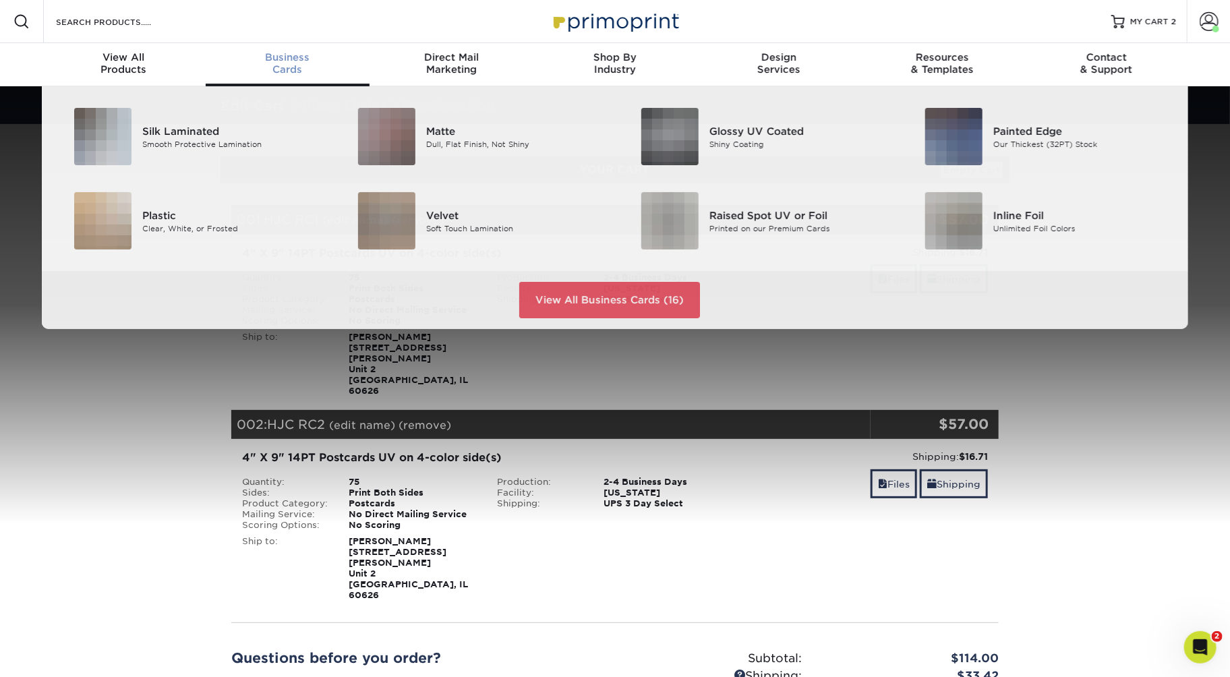
click at [315, 63] on span "Business" at bounding box center [288, 57] width 164 height 12
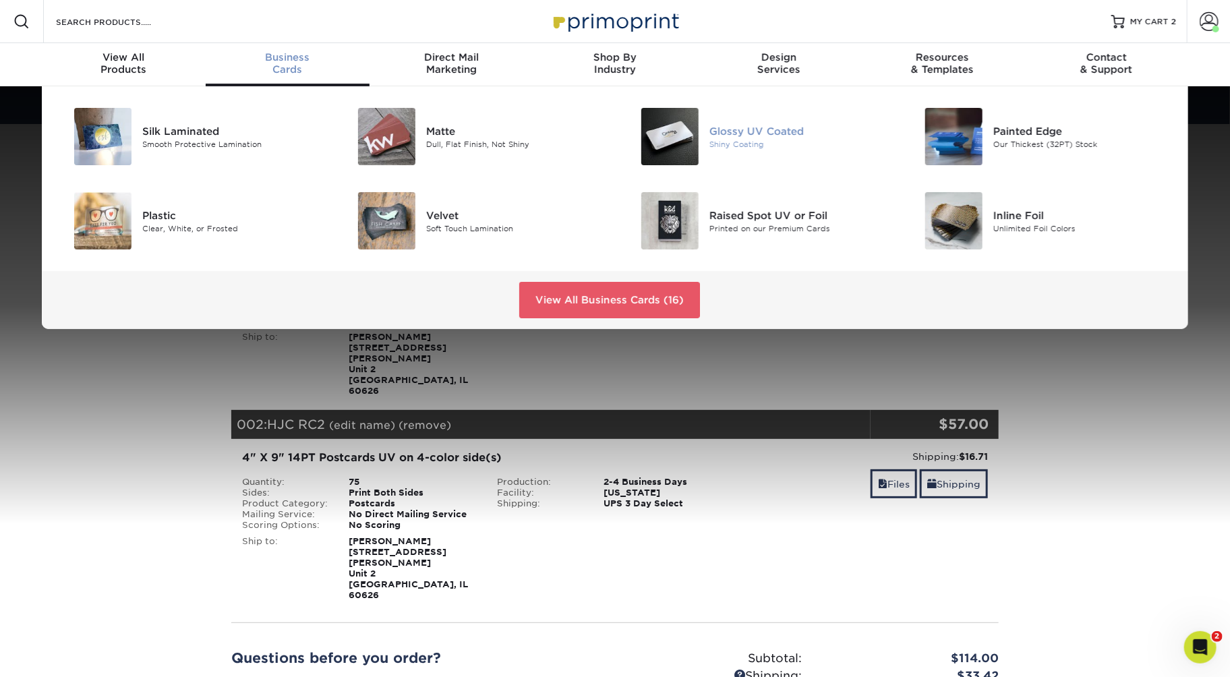
click at [713, 138] on div "Glossy UV Coated" at bounding box center [798, 130] width 179 height 15
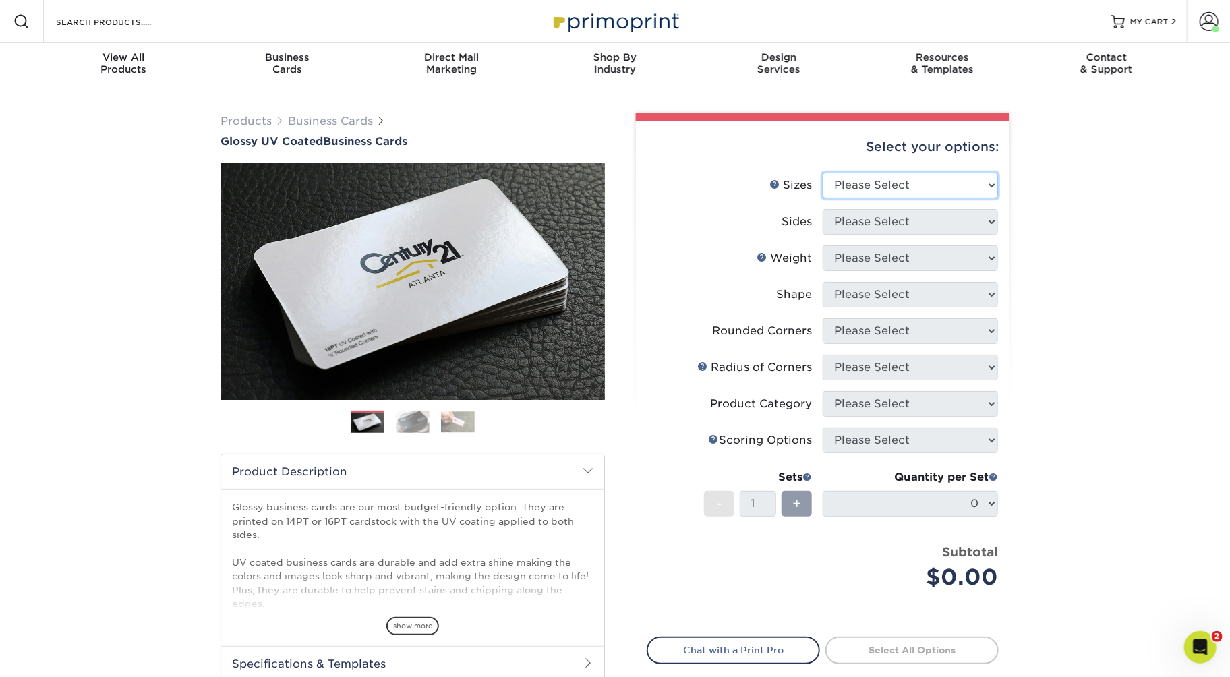
click at [858, 198] on select "Please Select 1.5" x 3.5" - Mini 1.75" x 3.5" - Mini 2" x 2" - Square 2" x 3" -…" at bounding box center [909, 186] width 175 height 26
select select "2.00x3.50"
click at [825, 198] on select "Please Select 1.5" x 3.5" - Mini 1.75" x 3.5" - Mini 2" x 2" - Square 2" x 3" -…" at bounding box center [909, 186] width 175 height 26
click at [874, 235] on select "Please Select Print Both Sides Print Front Only" at bounding box center [909, 222] width 175 height 26
select select "13abbda7-1d64-4f25-8bb2-c179b224825d"
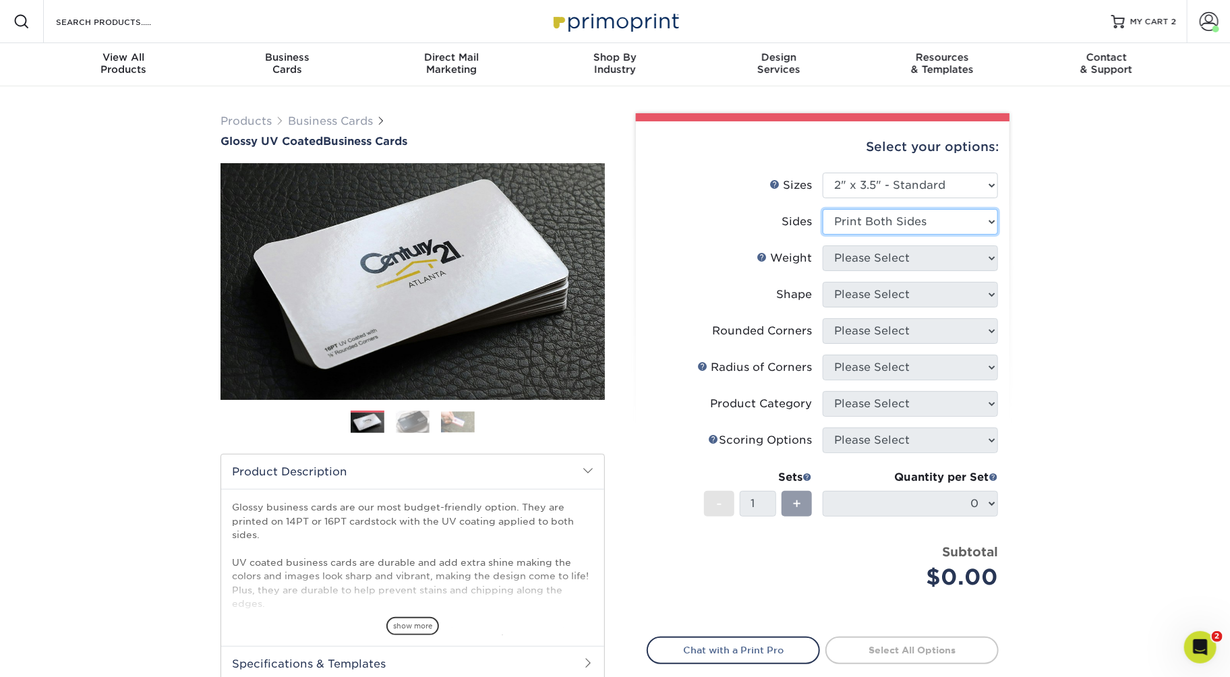
click at [825, 235] on select "Please Select Print Both Sides Print Front Only" at bounding box center [909, 222] width 175 height 26
click at [864, 271] on select "Please Select 16PT 14PT" at bounding box center [909, 258] width 175 height 26
select select "14PT"
click at [825, 271] on select "Please Select 16PT 14PT" at bounding box center [909, 258] width 175 height 26
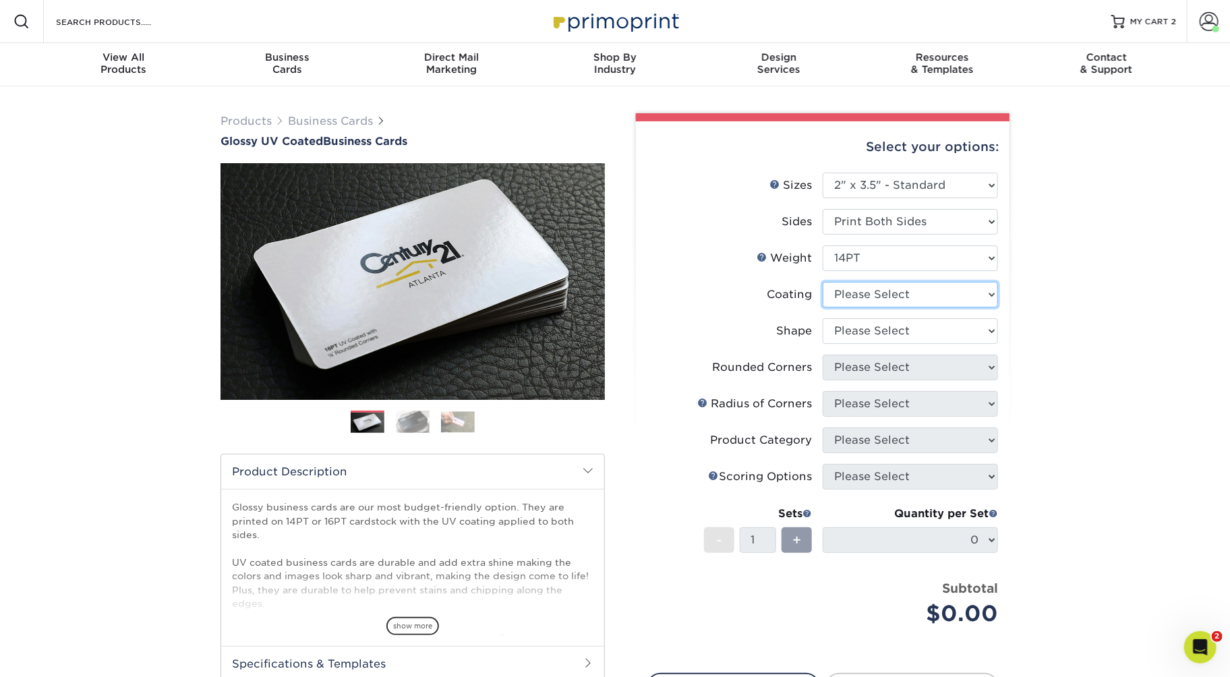
click at [864, 307] on select at bounding box center [909, 295] width 175 height 26
select select "ae367451-b2b8-45df-a344-0f05b6a12993"
click at [825, 307] on select at bounding box center [909, 295] width 175 height 26
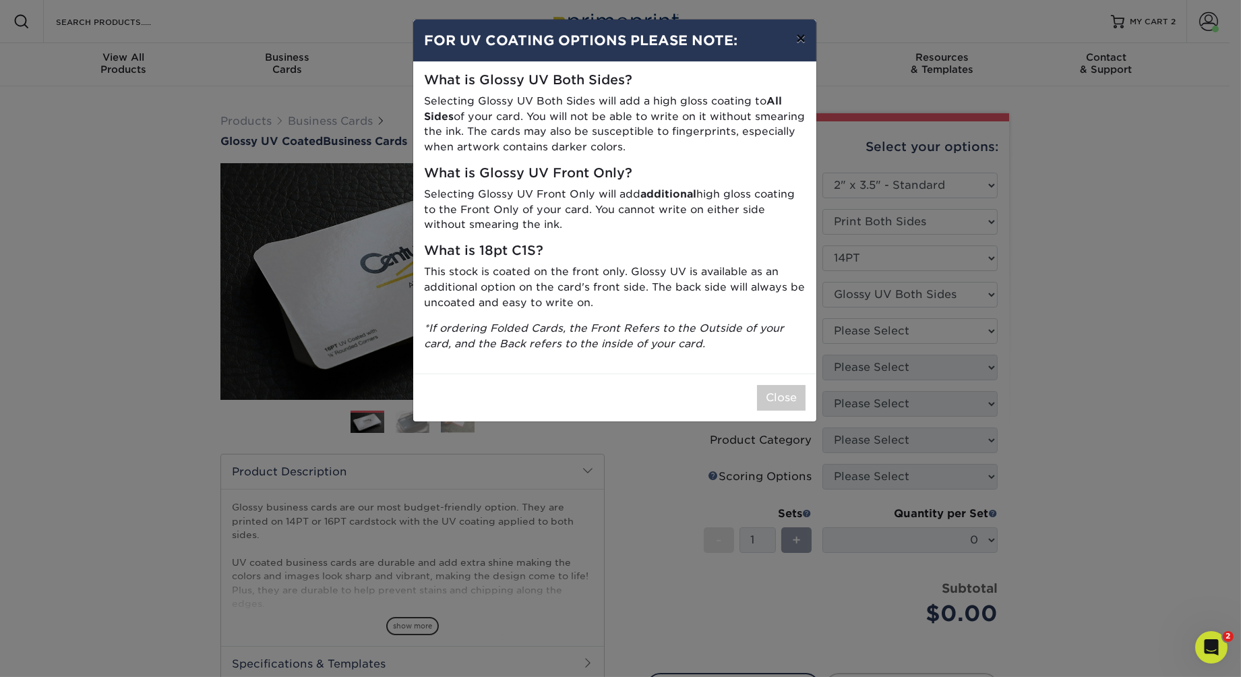
click at [791, 53] on button "×" at bounding box center [800, 39] width 31 height 38
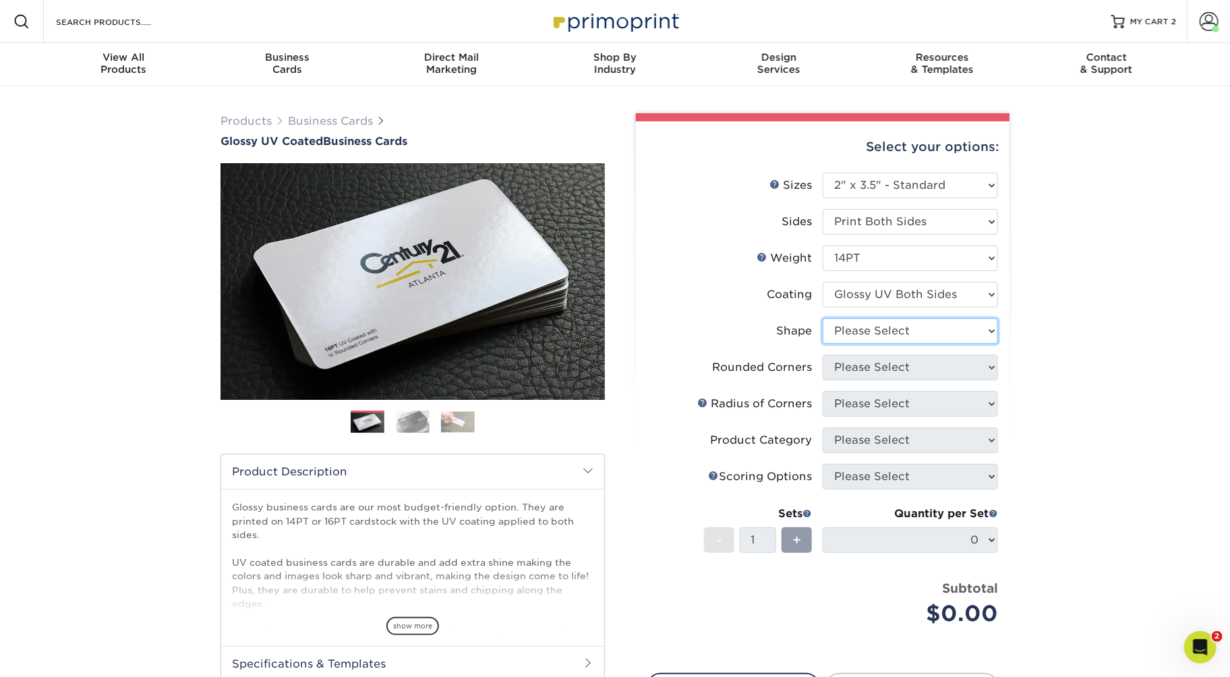
click at [853, 344] on select "Please Select Standard" at bounding box center [909, 331] width 175 height 26
select select "standard"
click at [825, 344] on select "Please Select Standard" at bounding box center [909, 331] width 175 height 26
click at [856, 380] on select "Please Select Yes - Round 2 Corners Yes - Round 4 Corners No" at bounding box center [909, 368] width 175 height 26
select select "7672df9e-0e0a-464d-8e1f-920c575e4da3"
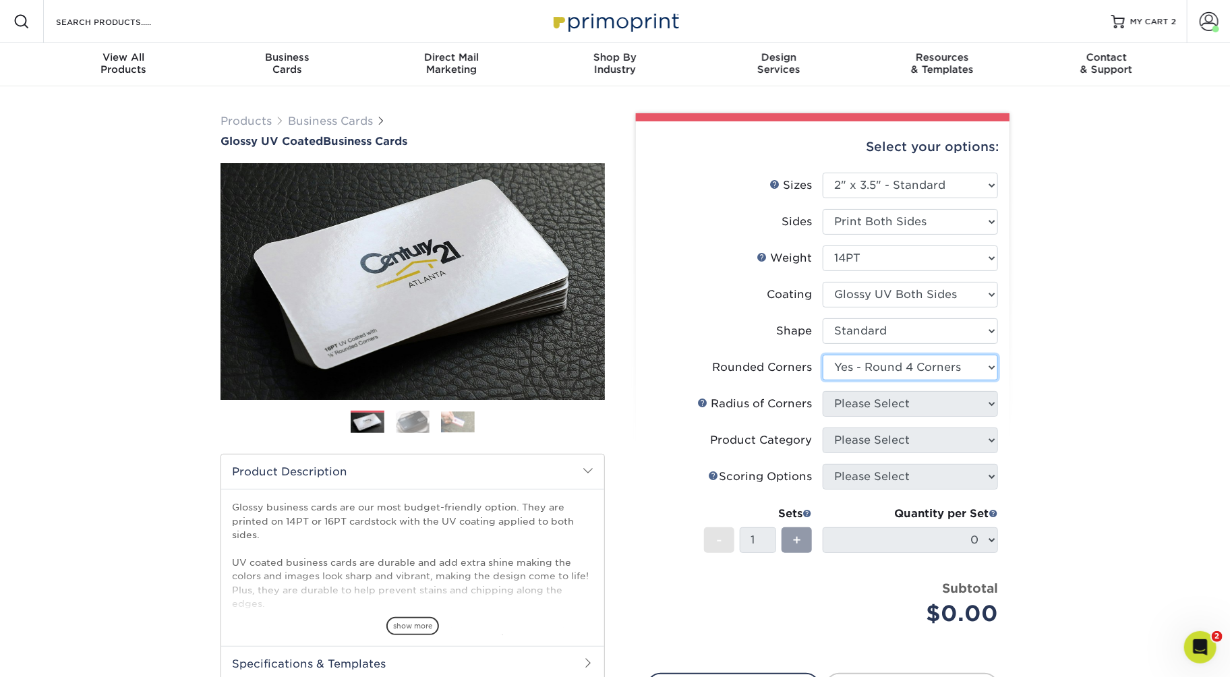
click at [825, 380] on select "Please Select Yes - Round 2 Corners Yes - Round 4 Corners No" at bounding box center [909, 368] width 175 height 26
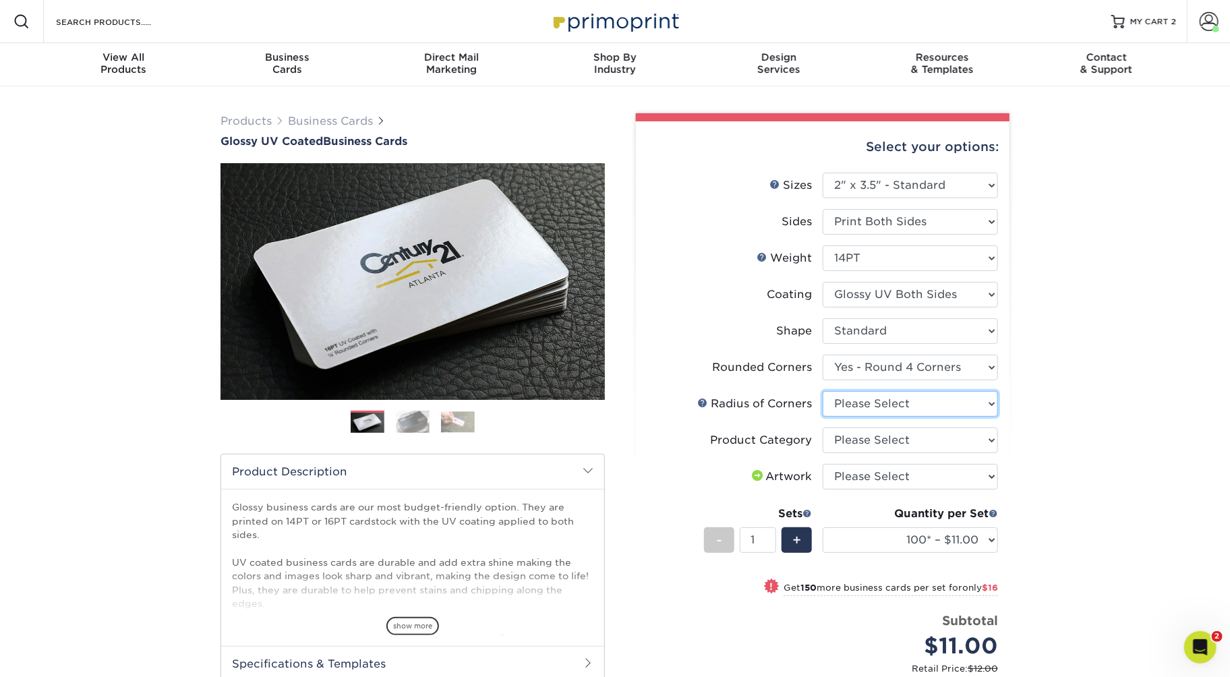
click at [864, 417] on select "Please Select Rounded 1/8" Rounded 1/4"" at bounding box center [909, 404] width 175 height 26
select select "589680c7-ee9a-431b-9d12-d7aeb1386a97"
click at [825, 417] on select "Please Select Rounded 1/8" Rounded 1/4"" at bounding box center [909, 404] width 175 height 26
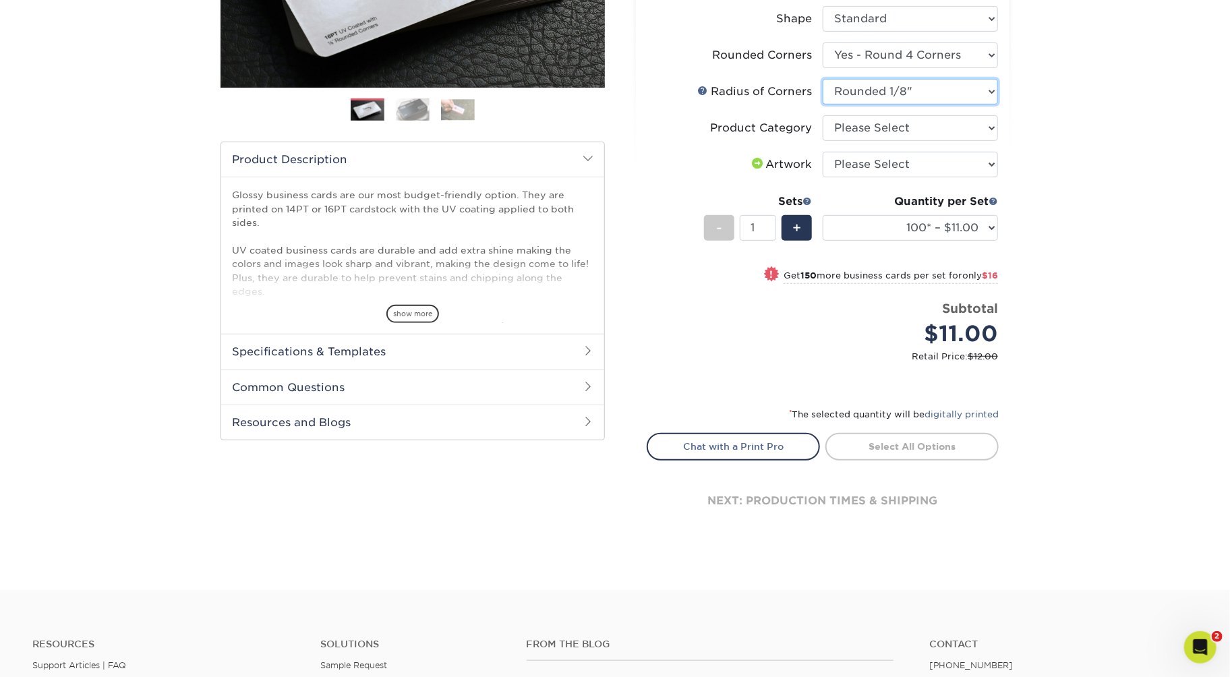
scroll to position [368, 0]
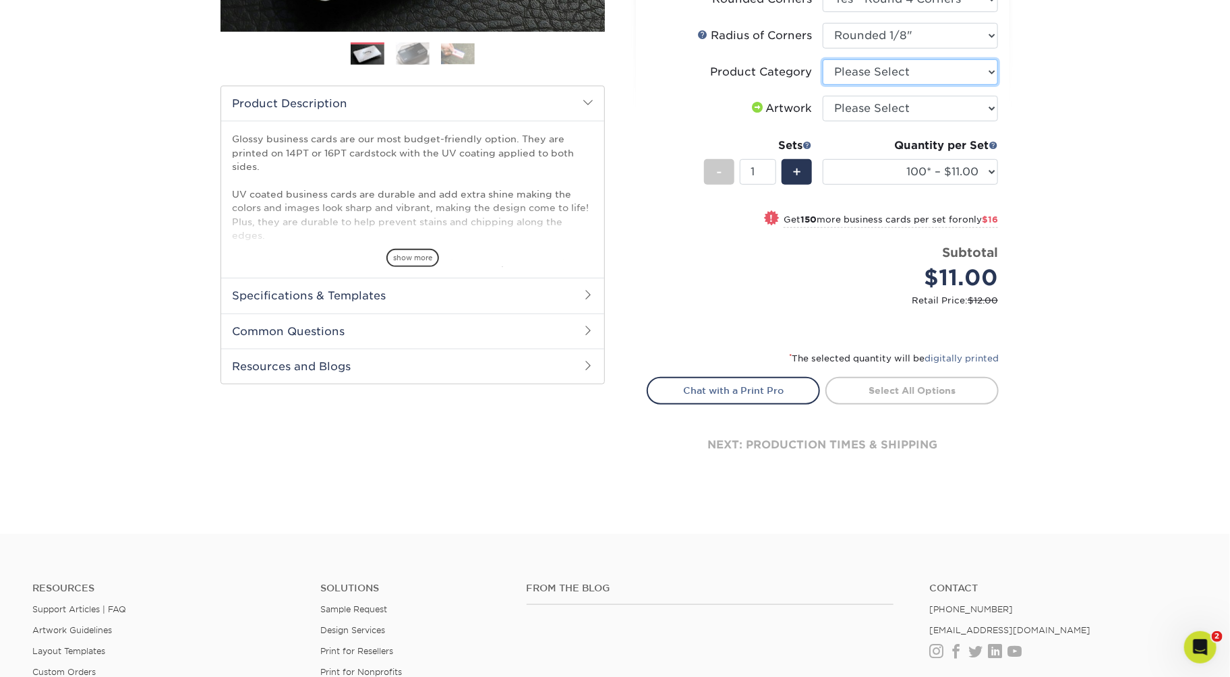
click at [956, 85] on select "Please Select Business Cards" at bounding box center [909, 72] width 175 height 26
select select "3b5148f1-0588-4f88-a218-97bcfdce65c1"
click at [825, 85] on select "Please Select Business Cards" at bounding box center [909, 72] width 175 height 26
click at [911, 121] on select "Please Select I will upload files I need a design - $100" at bounding box center [909, 109] width 175 height 26
select select "upload"
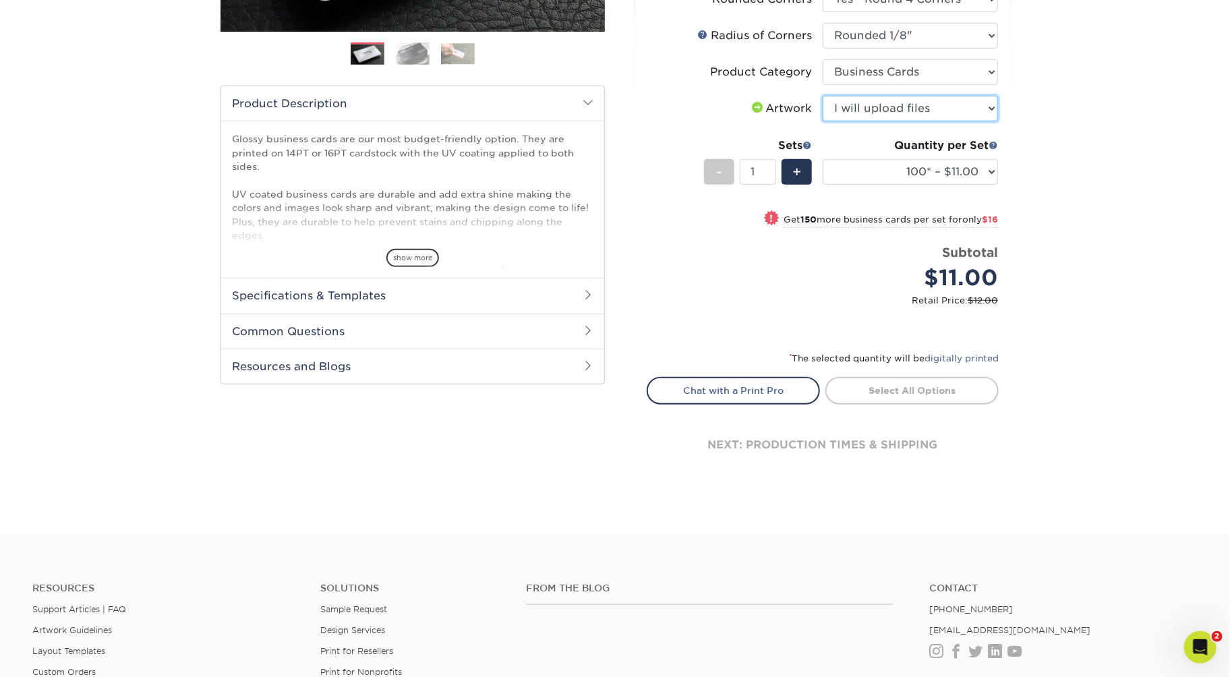
click at [825, 121] on select "Please Select I will upload files I need a design - $100" at bounding box center [909, 109] width 175 height 26
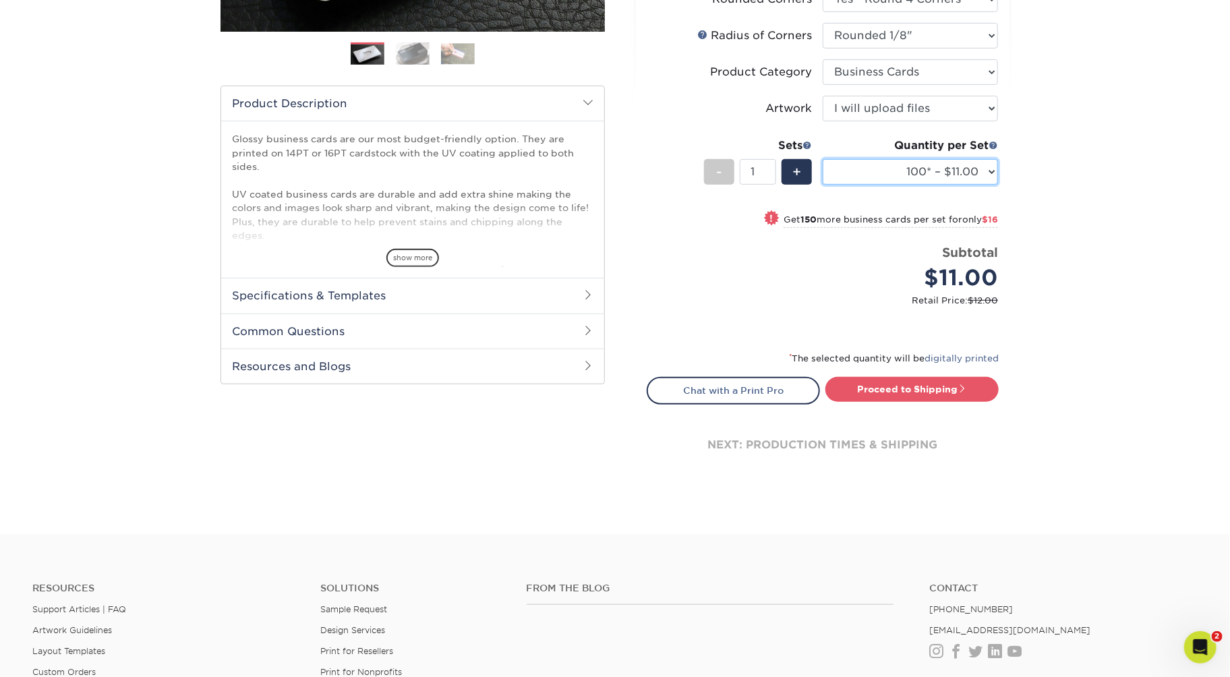
click at [874, 185] on select "100* – $11.00 250* – $27.00 500 – $53.00 1000 – $65.00 2500 – $120.00 5000 – $1…" at bounding box center [909, 172] width 175 height 26
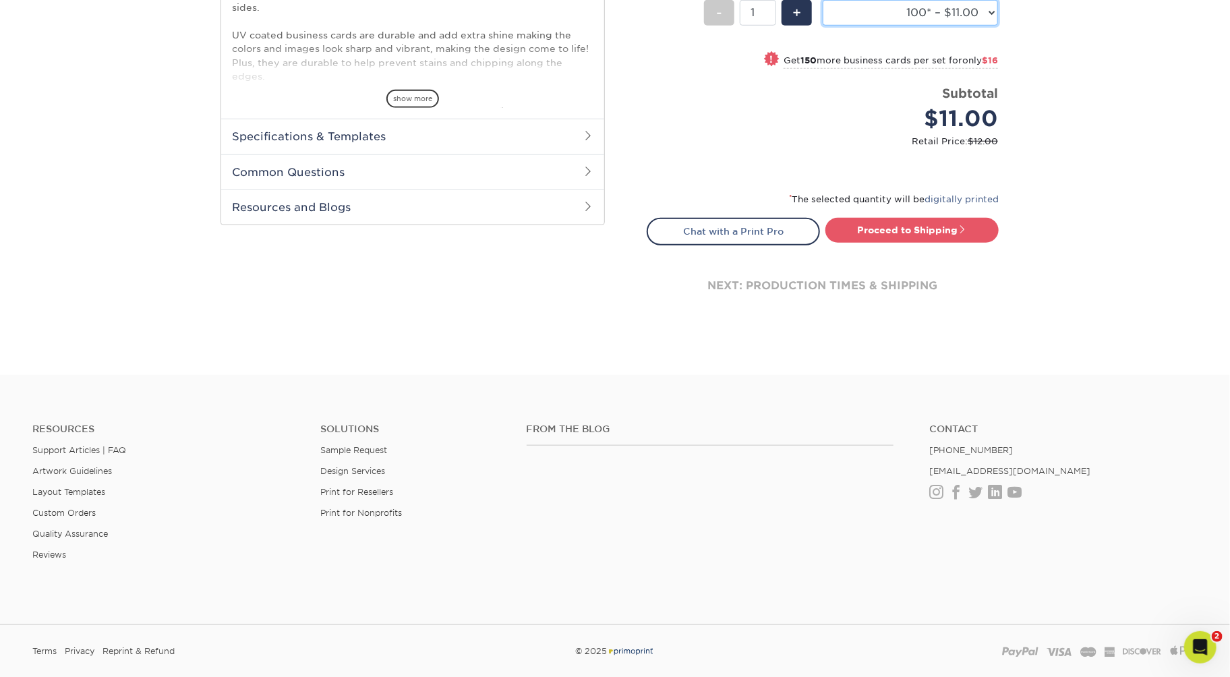
scroll to position [587, 0]
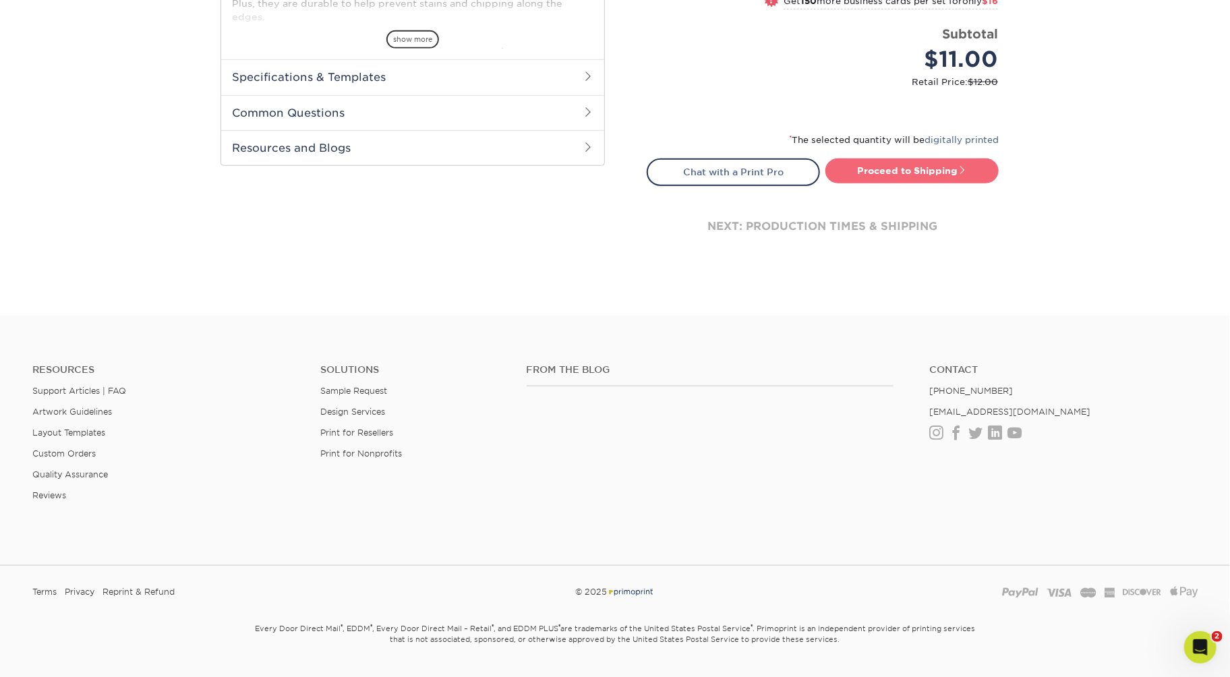
click at [937, 183] on link "Proceed to Shipping" at bounding box center [911, 170] width 173 height 24
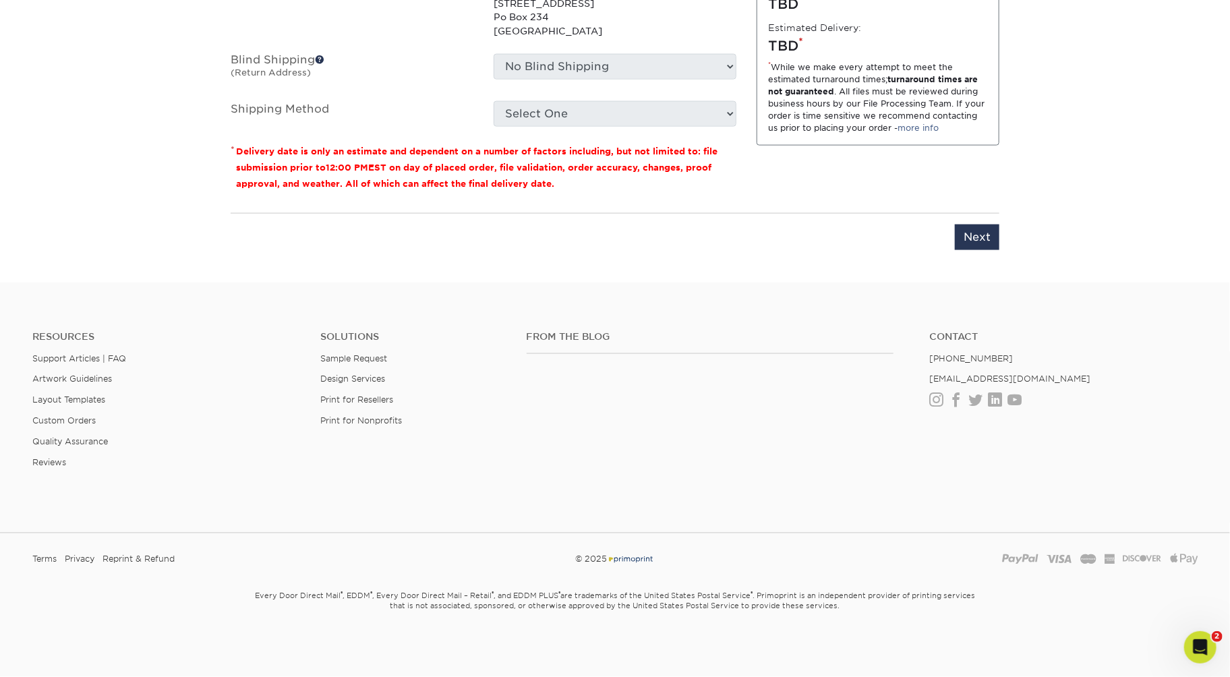
scroll to position [1292, 0]
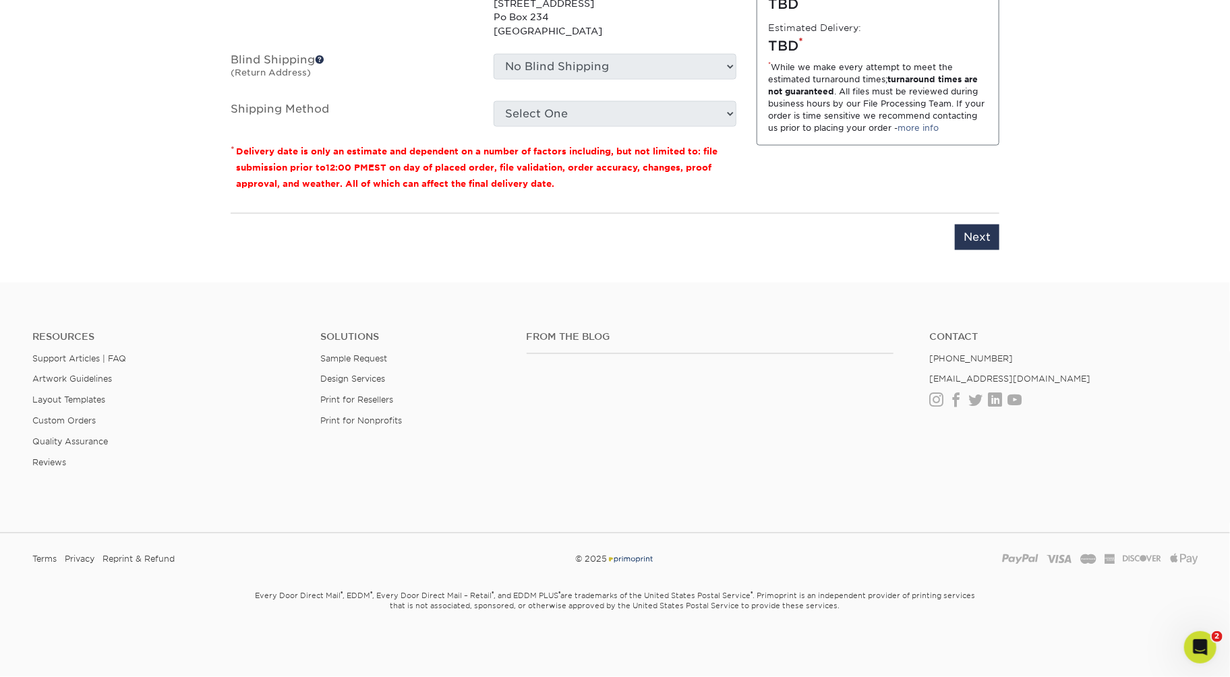
type input "HJCBC1"
select select "794c05aa-2d4e-4864-aa74-e87b989153aa"
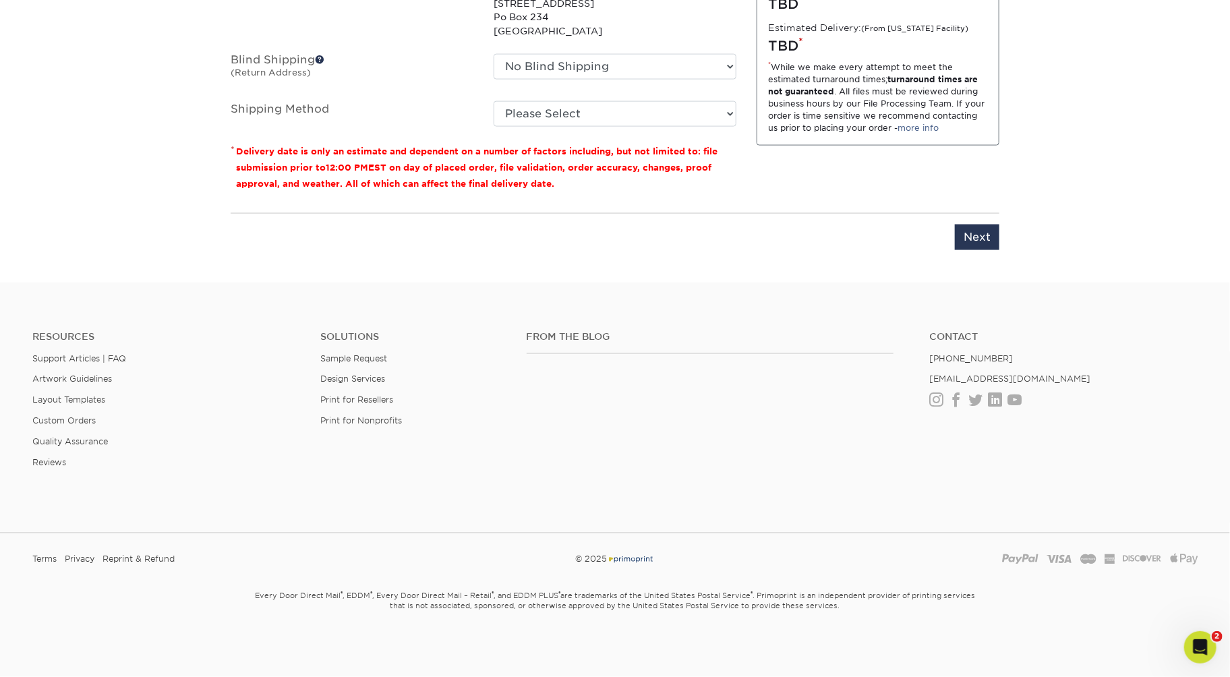
select select "286867"
click at [529, 127] on select "Please Select Ground Shipping (+$7.84) 3 Day Shipping Service (+$20.06) 2 Day A…" at bounding box center [614, 114] width 243 height 26
select select "03"
click at [493, 127] on select "Please Select Ground Shipping (+$7.84) 3 Day Shipping Service (+$20.06) 2 Day A…" at bounding box center [614, 114] width 243 height 26
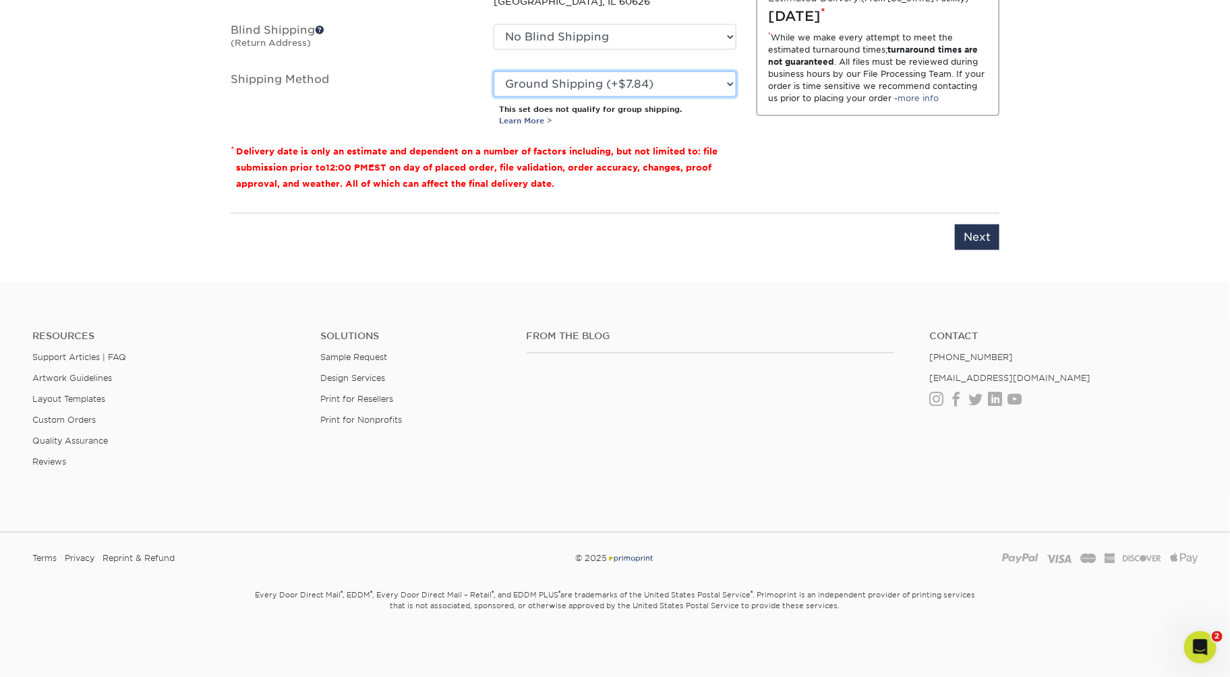
scroll to position [1561, 0]
click at [979, 250] on input "Next" at bounding box center [977, 237] width 44 height 26
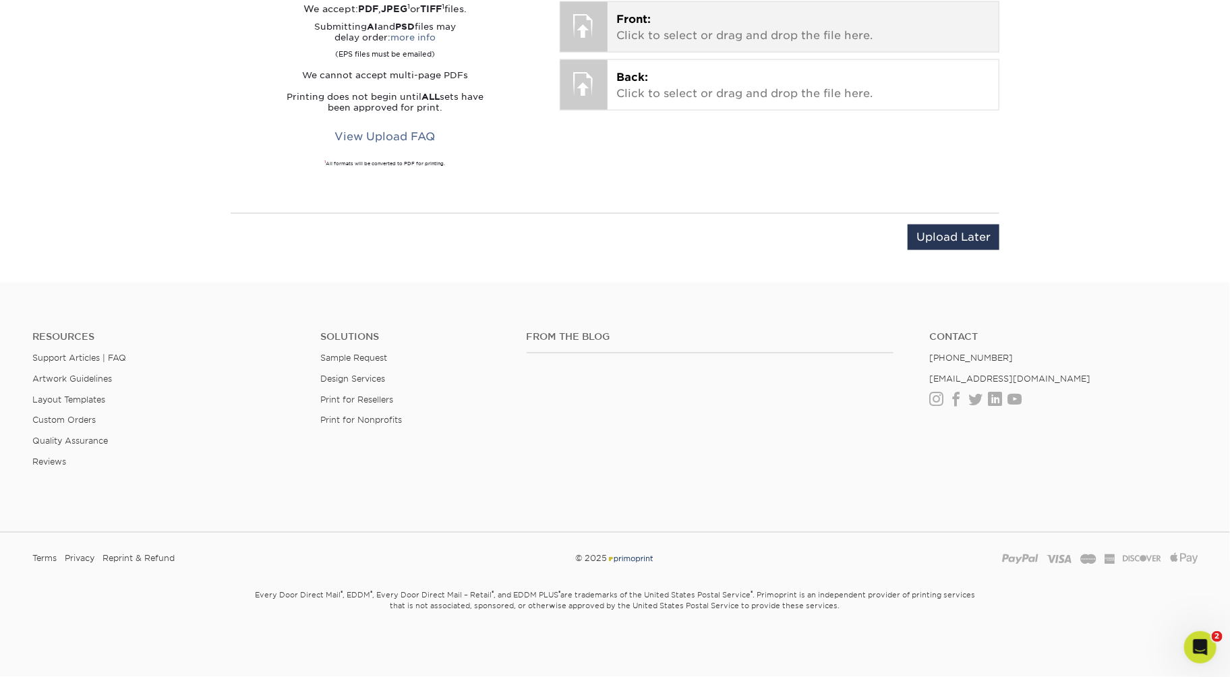
click at [913, 30] on p "Front: Click to select or drag and drop the file here." at bounding box center [803, 27] width 373 height 32
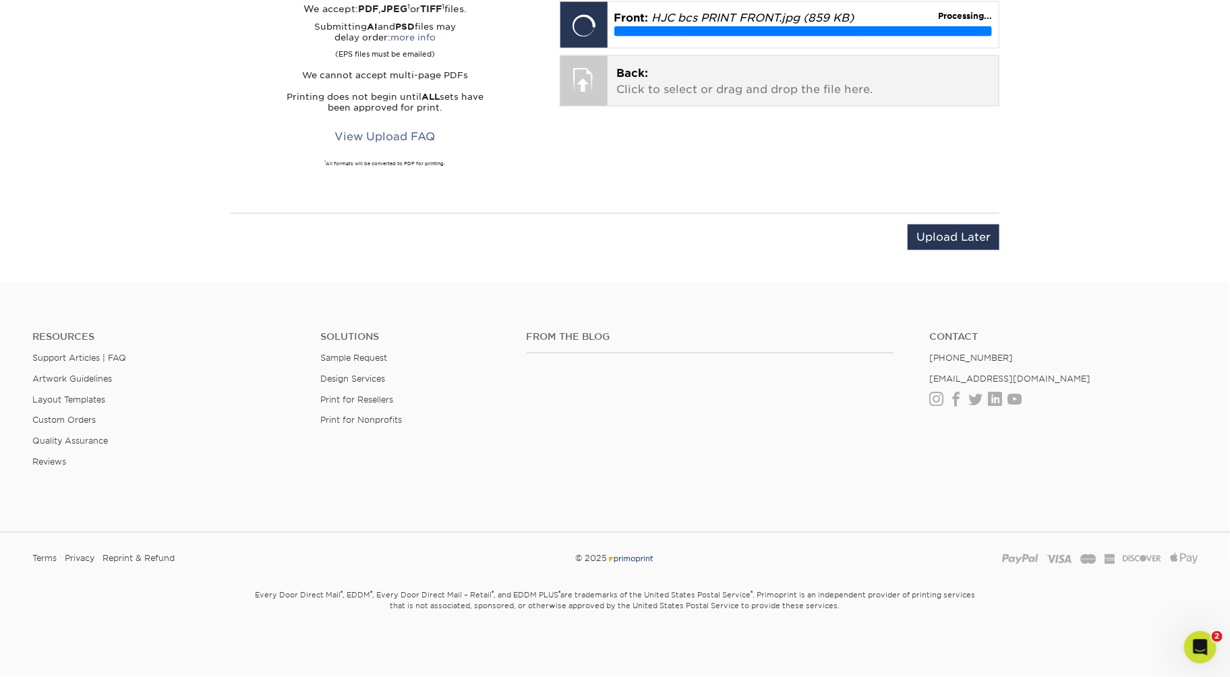
click at [685, 98] on p "Back: Click to select or drag and drop the file here." at bounding box center [803, 81] width 373 height 32
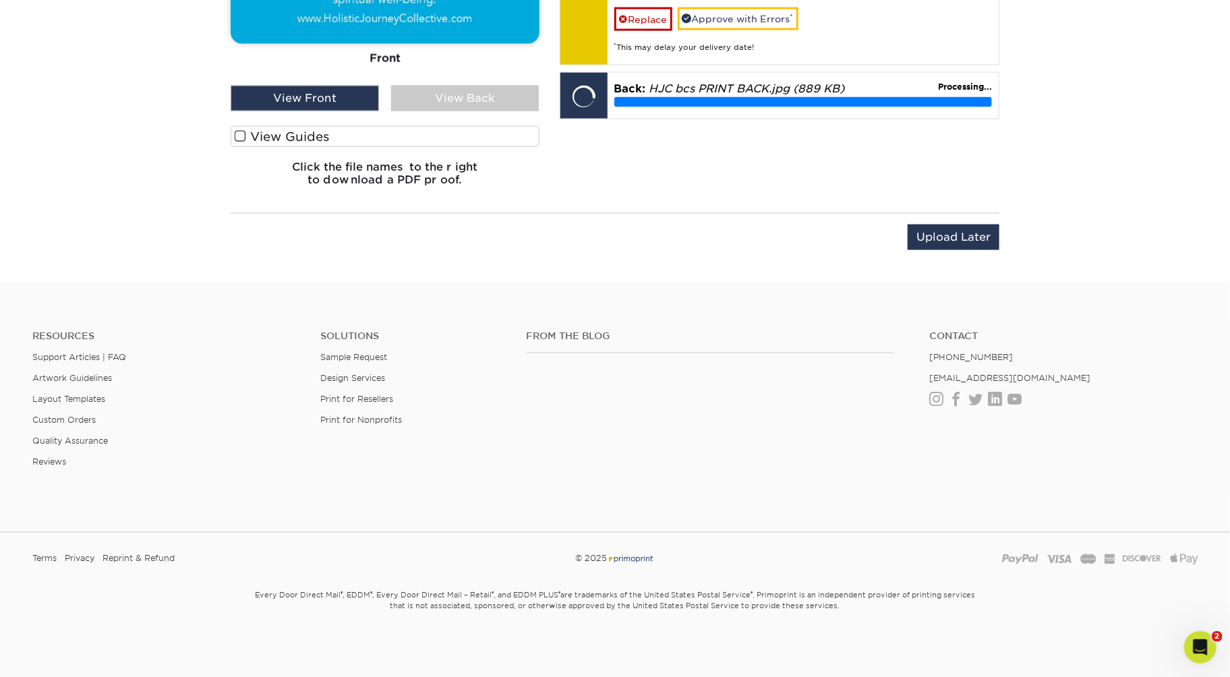
scroll to position [1265, 0]
click at [478, 147] on label "View Guides" at bounding box center [385, 136] width 309 height 21
click at [0, 0] on input "View Guides" at bounding box center [0, 0] width 0 height 0
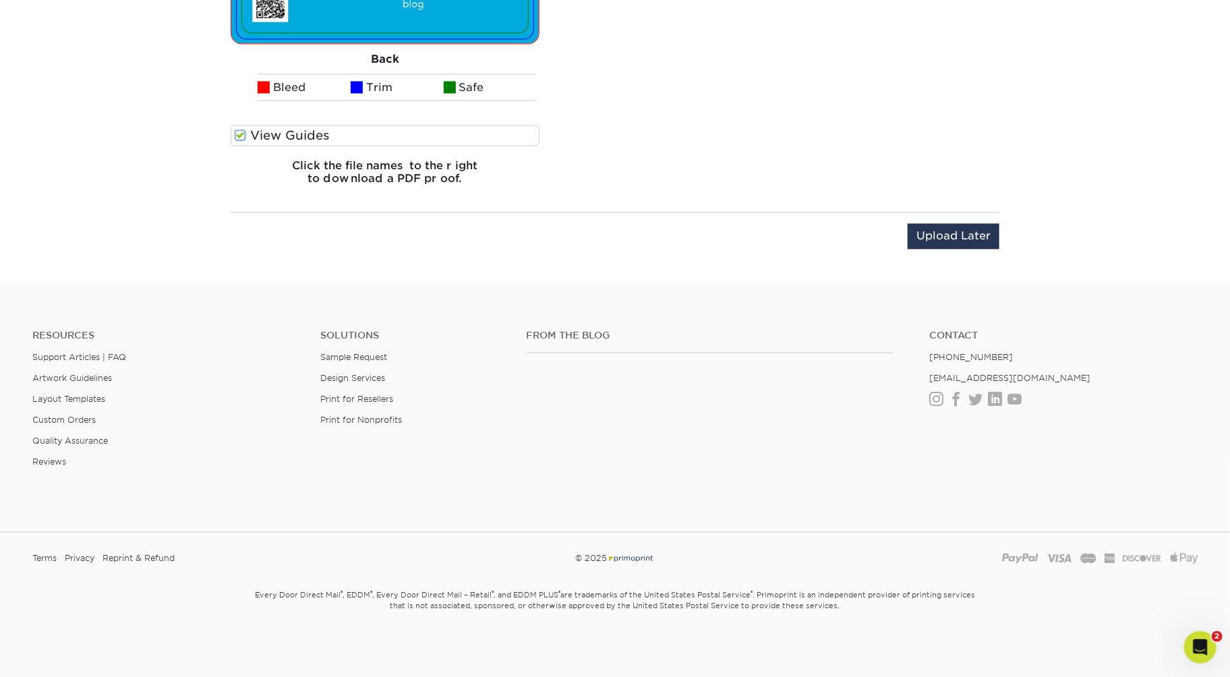
click at [892, 249] on input "Save & Continue" at bounding box center [937, 237] width 113 height 26
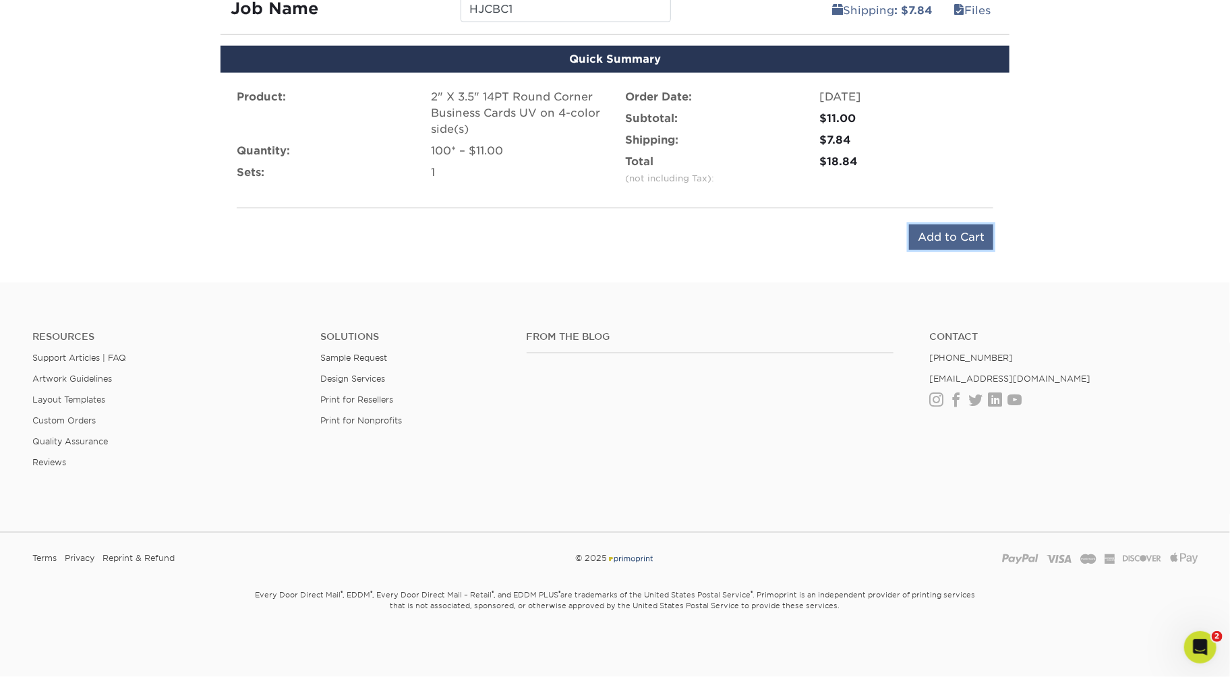
click at [953, 224] on input "Add to Cart" at bounding box center [951, 237] width 84 height 26
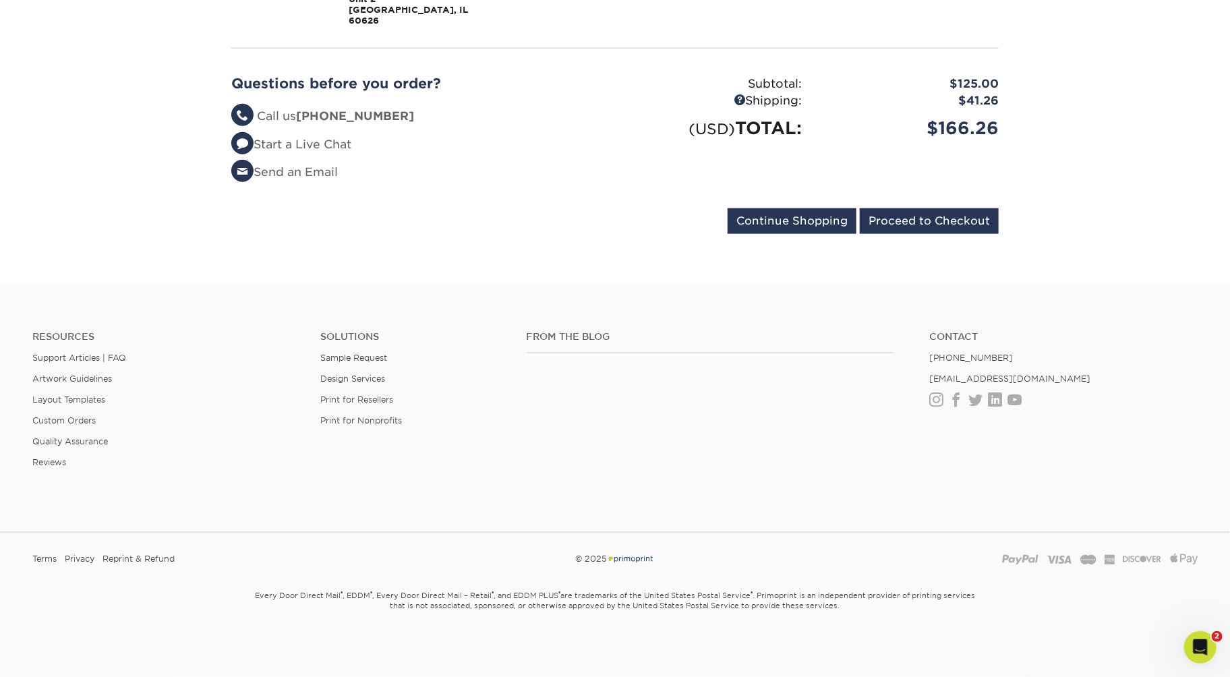
scroll to position [1103, 0]
click at [860, 234] on input "Proceed to Checkout" at bounding box center [929, 221] width 139 height 26
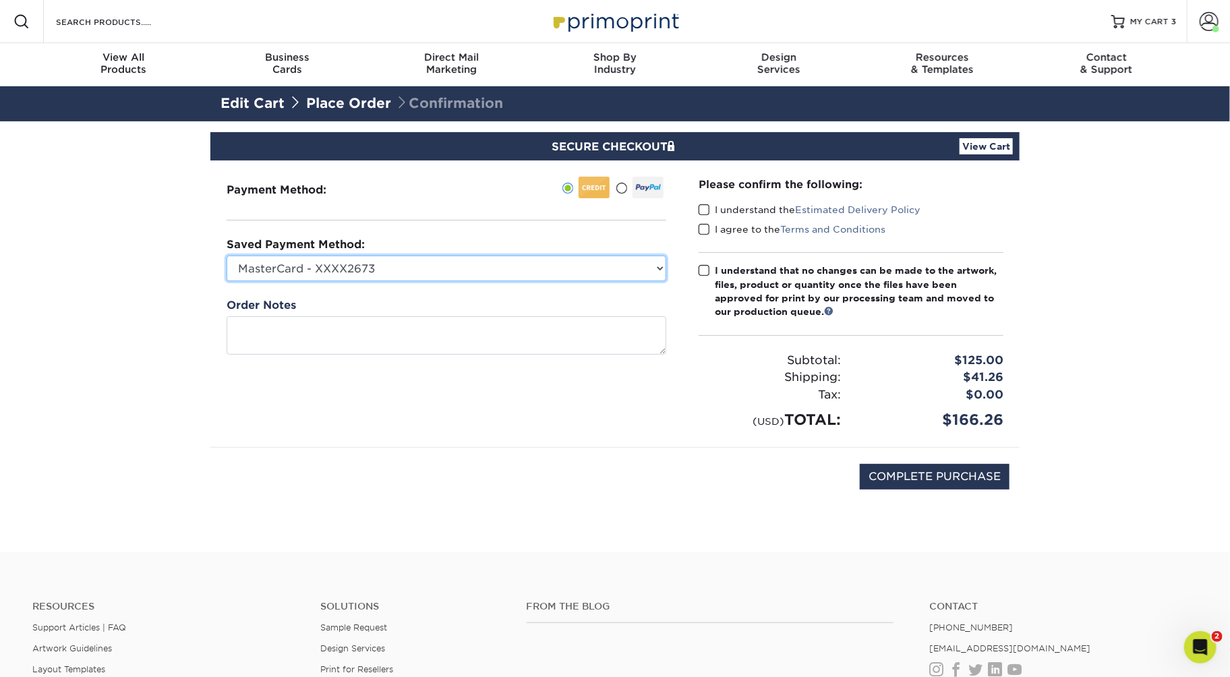
click at [648, 281] on select "MasterCard - XXXX2673 MasterCard - XXXX6879 MasterCard - XXXX5083 MasterCard - …" at bounding box center [447, 269] width 440 height 26
click at [616, 195] on span at bounding box center [621, 188] width 11 height 13
click at [0, 0] on input "radio" at bounding box center [0, 0] width 0 height 0
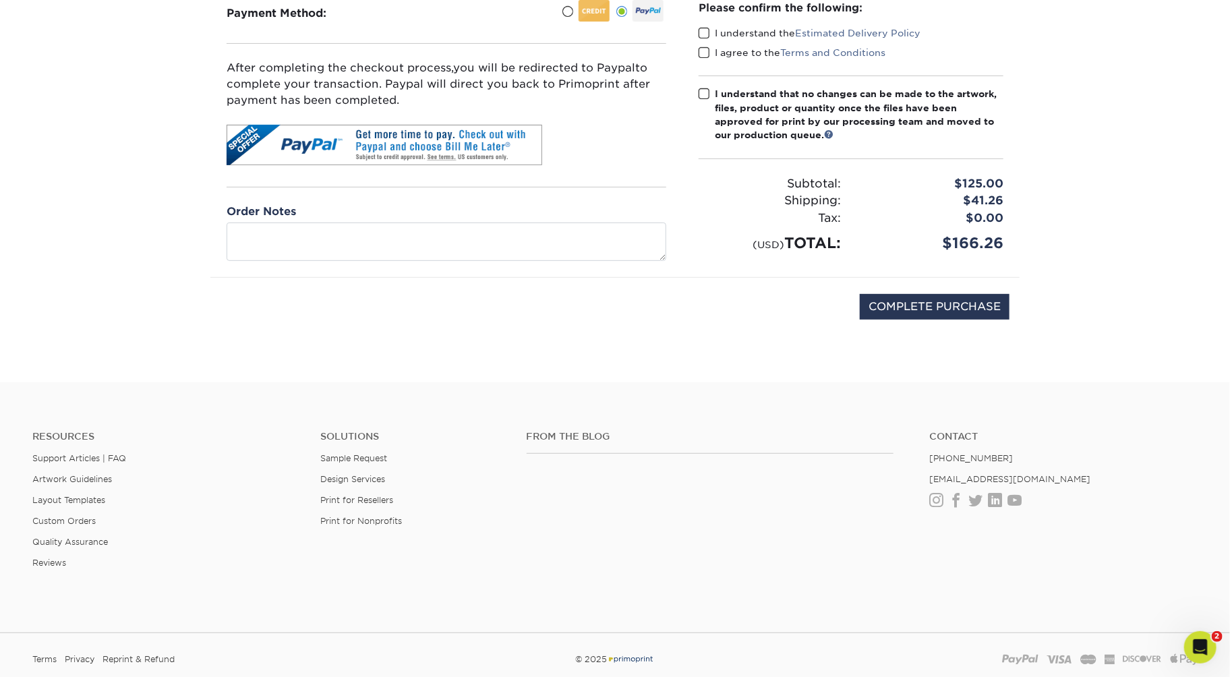
scroll to position [169, 0]
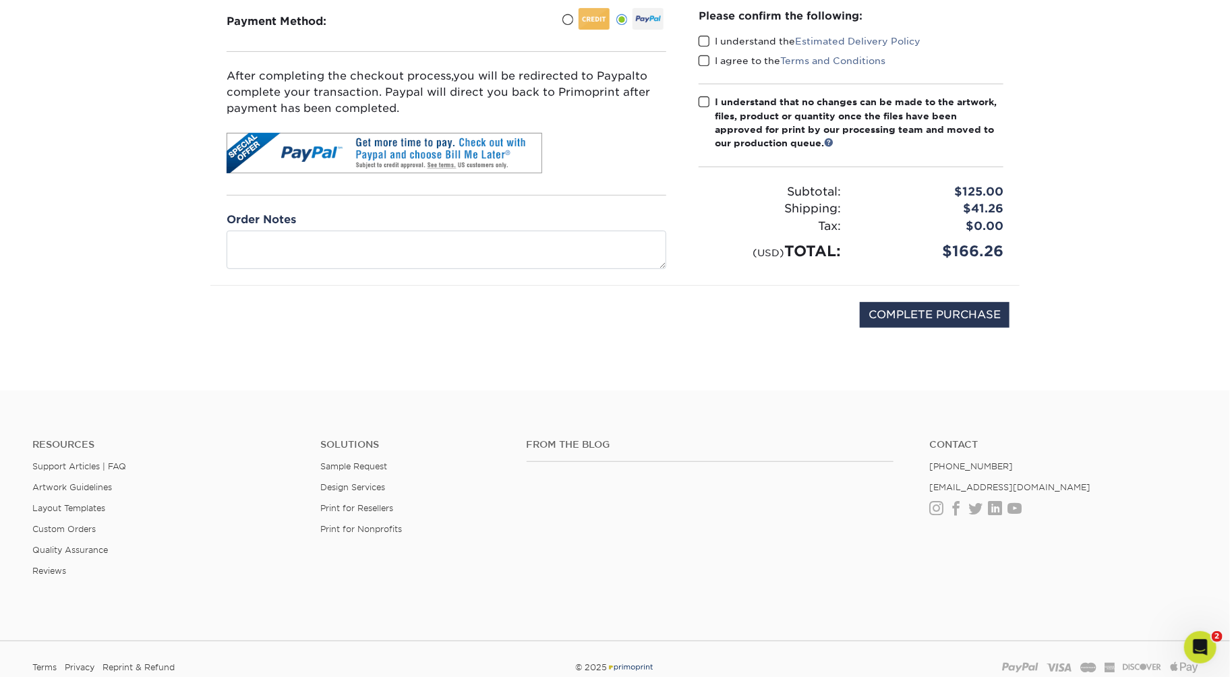
click at [578, 30] on div at bounding box center [593, 19] width 31 height 22
click at [0, 0] on input "radio" at bounding box center [0, 0] width 0 height 0
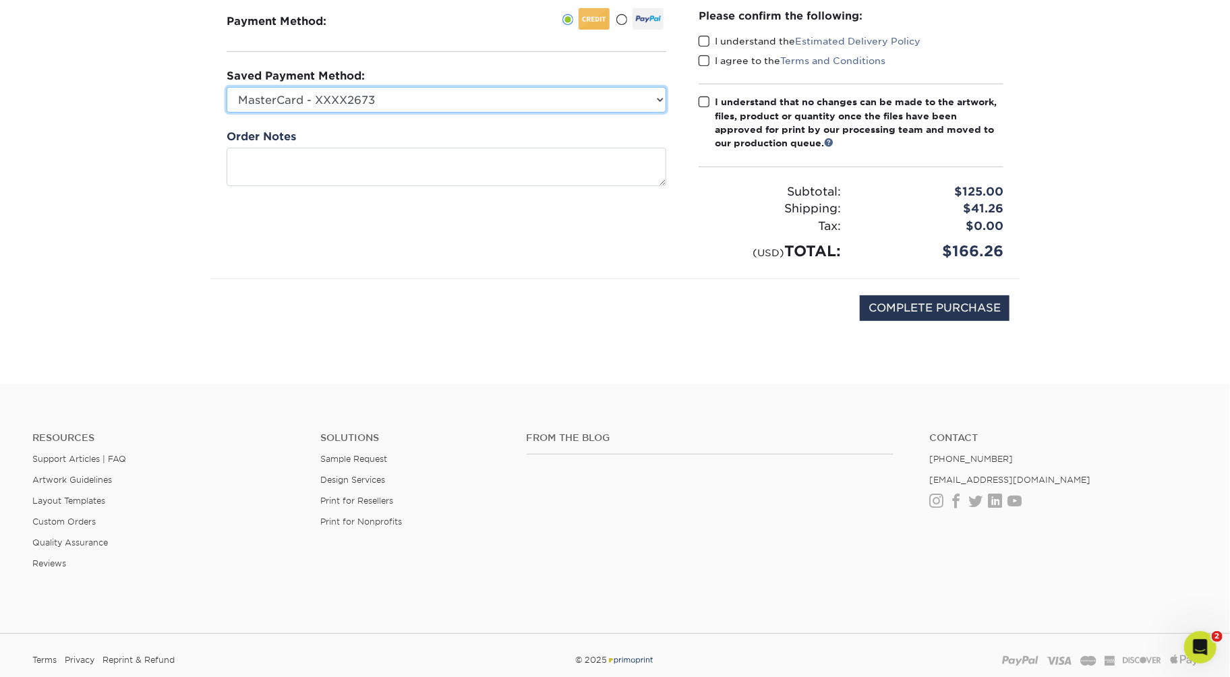
click at [499, 113] on select "MasterCard - XXXX2673 MasterCard - XXXX6879 MasterCard - XXXX5083 MasterCard - …" at bounding box center [447, 100] width 440 height 26
click at [616, 26] on span at bounding box center [621, 19] width 11 height 13
click at [0, 0] on input "radio" at bounding box center [0, 0] width 0 height 0
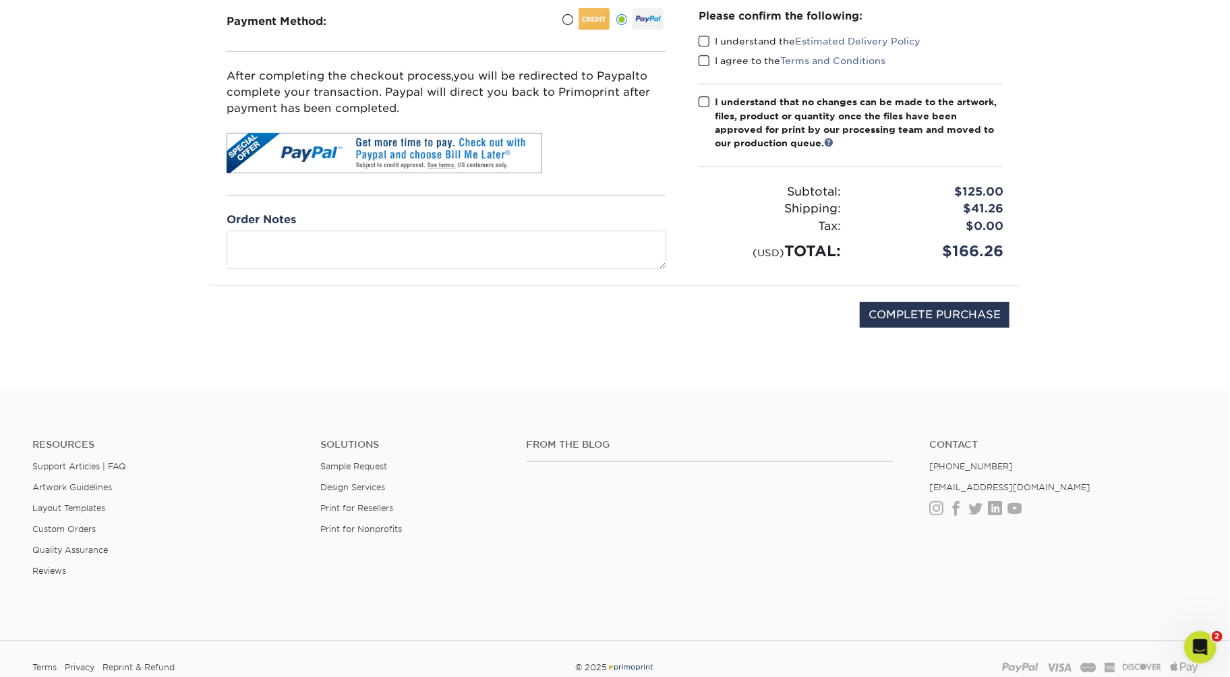
click at [710, 48] on span at bounding box center [703, 41] width 11 height 13
click at [0, 0] on input "I understand the Estimated Delivery Policy" at bounding box center [0, 0] width 0 height 0
click at [710, 67] on span at bounding box center [703, 61] width 11 height 13
click at [0, 0] on input "I agree to the Terms and Conditions" at bounding box center [0, 0] width 0 height 0
click at [708, 109] on span at bounding box center [703, 102] width 11 height 13
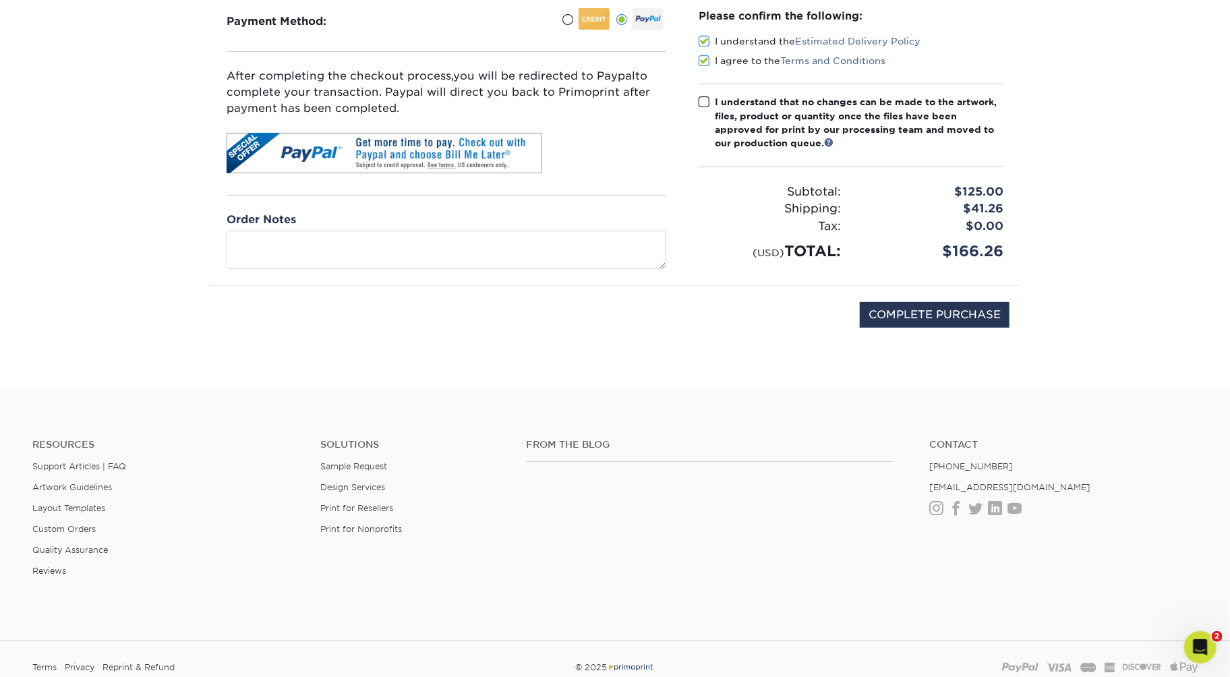
click at [0, 0] on input "I understand that no changes can be made to the artwork, files, product or quan…" at bounding box center [0, 0] width 0 height 0
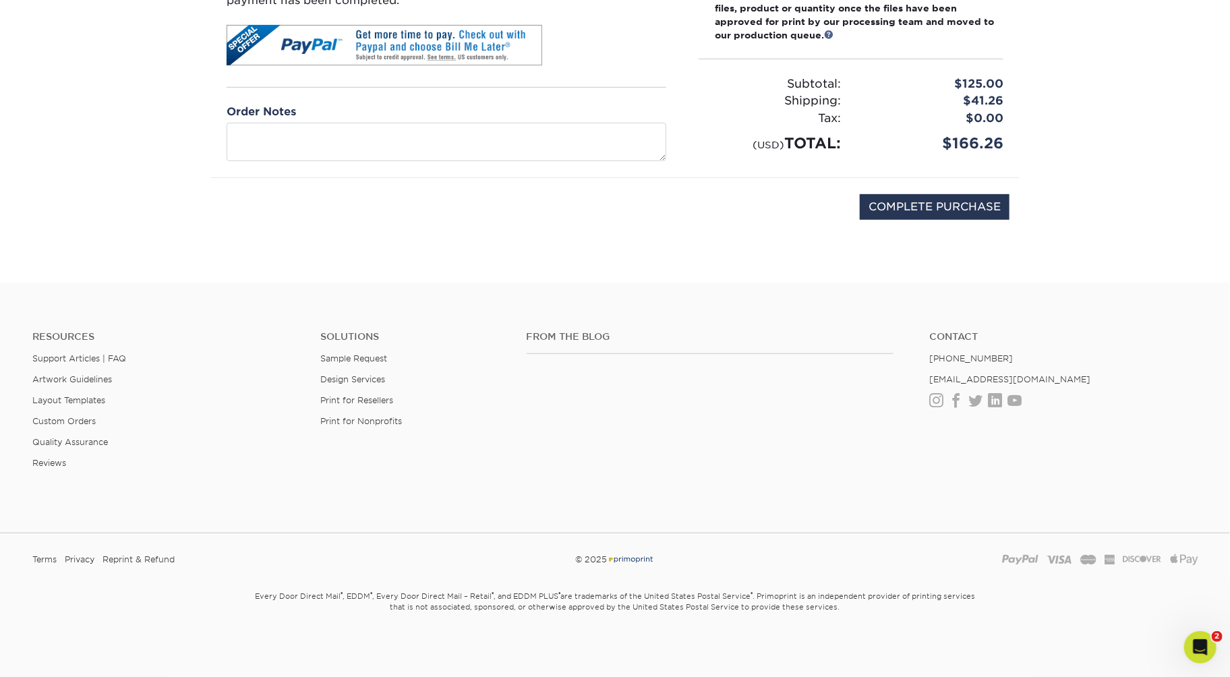
scroll to position [281, 0]
click at [899, 220] on input "COMPLETE PURCHASE" at bounding box center [935, 207] width 150 height 26
type input "PROCESSING, PLEASE WAIT..."
